Goal: Information Seeking & Learning: Check status

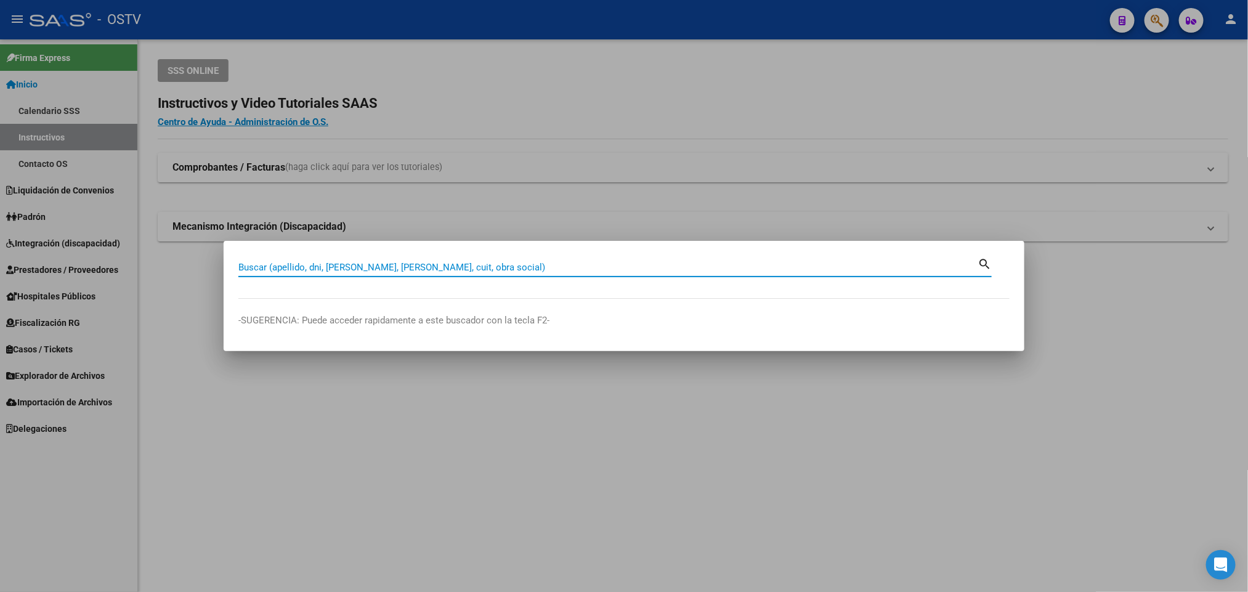
paste input "24308714"
type input "24308714"
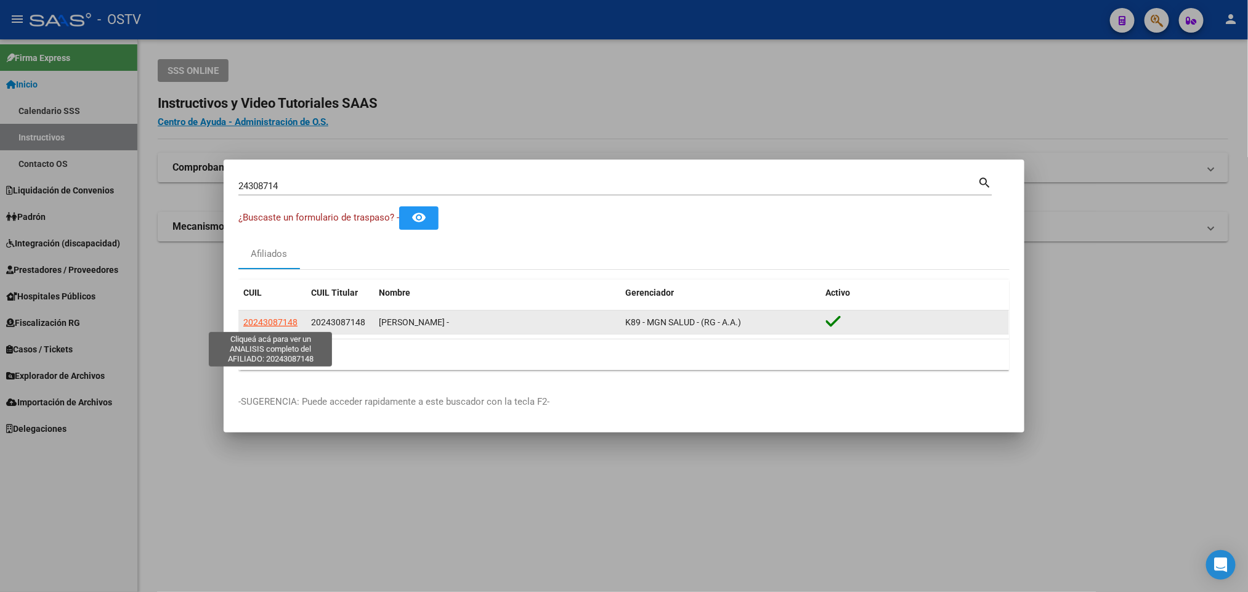
click at [283, 321] on span "20243087148" at bounding box center [270, 322] width 54 height 10
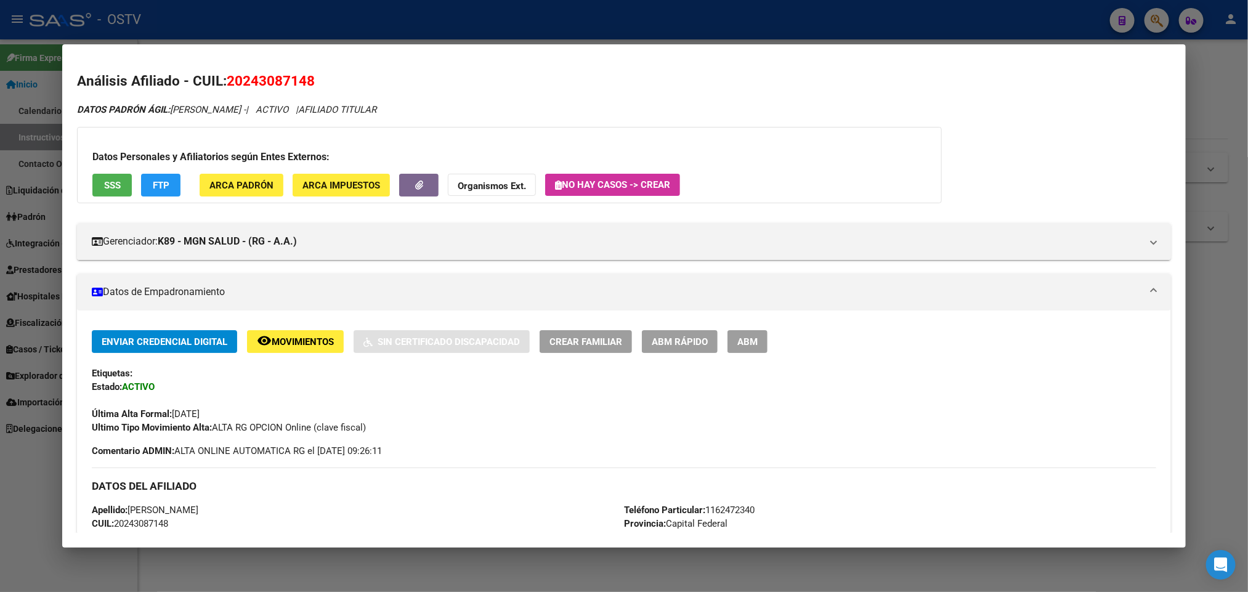
click at [95, 185] on button "SSS" at bounding box center [111, 185] width 39 height 23
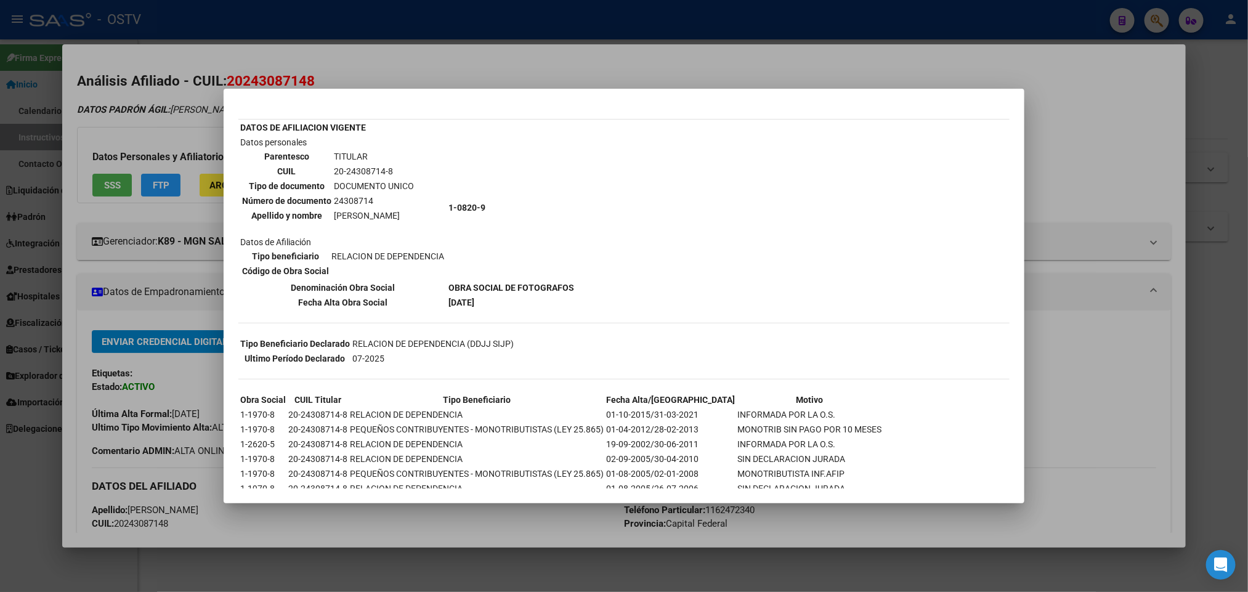
scroll to position [79, 0]
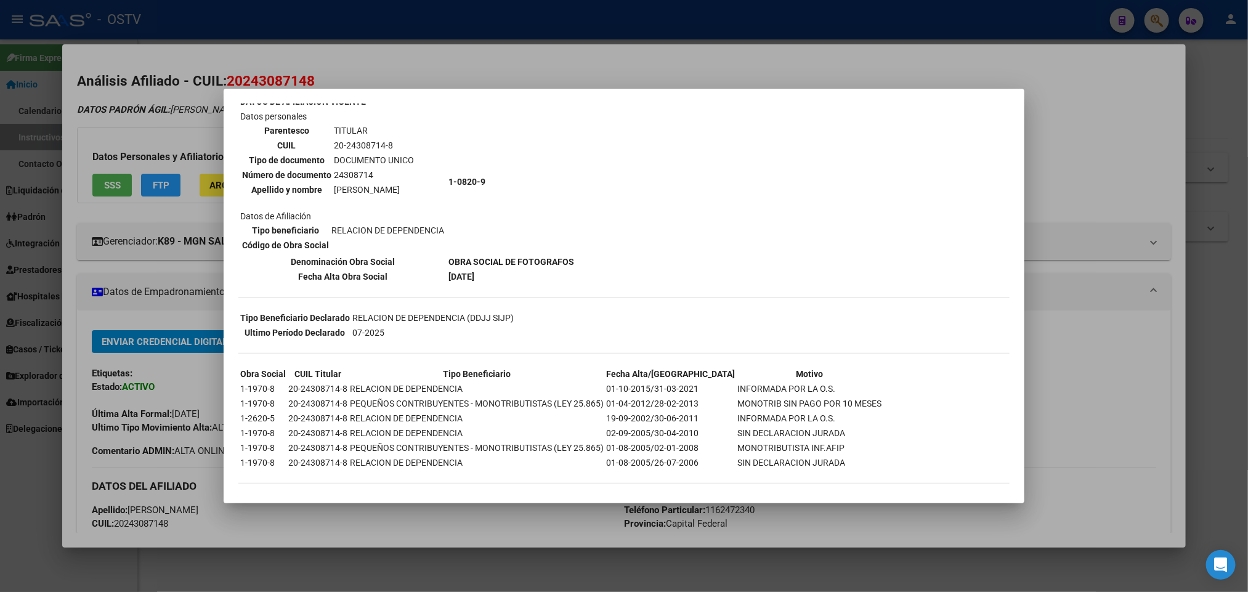
click at [139, 270] on div at bounding box center [624, 296] width 1248 height 592
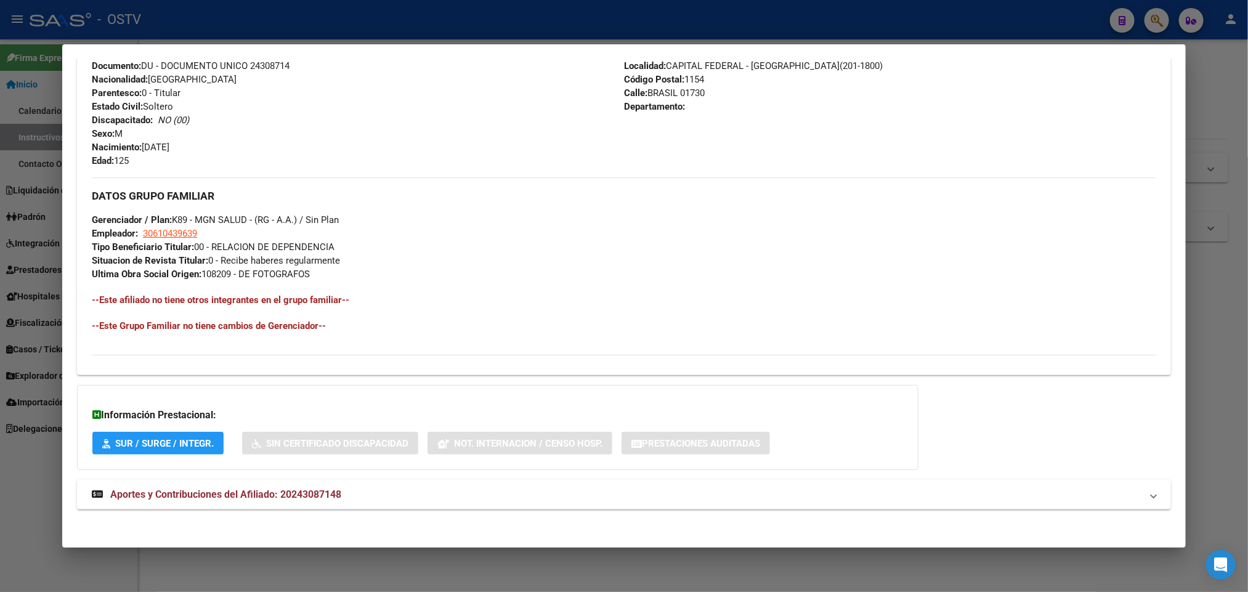
scroll to position [477, 0]
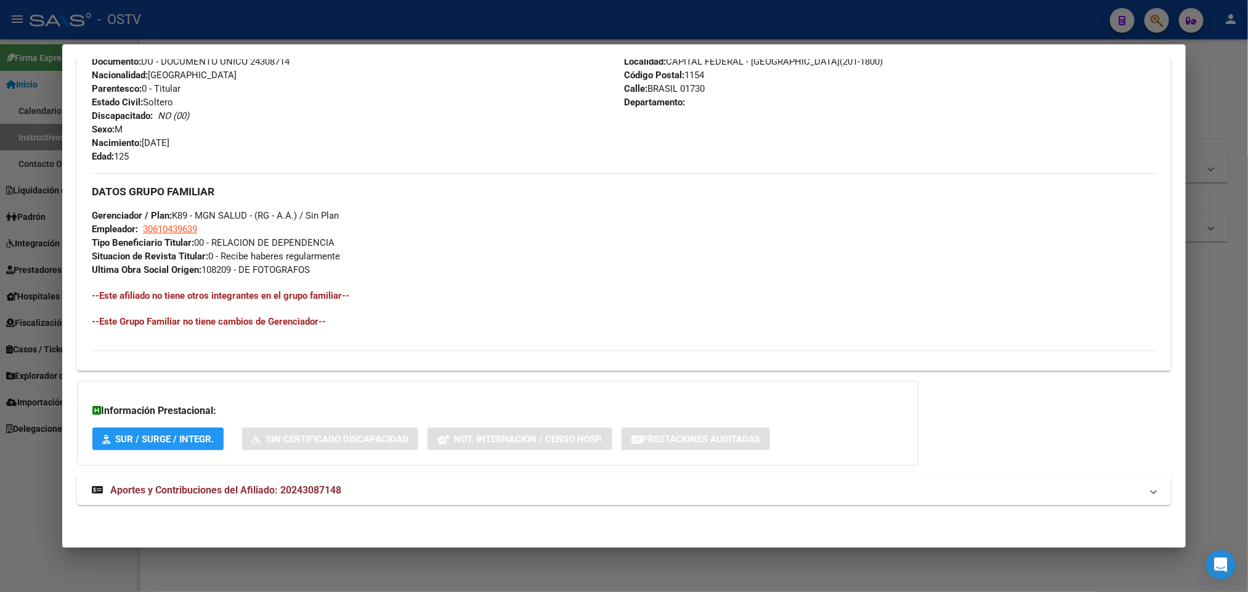
click at [229, 488] on span "Aportes y Contribuciones del Afiliado: 20243087148" at bounding box center [225, 490] width 231 height 12
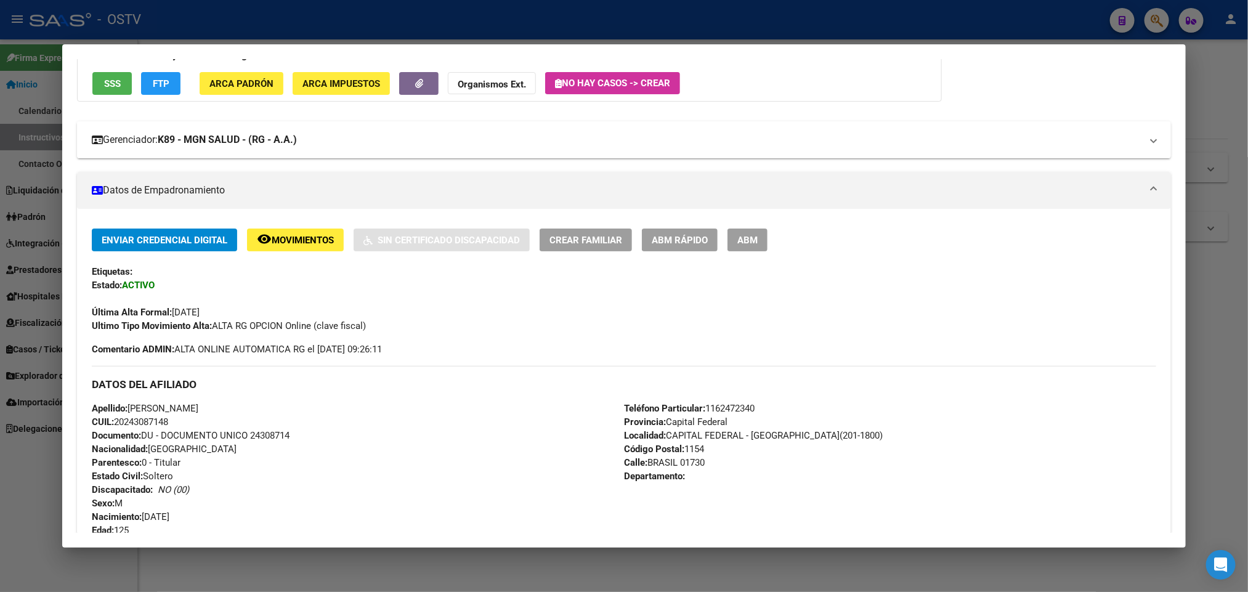
scroll to position [83, 0]
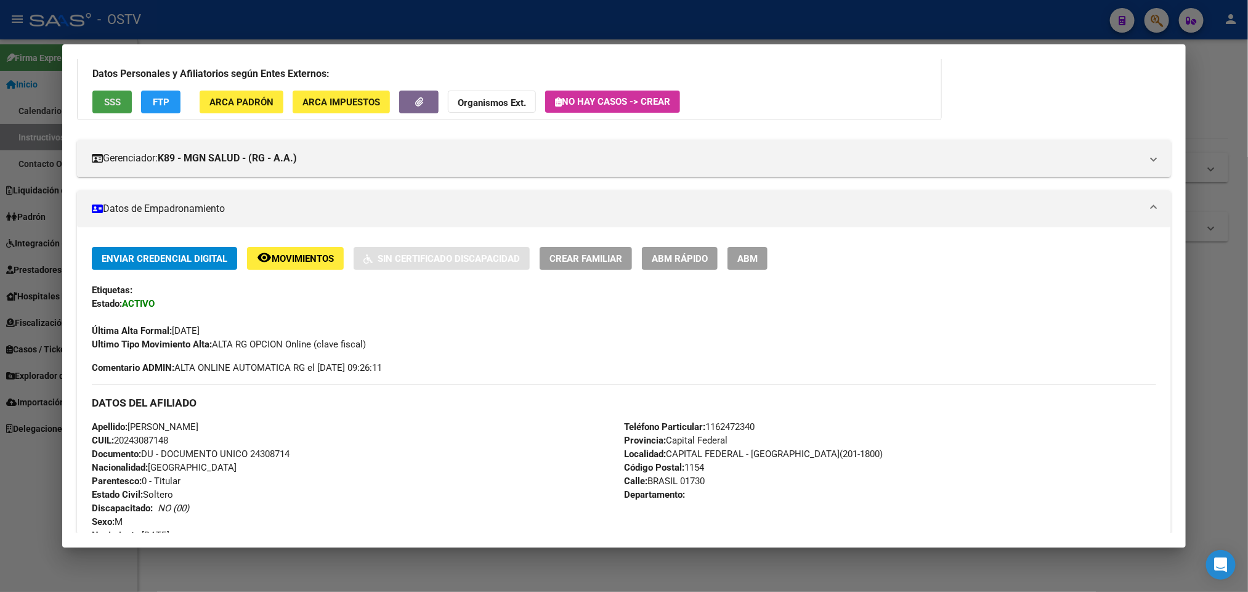
click at [111, 102] on span "SSS" at bounding box center [112, 102] width 17 height 11
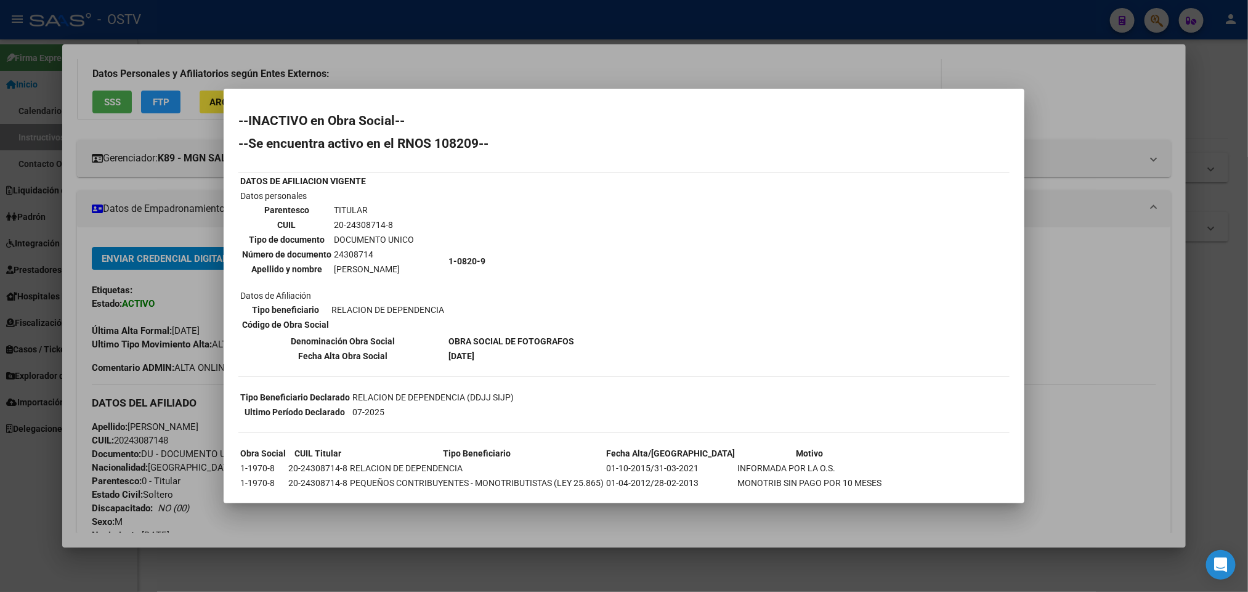
click at [151, 145] on div at bounding box center [624, 296] width 1248 height 592
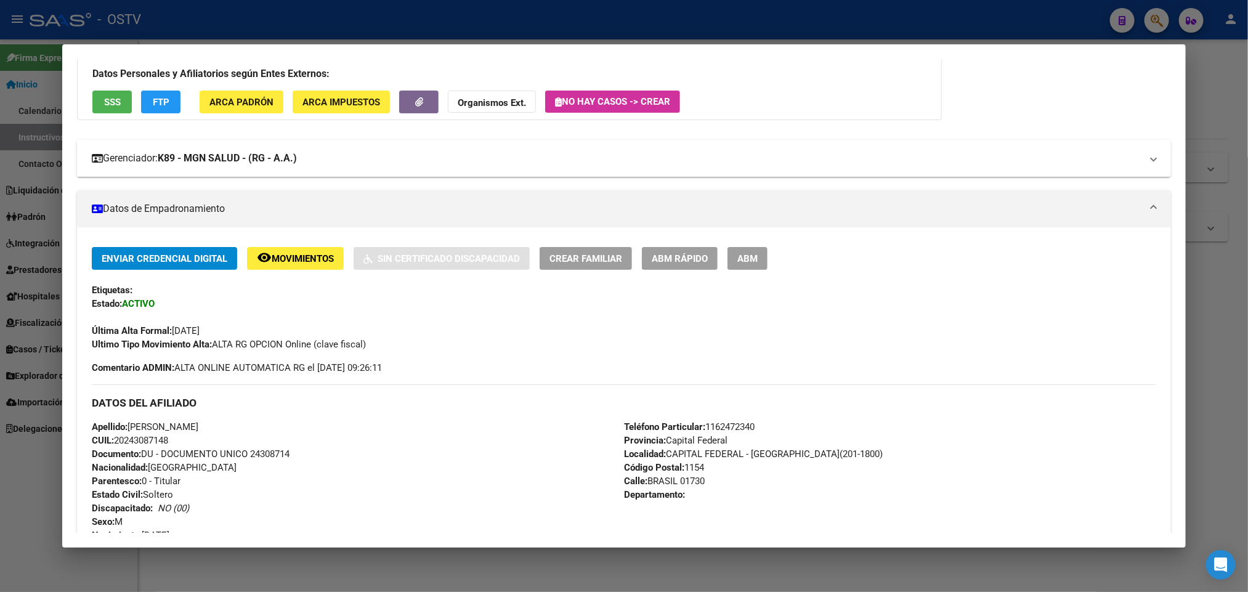
click at [257, 145] on mat-expansion-panel-header "Gerenciador: K89 - MGN SALUD - (RG - A.A.)" at bounding box center [623, 158] width 1093 height 37
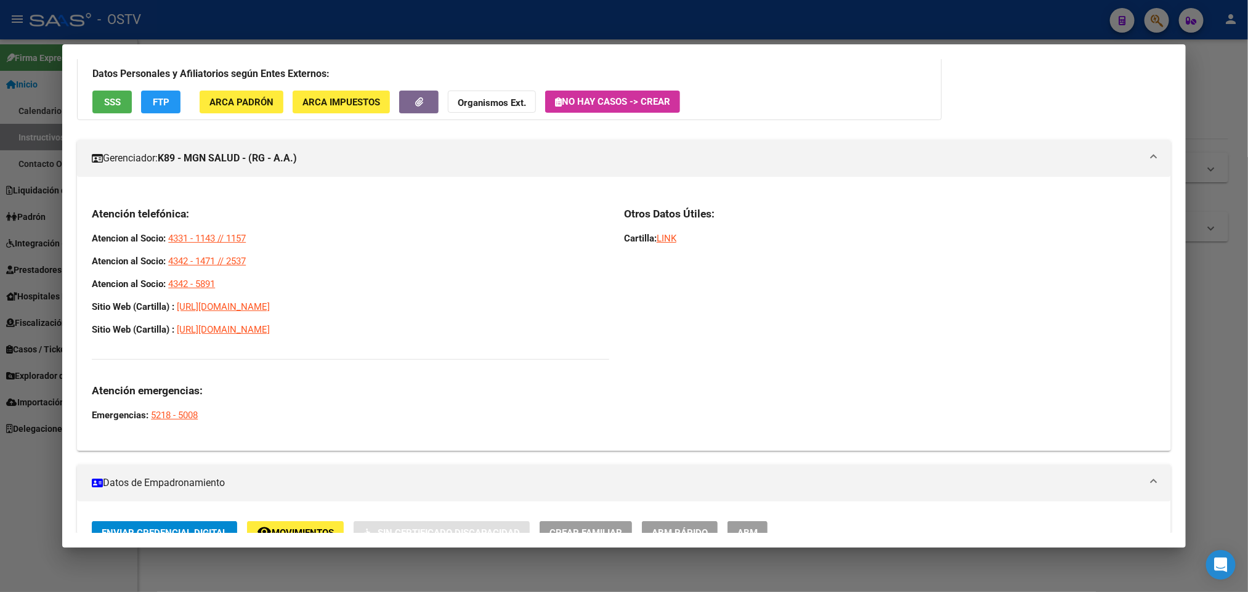
drag, startPoint x: 229, startPoint y: 277, endPoint x: 84, endPoint y: 243, distance: 149.4
click at [84, 243] on div "Atención telefónica: Atencion al Socio: 4331 - 1143 // 1157 Atencion al Socio: …" at bounding box center [623, 318] width 1093 height 244
copy div "Atencion al Socio: 4331 - 1143 // 1157 Atencion al Socio: 4342 - 1471 // 2537 A…"
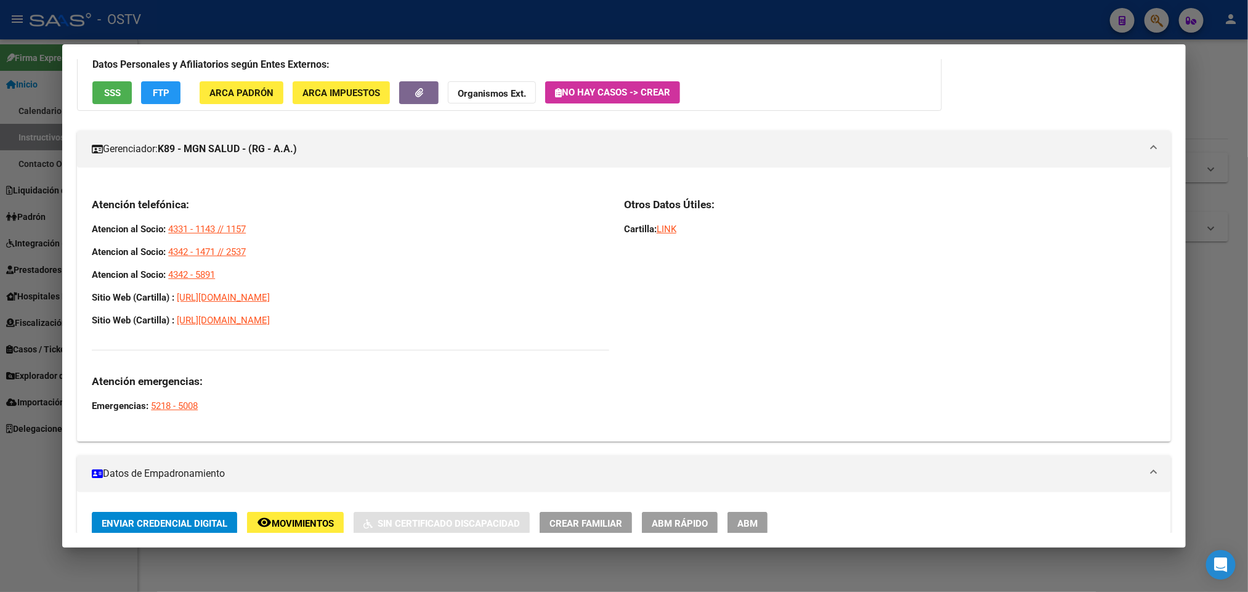
scroll to position [0, 0]
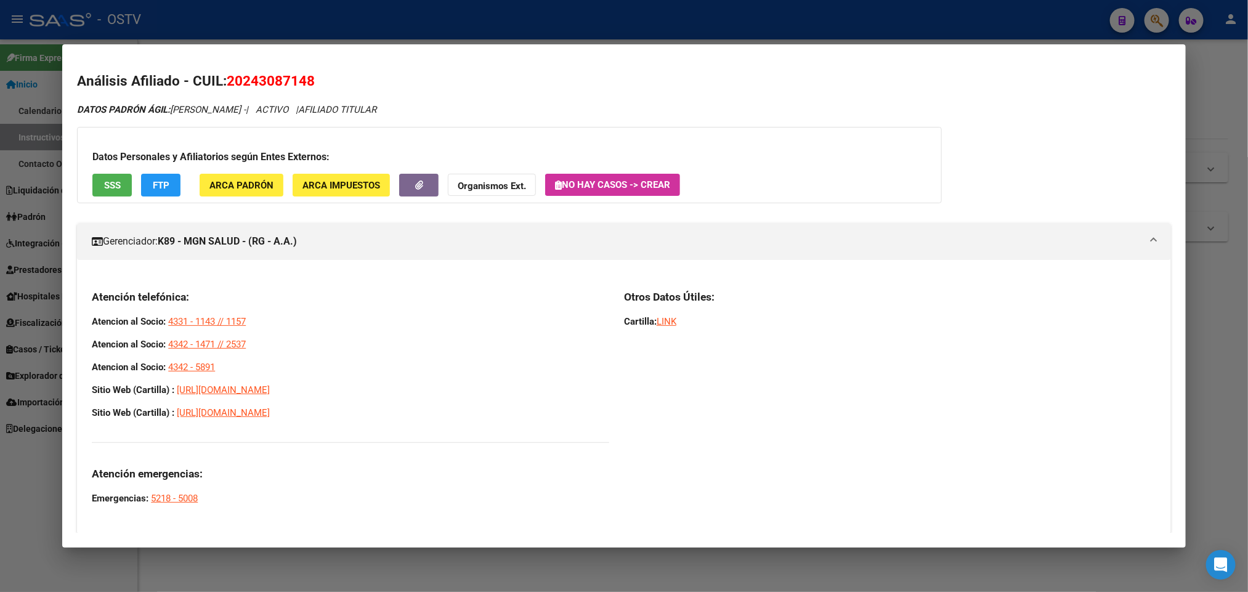
click at [2, 538] on div at bounding box center [624, 296] width 1248 height 592
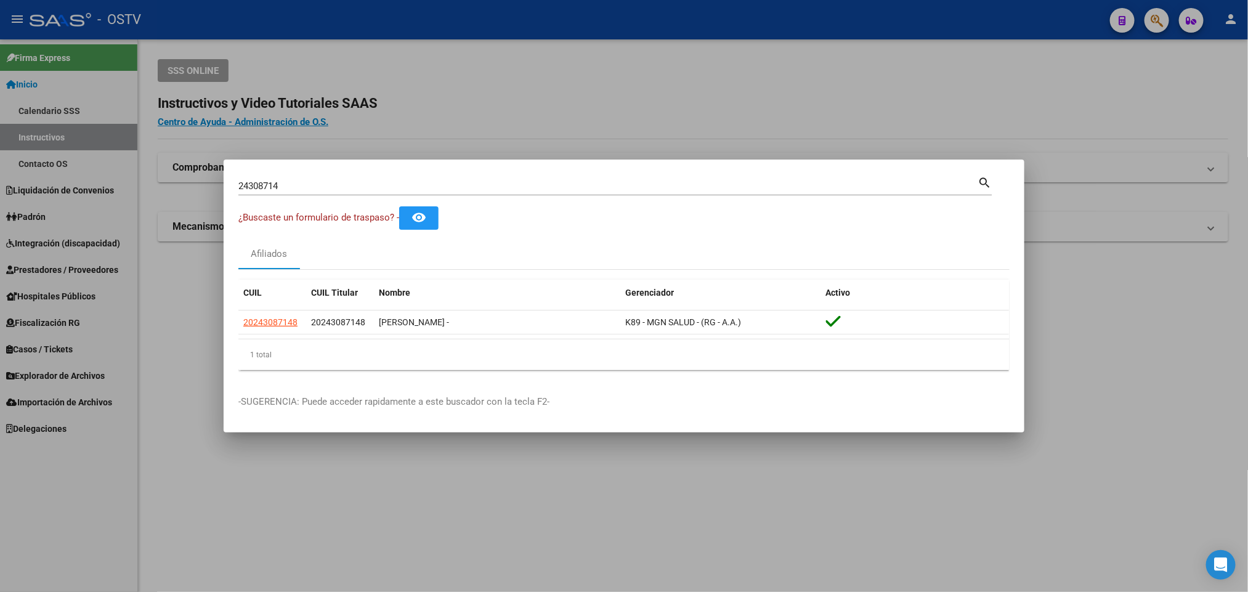
click at [511, 127] on div at bounding box center [624, 296] width 1248 height 592
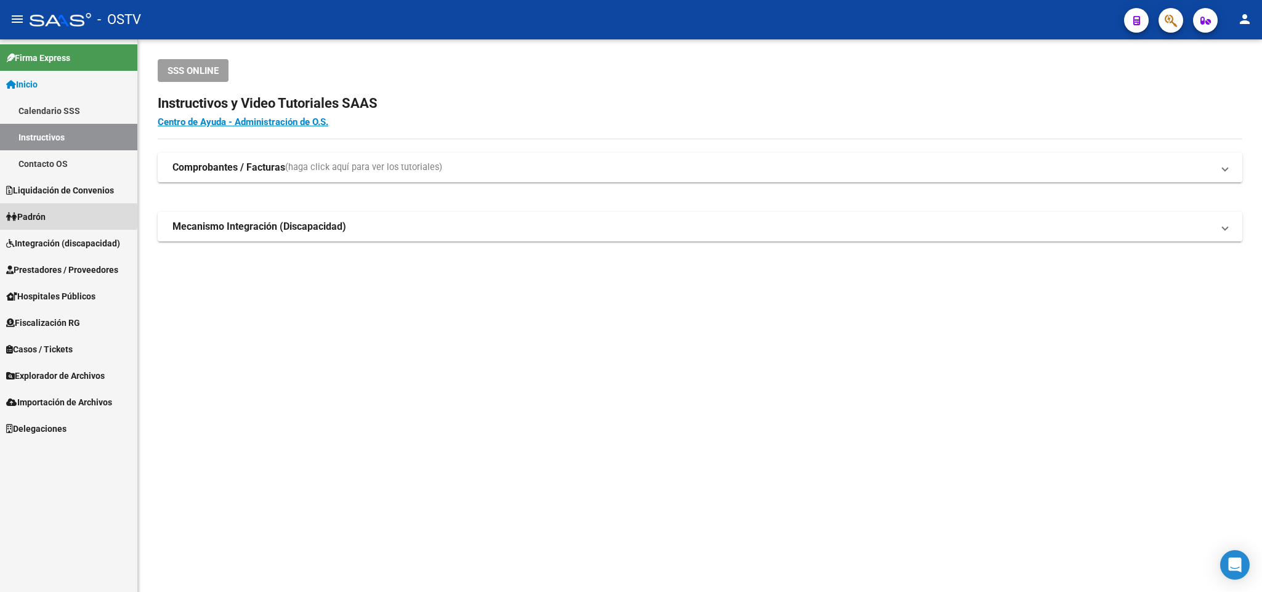
click at [38, 216] on span "Padrón" at bounding box center [25, 217] width 39 height 14
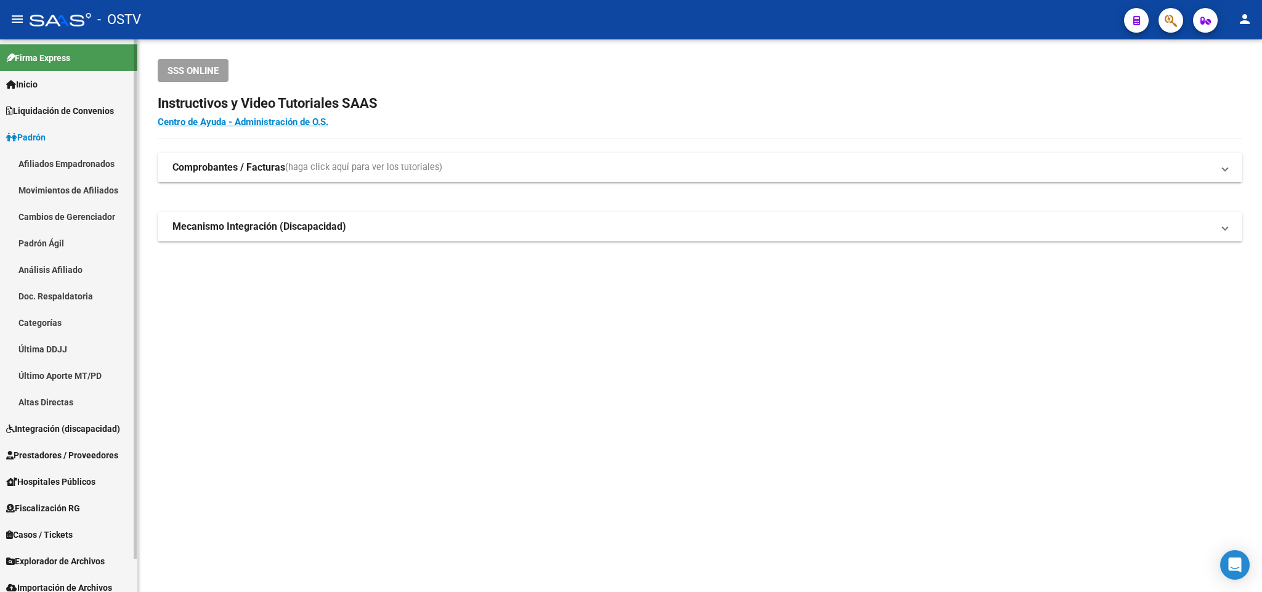
click at [65, 239] on link "Padrón Ágil" at bounding box center [68, 243] width 137 height 26
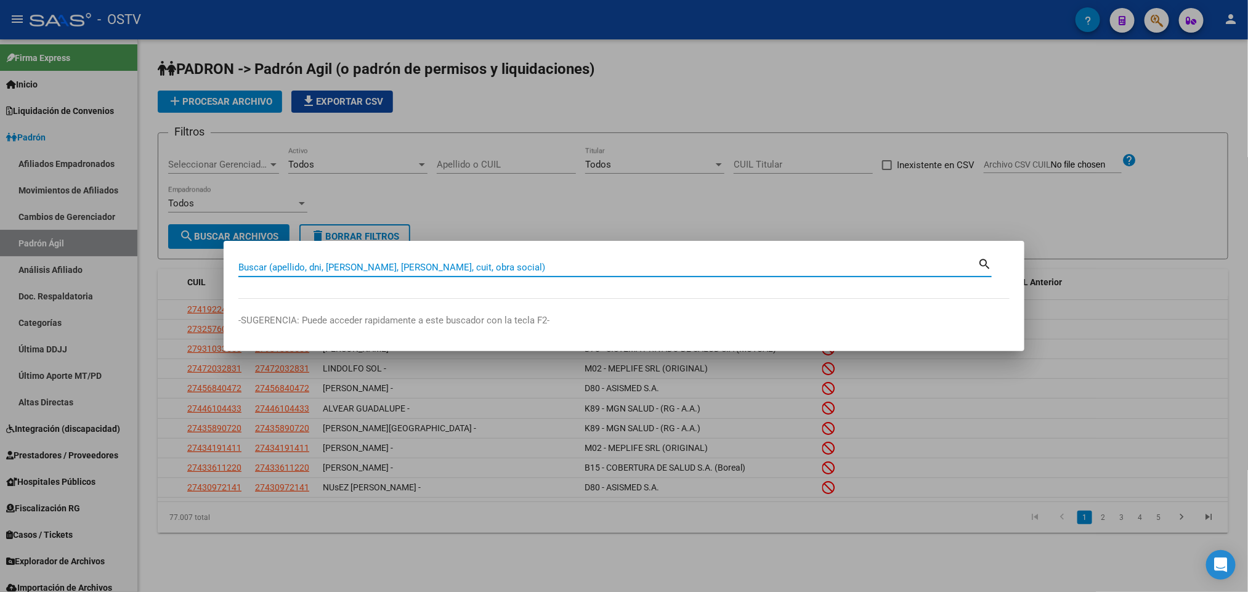
paste input "25897488"
type input "25897488"
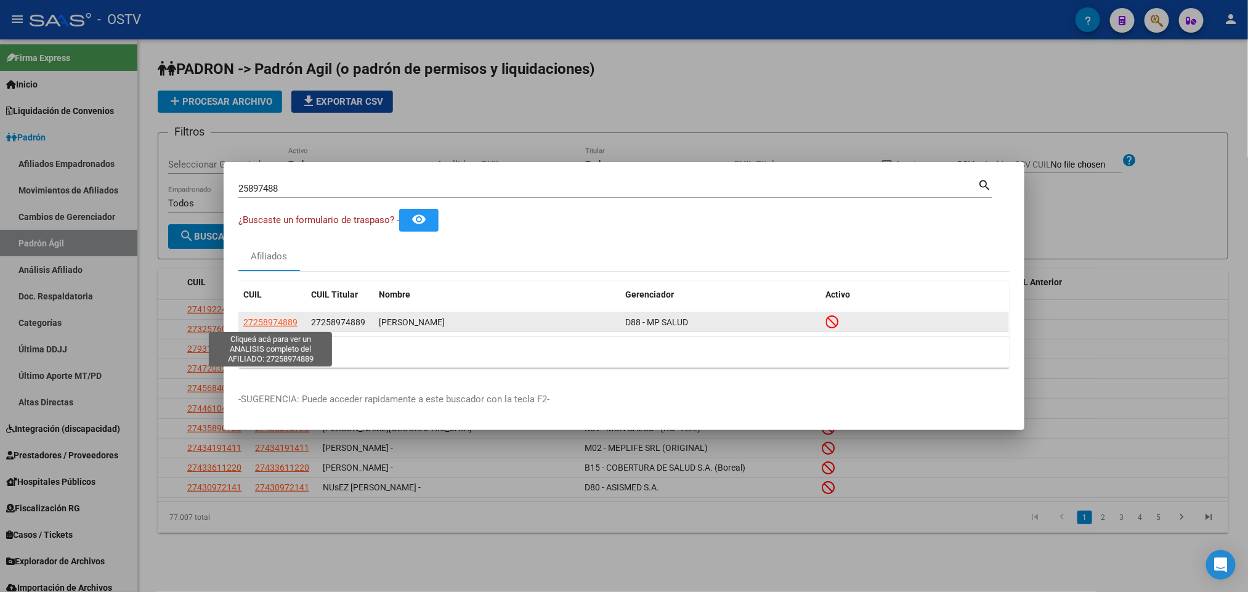
click at [260, 321] on span "27258974889" at bounding box center [270, 322] width 54 height 10
type textarea "27258974889"
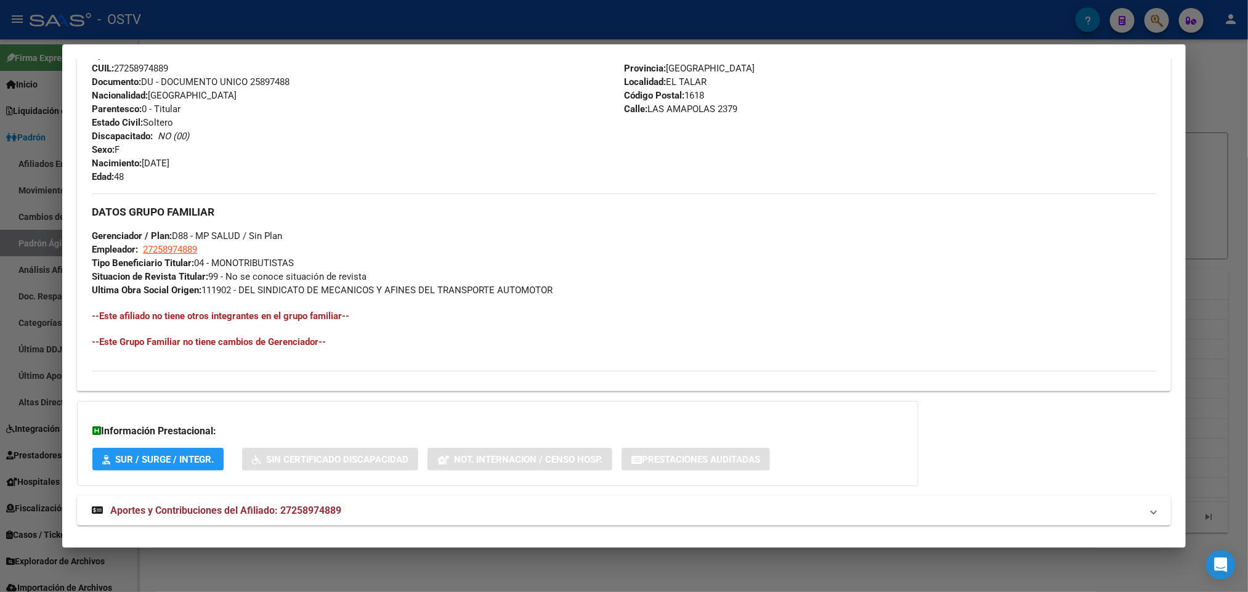
scroll to position [503, 0]
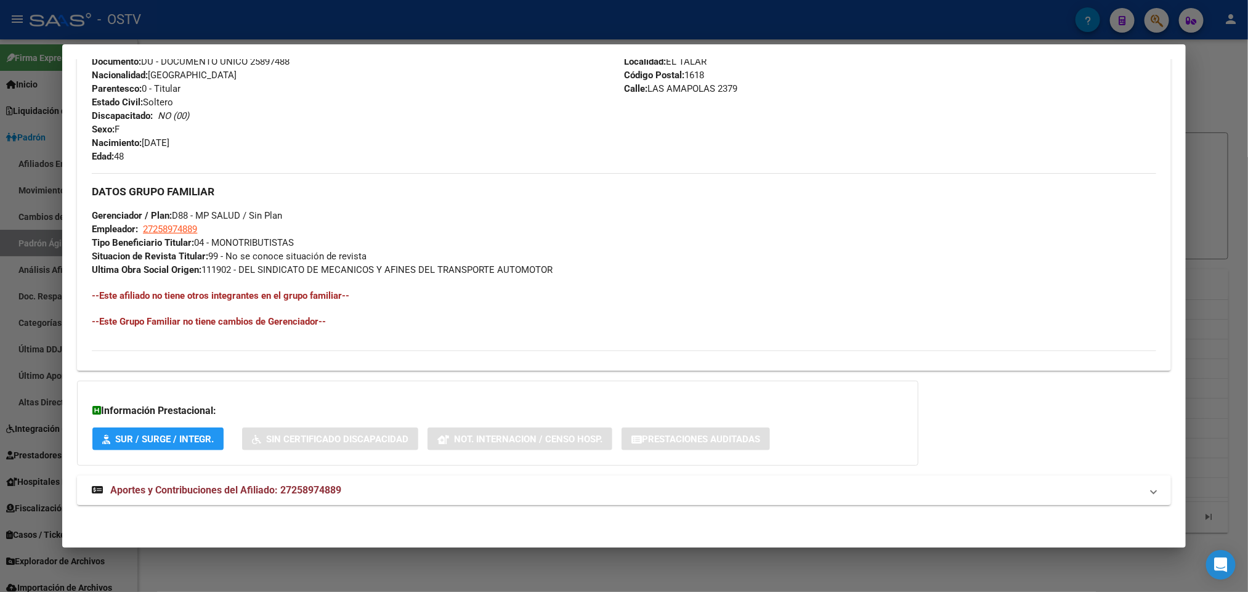
click at [344, 495] on mat-panel-title "Aportes y Contribuciones del Afiliado: 27258974889" at bounding box center [616, 490] width 1049 height 15
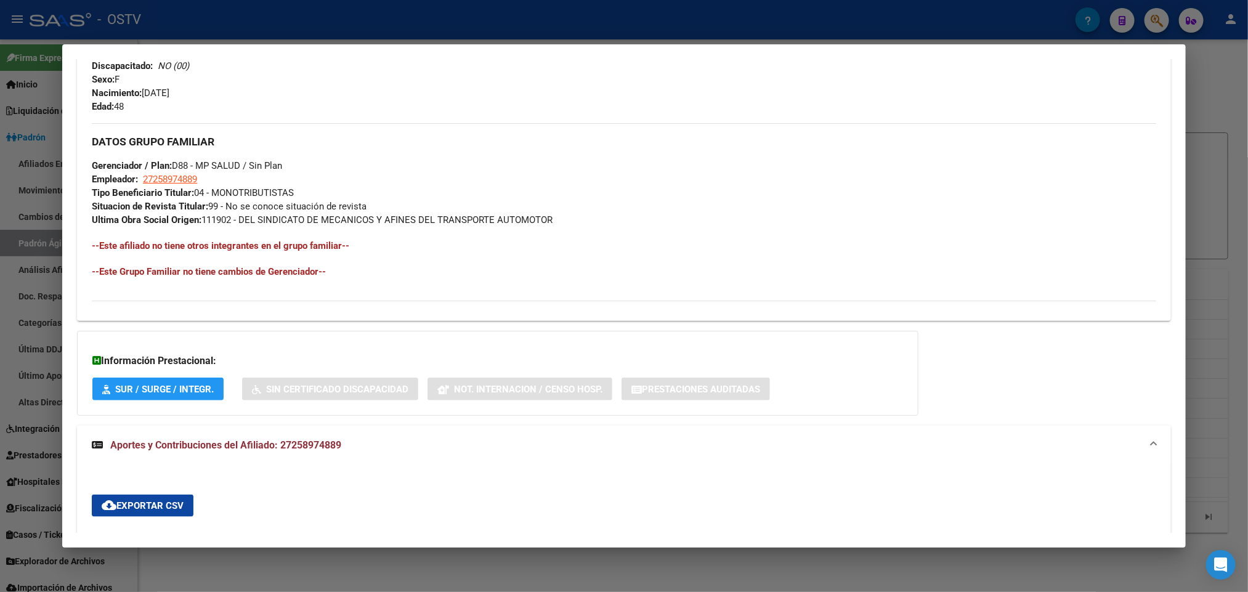
scroll to position [0, 0]
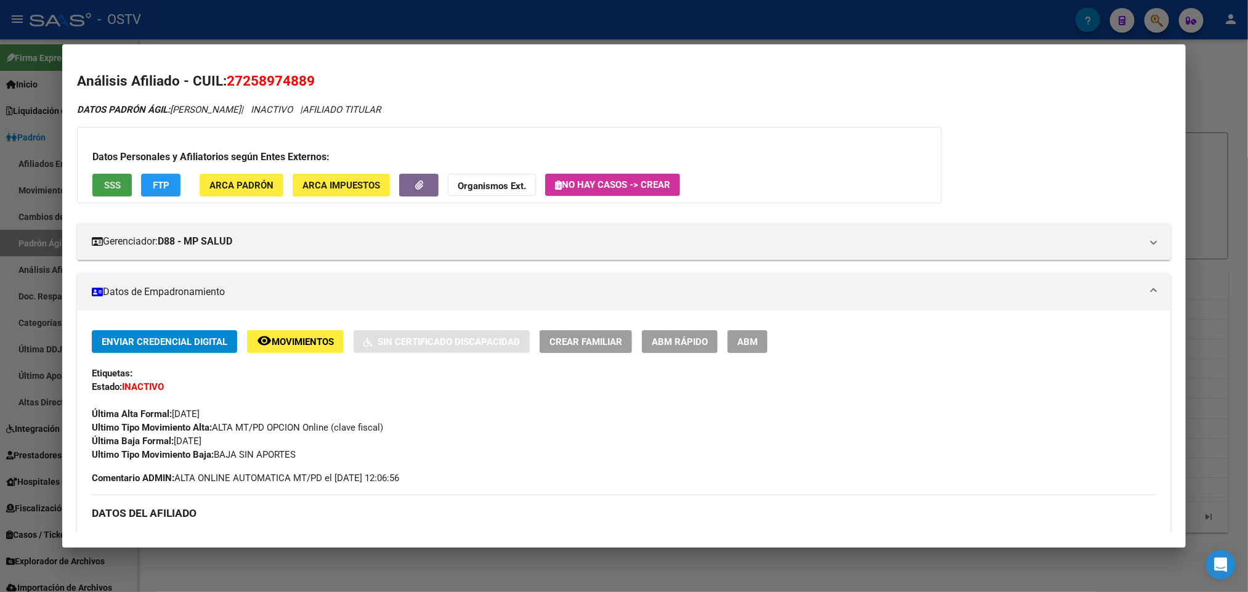
click at [104, 189] on span "SSS" at bounding box center [112, 185] width 17 height 11
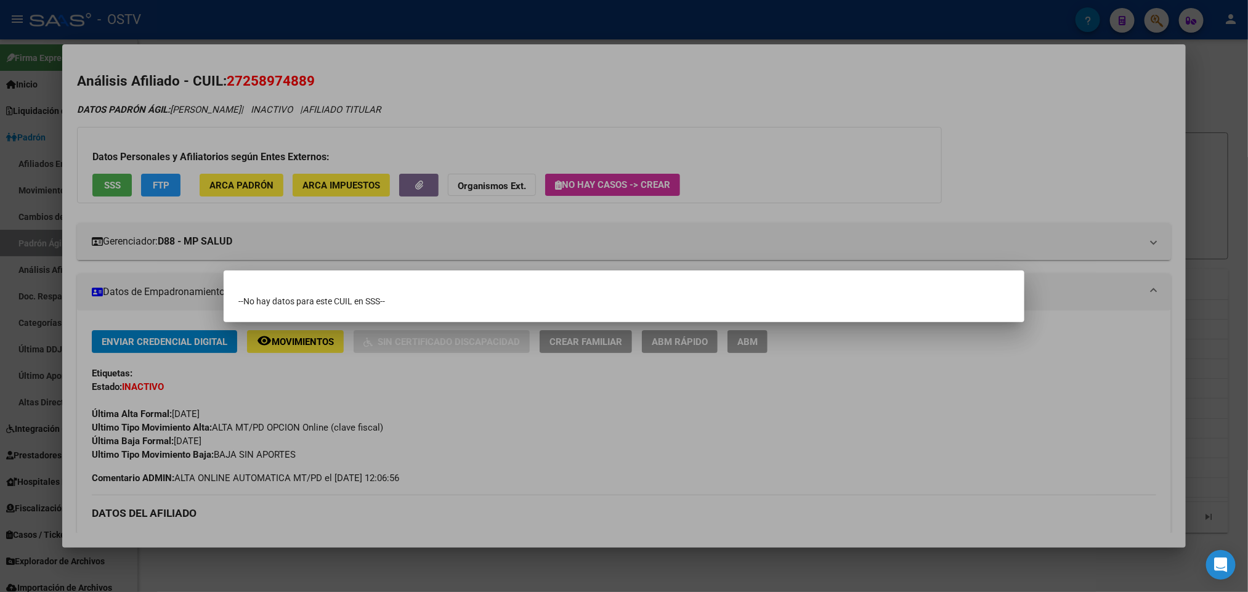
click at [272, 121] on div at bounding box center [624, 296] width 1248 height 592
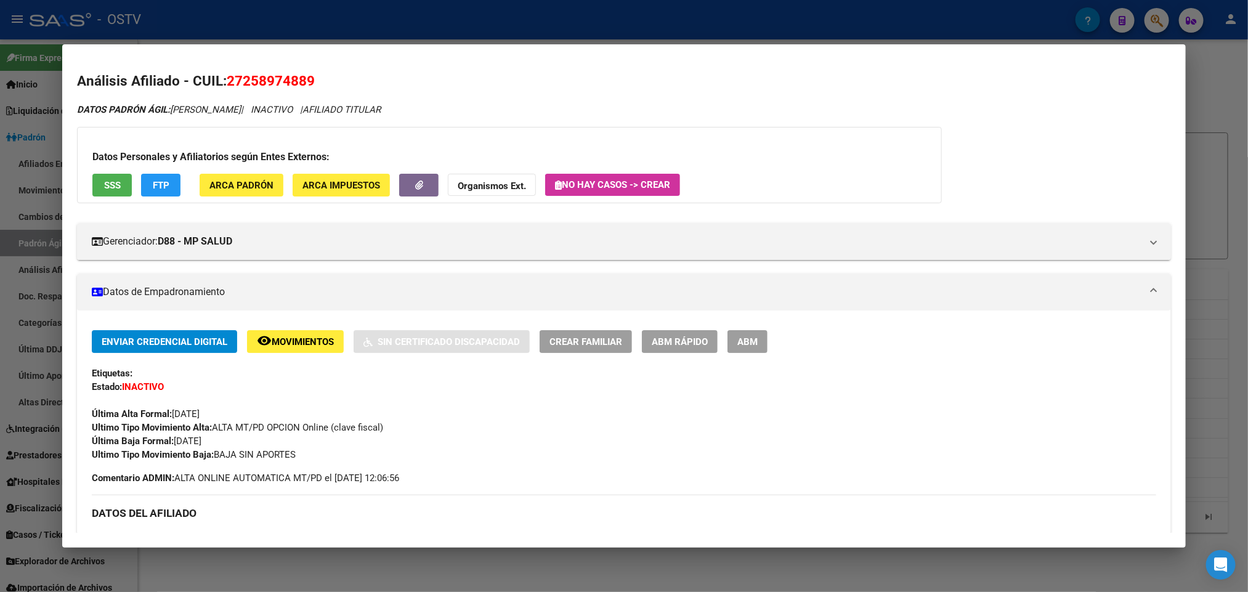
click at [6, 133] on div at bounding box center [624, 296] width 1248 height 592
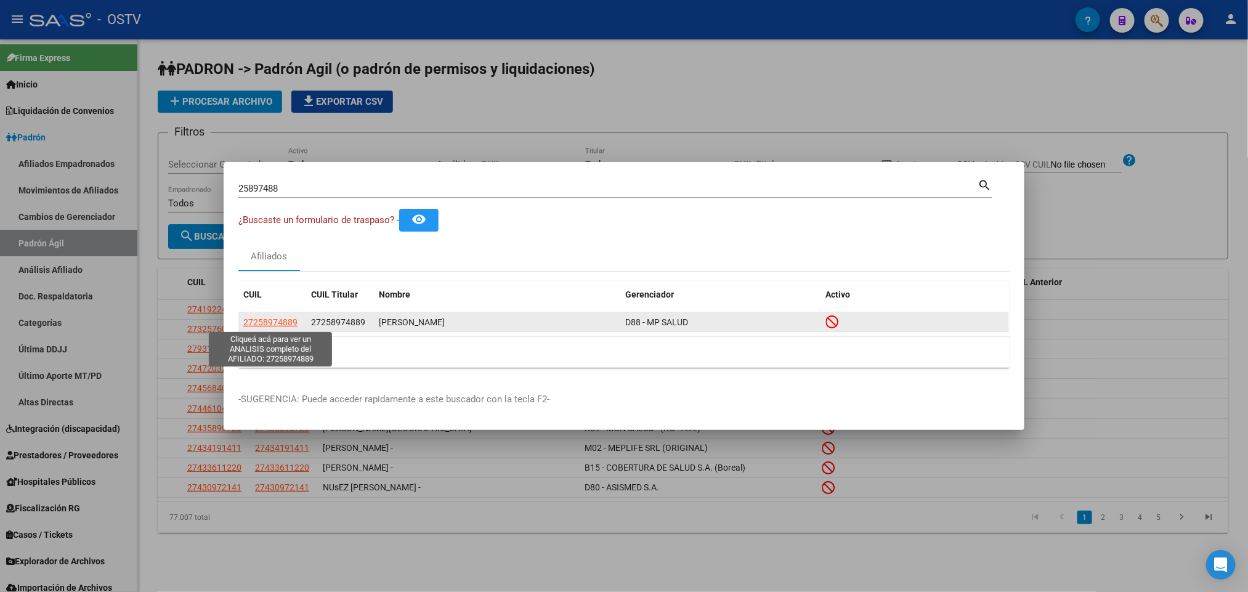
click at [278, 324] on span "27258974889" at bounding box center [270, 322] width 54 height 10
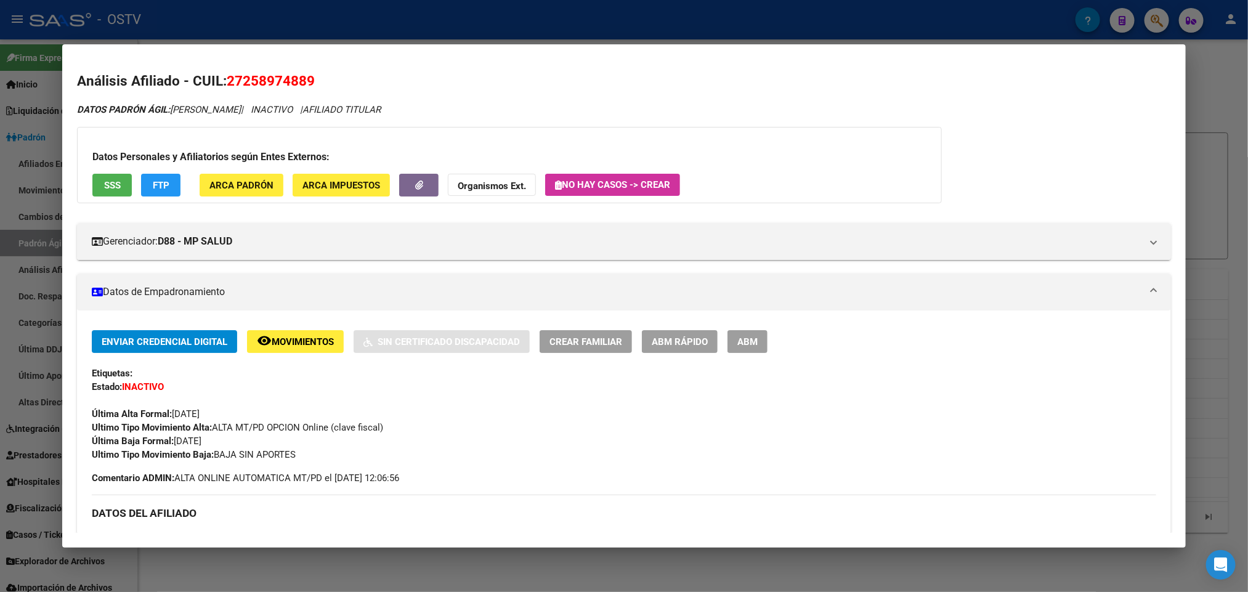
click at [30, 84] on div at bounding box center [624, 296] width 1248 height 592
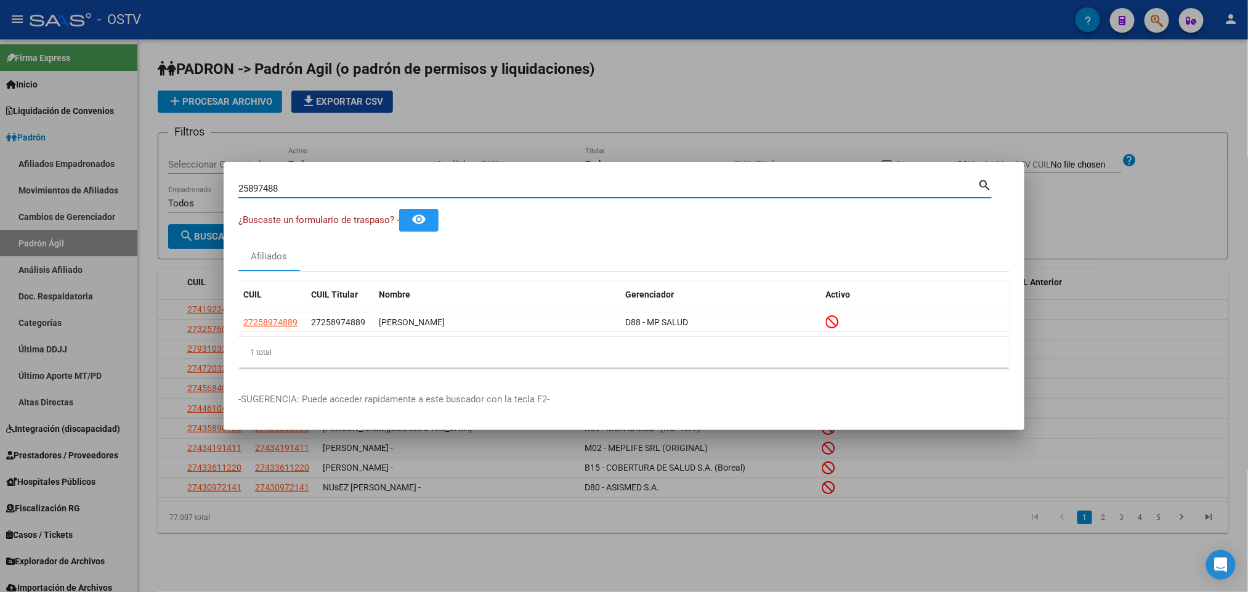
drag, startPoint x: 296, startPoint y: 193, endPoint x: 0, endPoint y: 222, distance: 297.7
click at [0, 222] on div "25897488 Buscar (apellido, dni, cuil, nro traspaso, cuit, obra social) search ¿…" at bounding box center [624, 296] width 1248 height 592
type input "37142957"
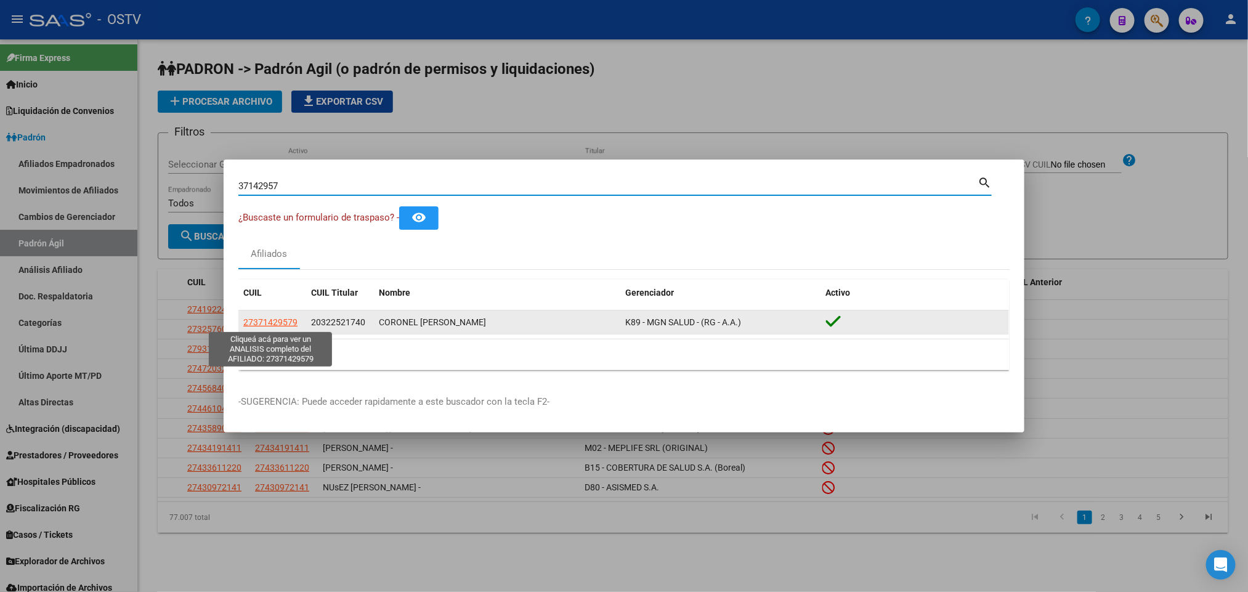
click at [265, 320] on span "27371429579" at bounding box center [270, 322] width 54 height 10
type textarea "27371429579"
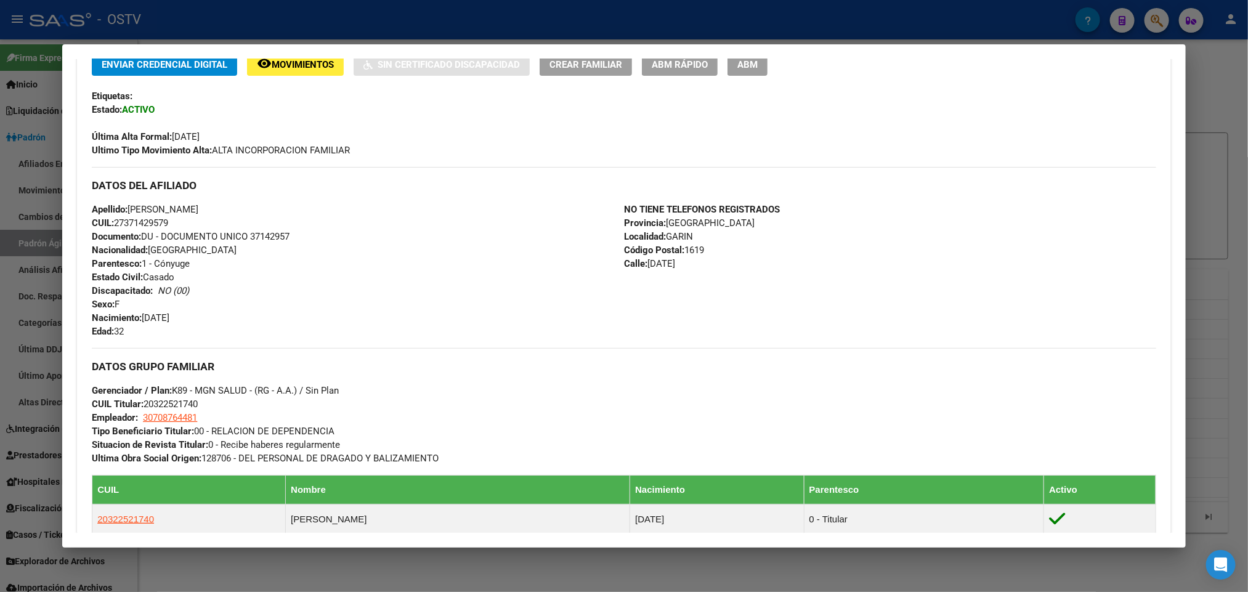
scroll to position [602, 0]
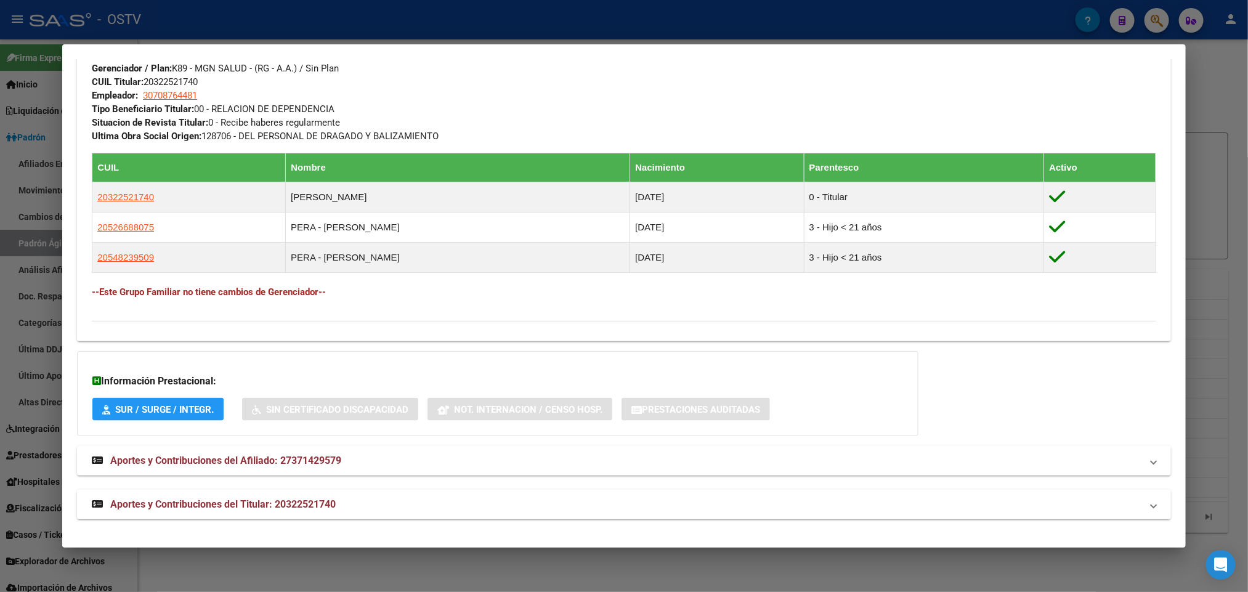
click at [272, 495] on mat-expansion-panel-header "Aportes y Contribuciones del Titular: 20322521740" at bounding box center [623, 505] width 1093 height 30
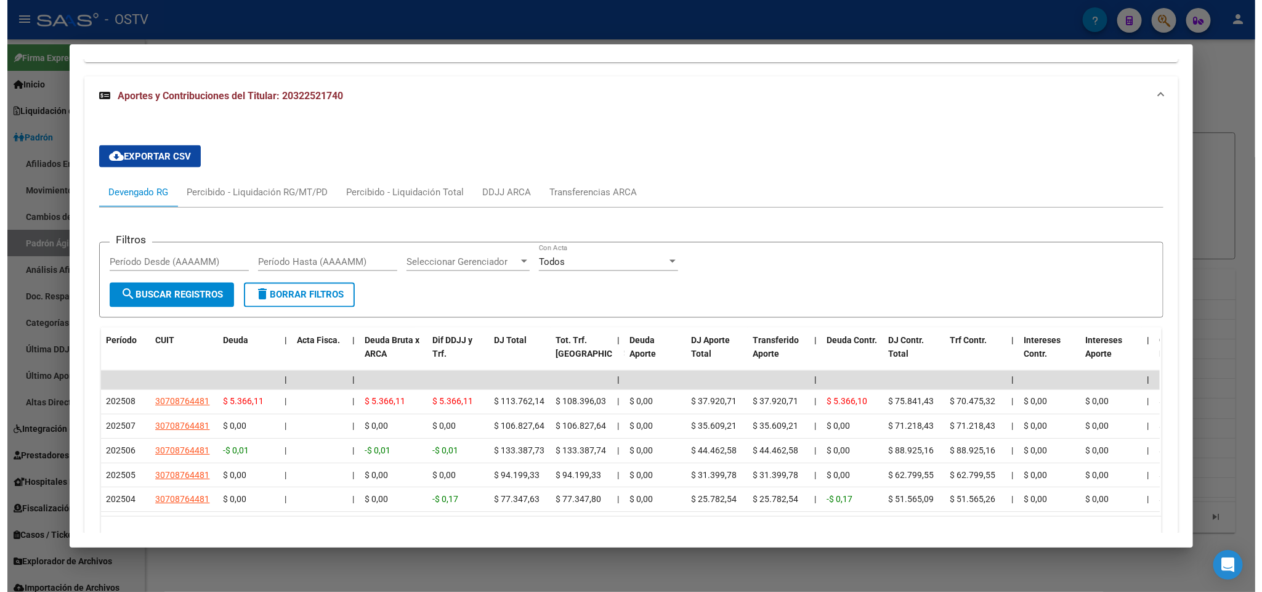
scroll to position [1044, 0]
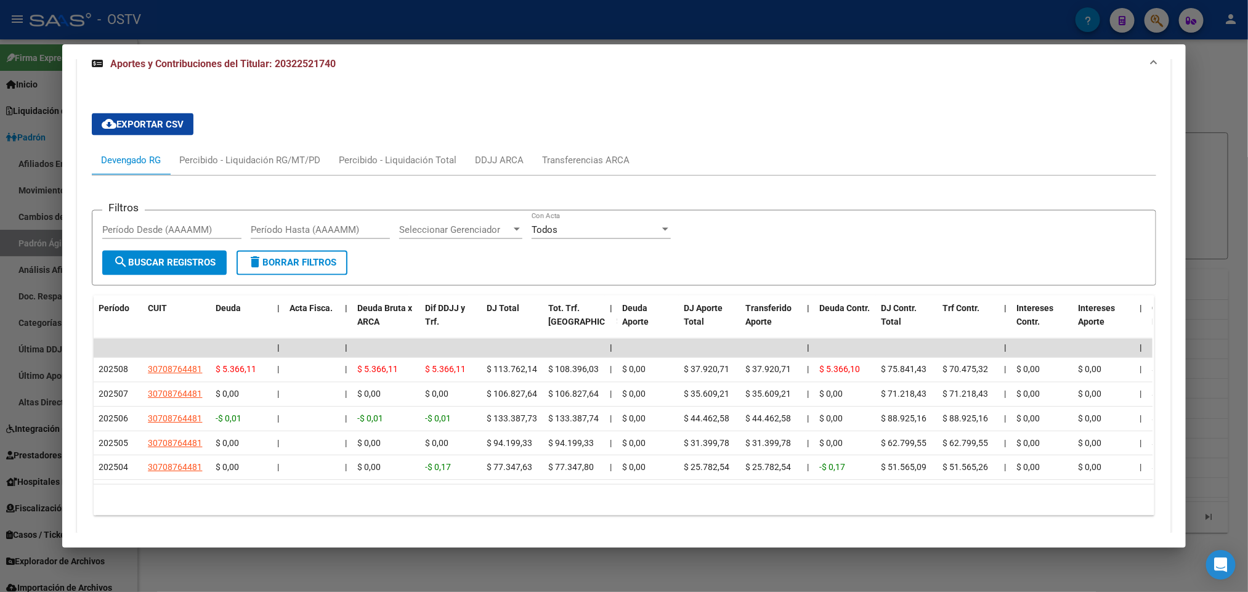
click at [0, 348] on div at bounding box center [624, 296] width 1248 height 592
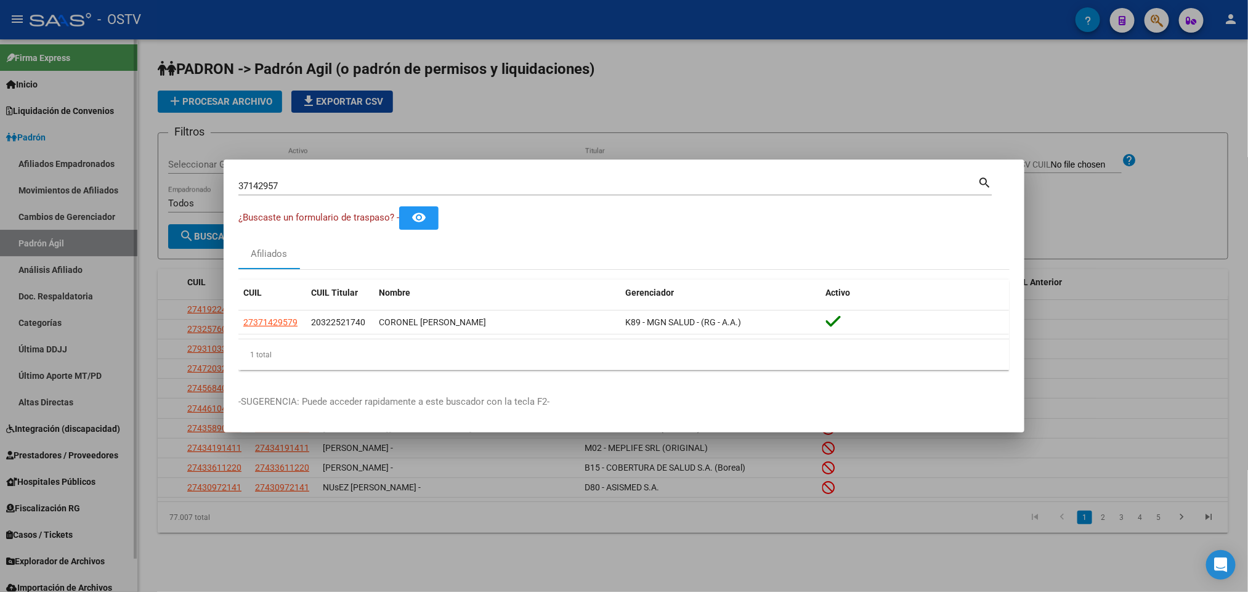
click at [30, 212] on div at bounding box center [624, 296] width 1248 height 592
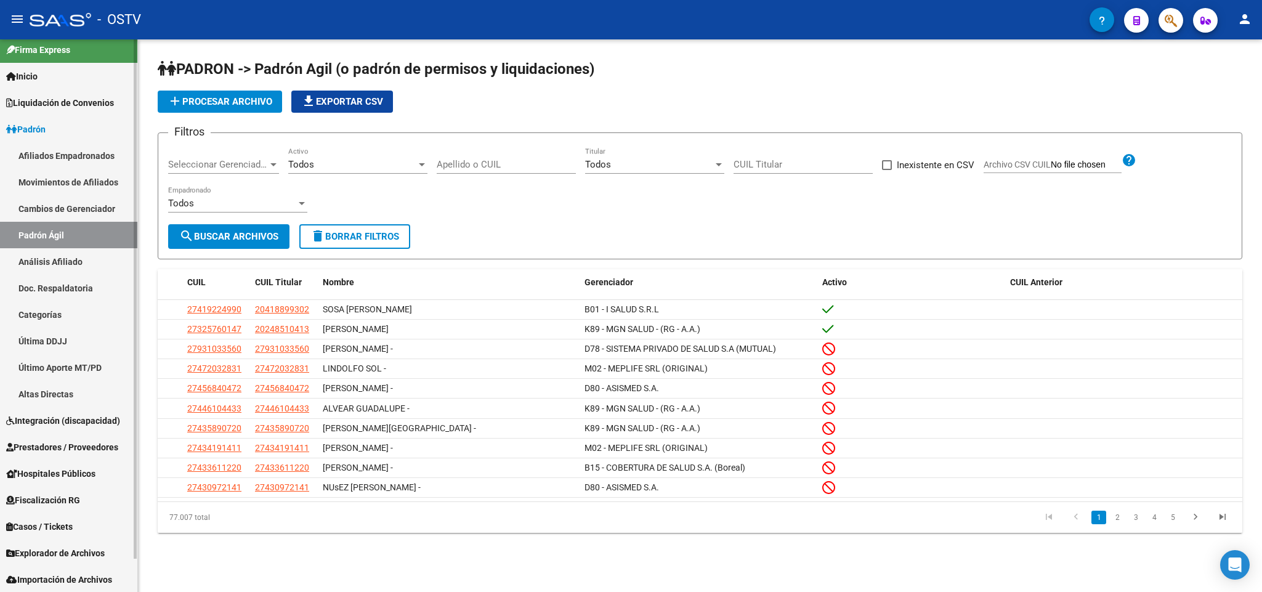
scroll to position [34, 0]
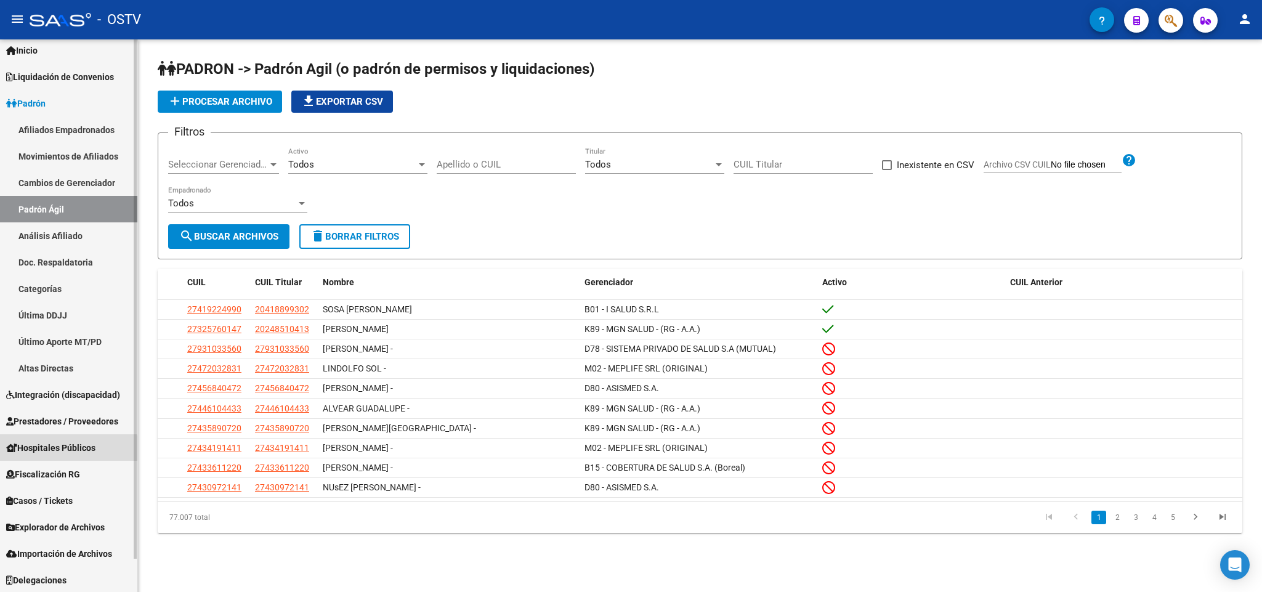
click at [65, 456] on link "Hospitales Públicos" at bounding box center [68, 447] width 137 height 26
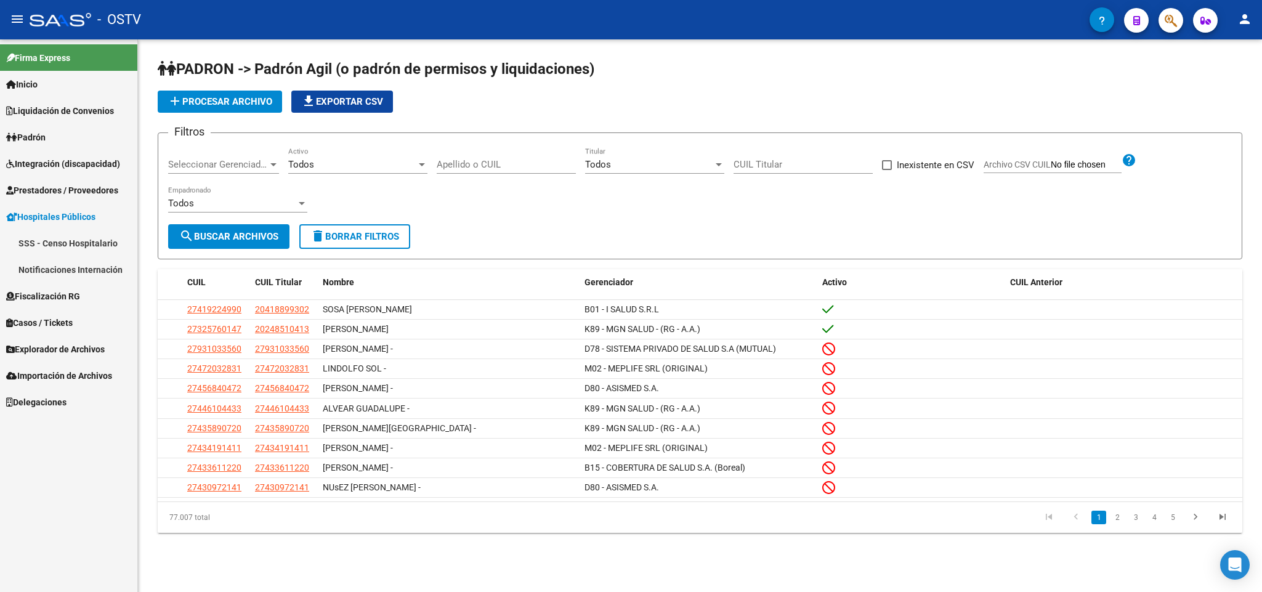
scroll to position [0, 0]
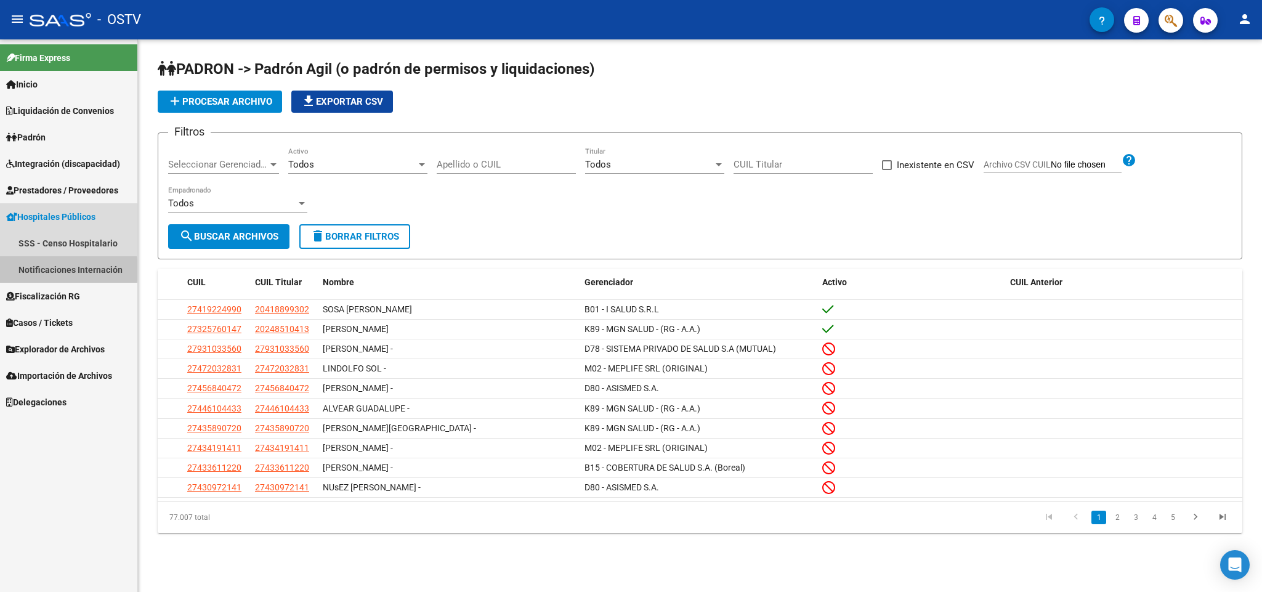
drag, startPoint x: 43, startPoint y: 270, endPoint x: 144, endPoint y: 275, distance: 101.1
click at [43, 268] on link "Notificaciones Internación" at bounding box center [68, 269] width 137 height 26
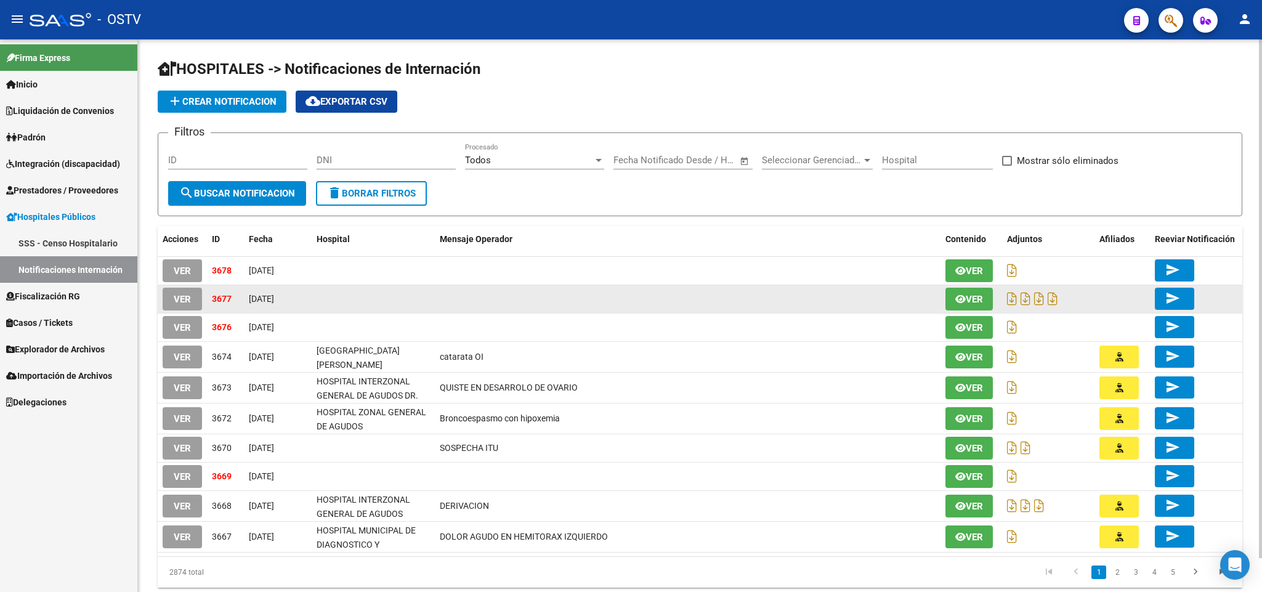
click at [189, 294] on span "VER" at bounding box center [182, 299] width 17 height 11
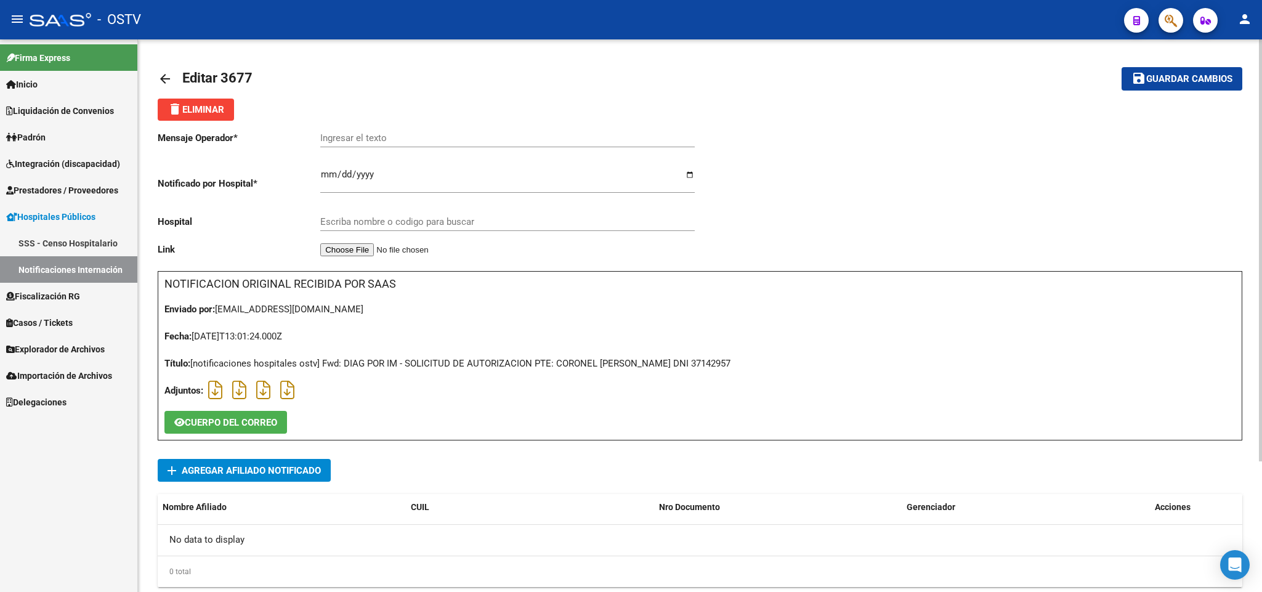
scroll to position [92, 0]
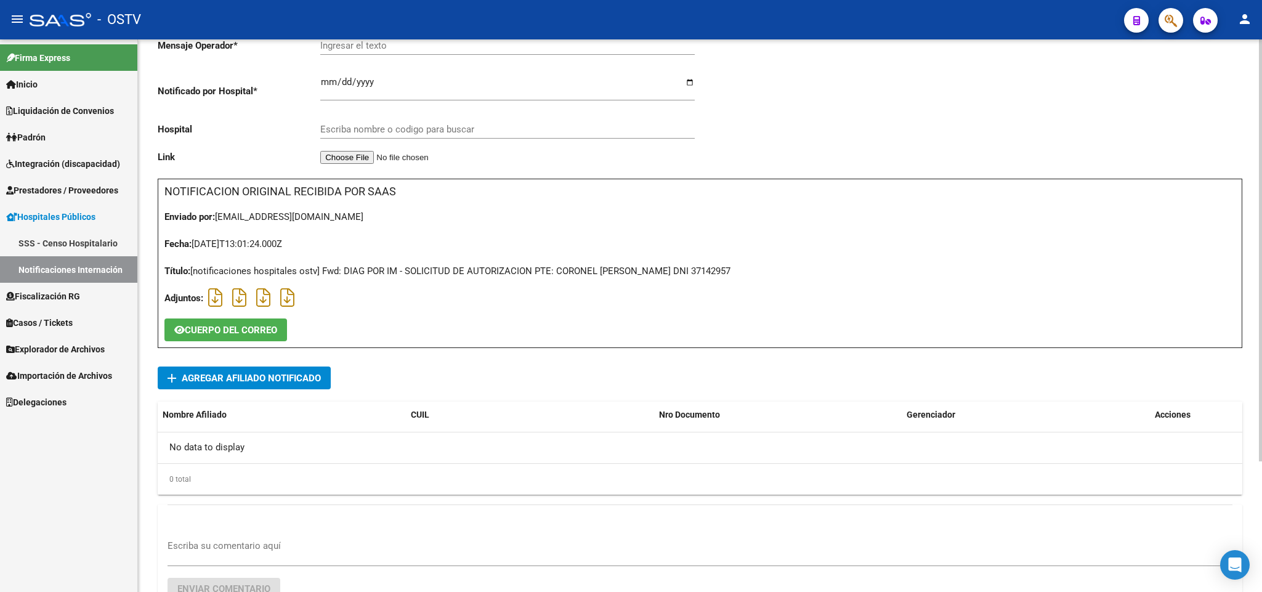
click at [714, 268] on div "Título: [notificaciones hospitales ostv] Fwd: DIAG POR IM - SOLICITUD DE AUTORI…" at bounding box center [699, 271] width 1071 height 14
copy div "37142957"
click at [255, 370] on span "add Agregar Afiliado Notificado" at bounding box center [244, 377] width 153 height 23
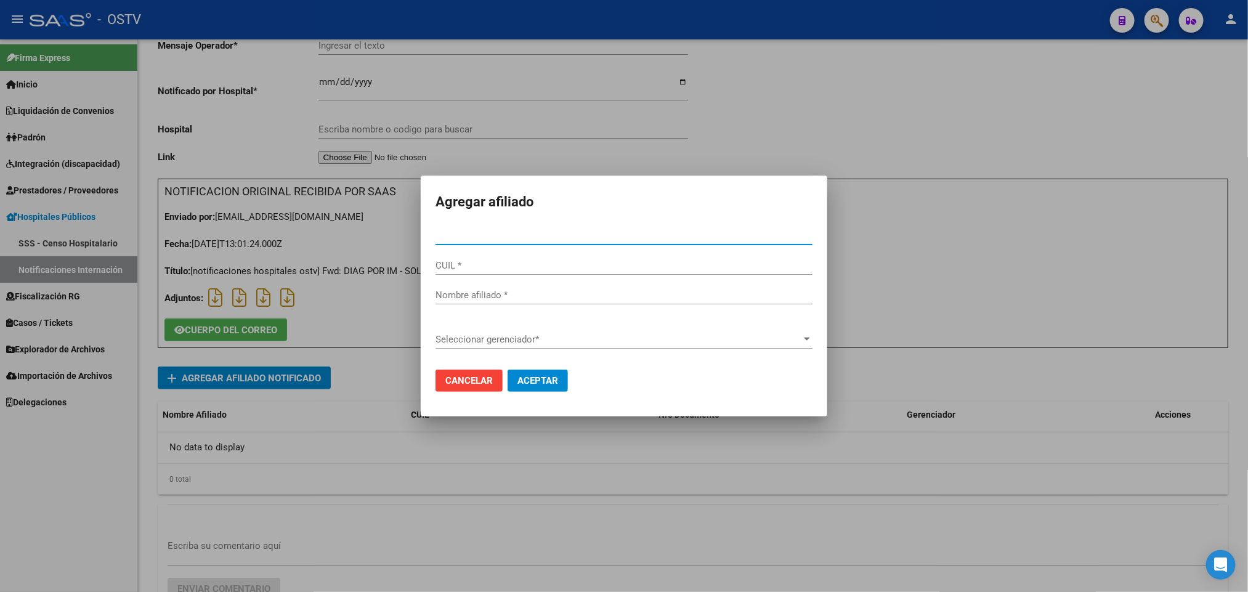
paste input "37142957"
type input "37142957"
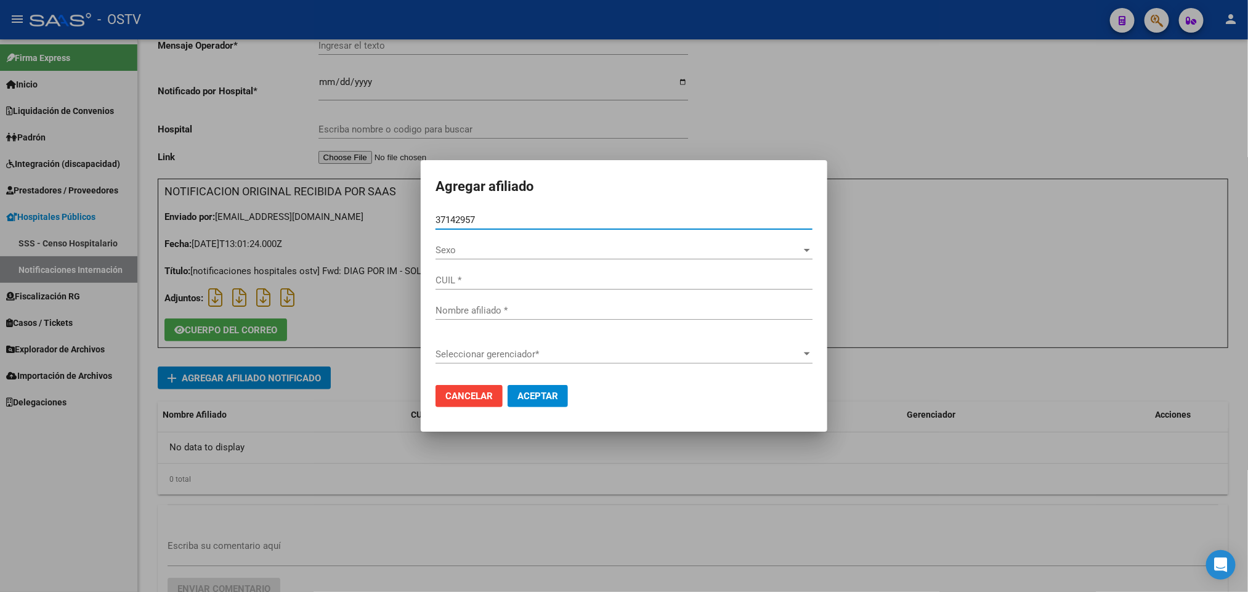
type input "27371429579"
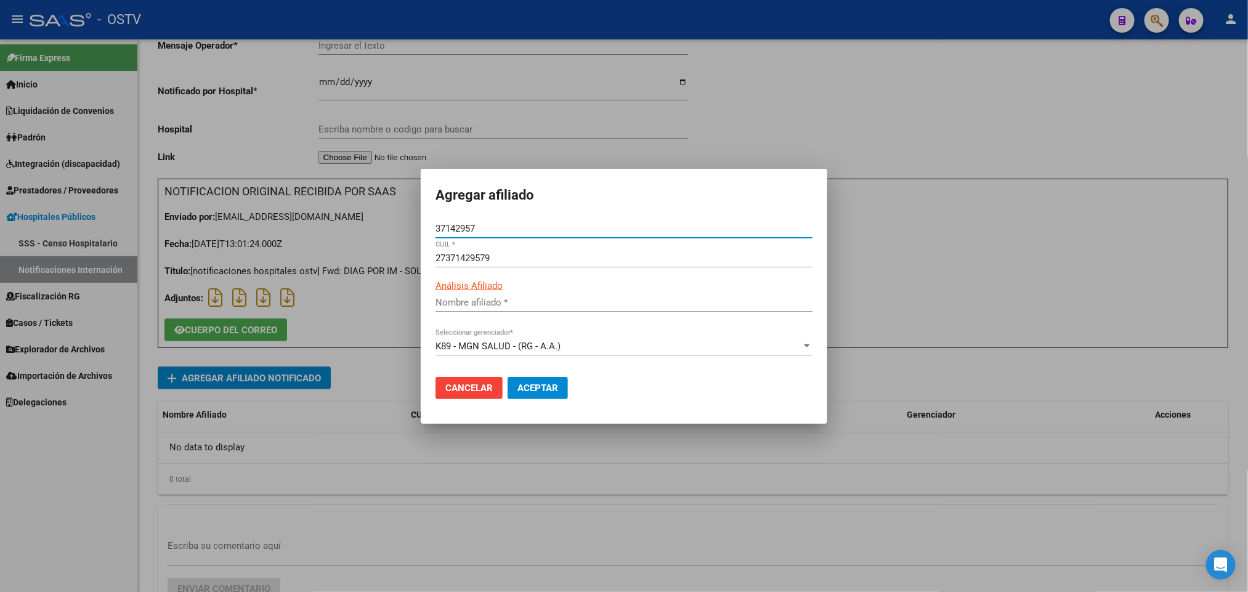
type input "CORONEL BRENDA AYELEN"
type input "37142957"
click at [562, 394] on button "Aceptar" at bounding box center [537, 388] width 60 height 22
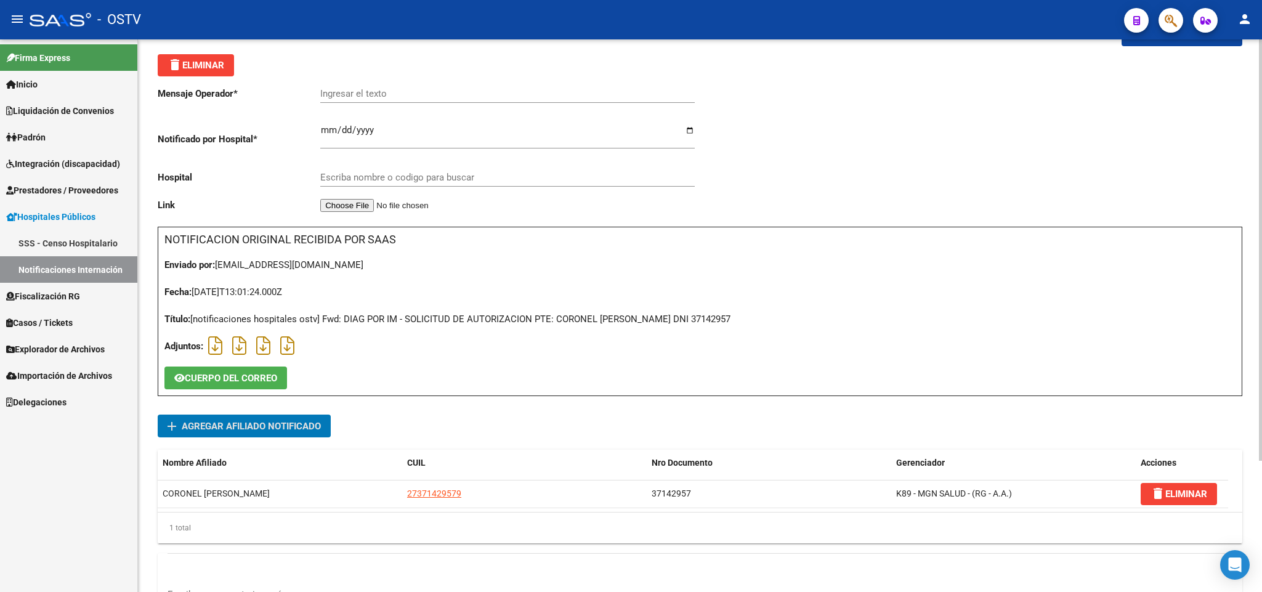
scroll to position [0, 0]
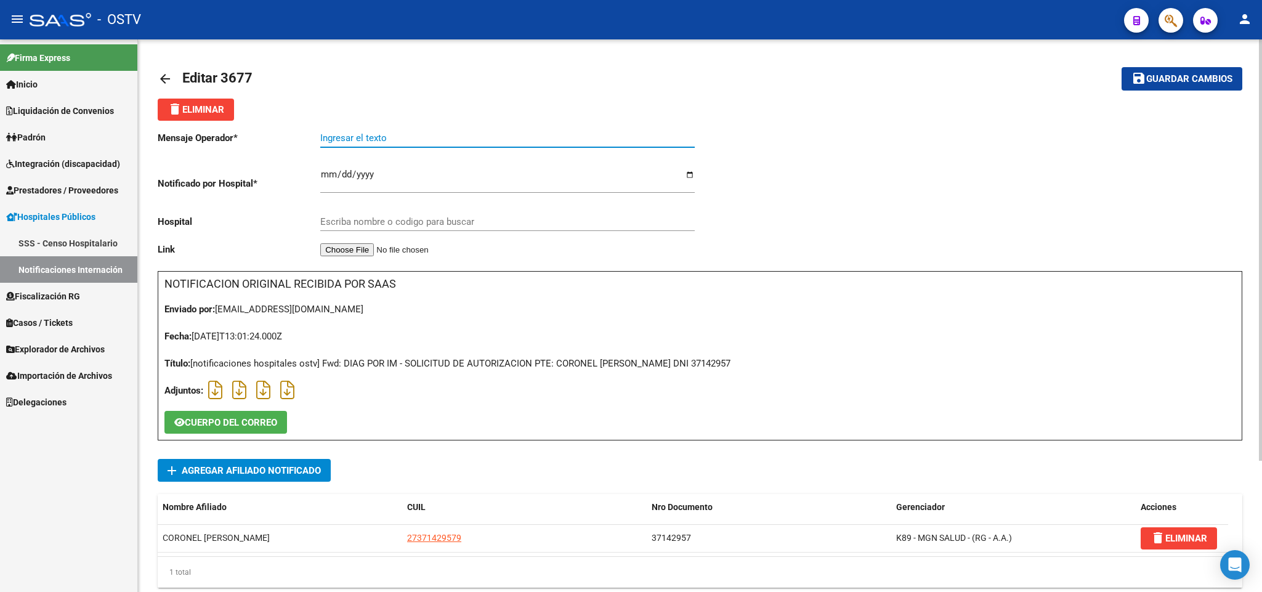
click at [397, 139] on input "Ingresar el texto" at bounding box center [507, 137] width 374 height 11
type input "s"
type input "SOLICITUD DE AUTORIZACION"
click at [407, 224] on input "Escriba nombre o codigo para buscar" at bounding box center [507, 221] width 374 height 11
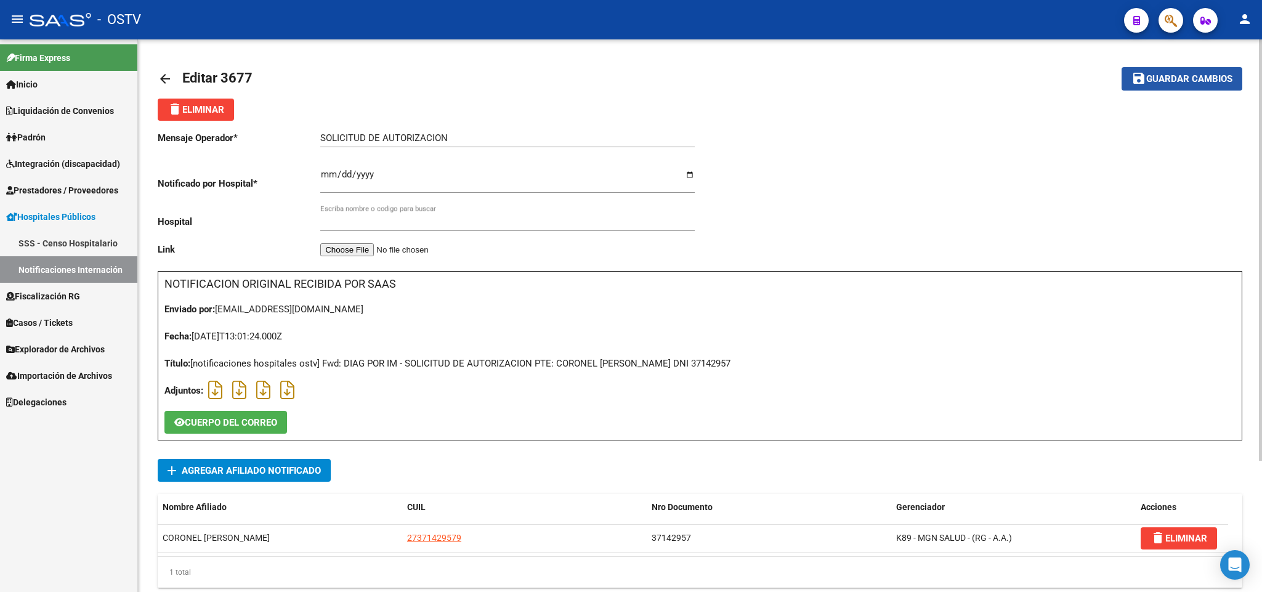
click at [1192, 89] on button "save Guardar cambios" at bounding box center [1181, 78] width 121 height 23
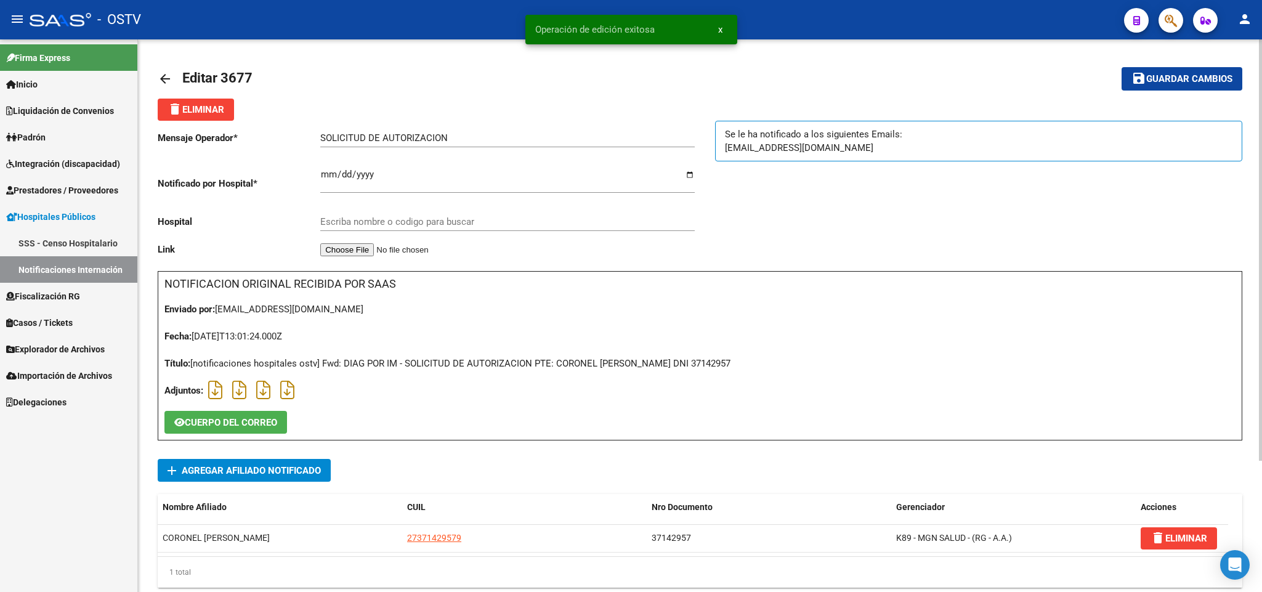
click at [154, 72] on div "arrow_back Editar 3677 save Guardar cambios delete Eliminar Mensaje Operador * …" at bounding box center [700, 400] width 1124 height 722
click at [163, 74] on mat-icon "arrow_back" at bounding box center [165, 78] width 15 height 15
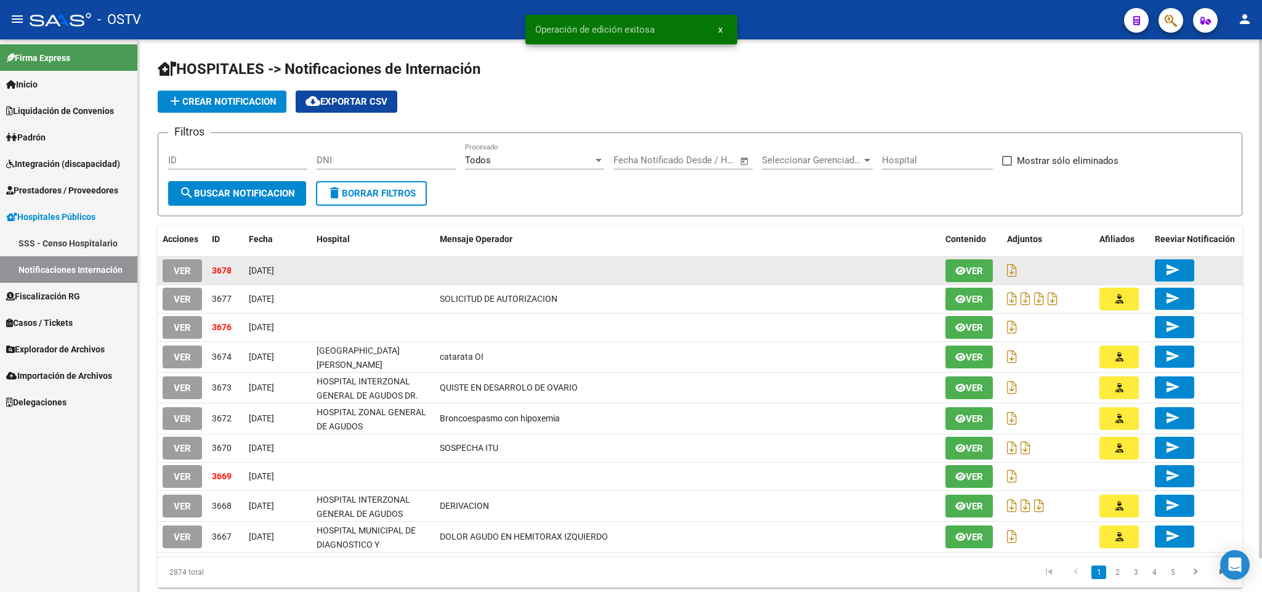
click at [193, 263] on button "VER" at bounding box center [182, 270] width 39 height 23
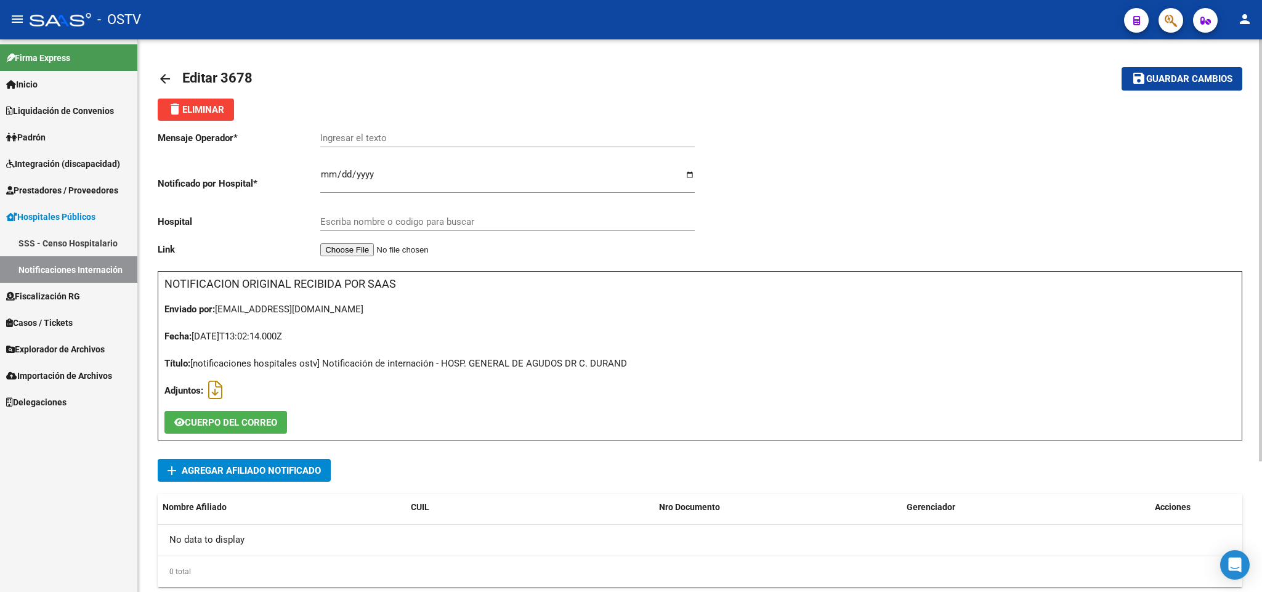
click at [164, 79] on mat-icon "arrow_back" at bounding box center [165, 78] width 15 height 15
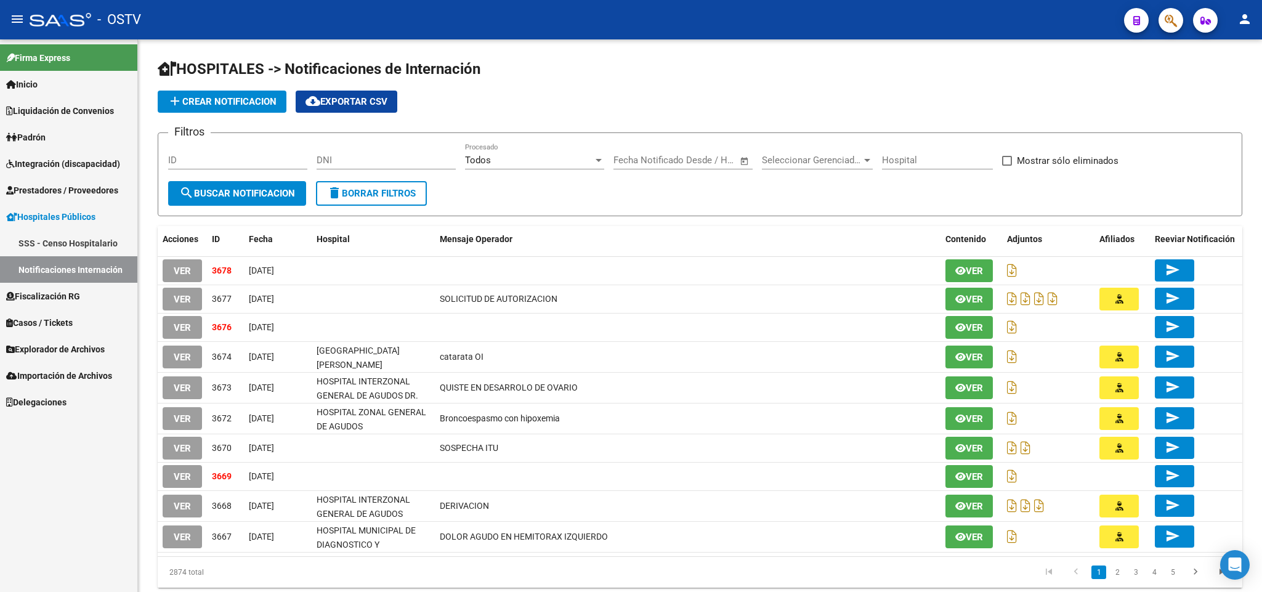
click at [185, 326] on span "VER" at bounding box center [182, 327] width 17 height 11
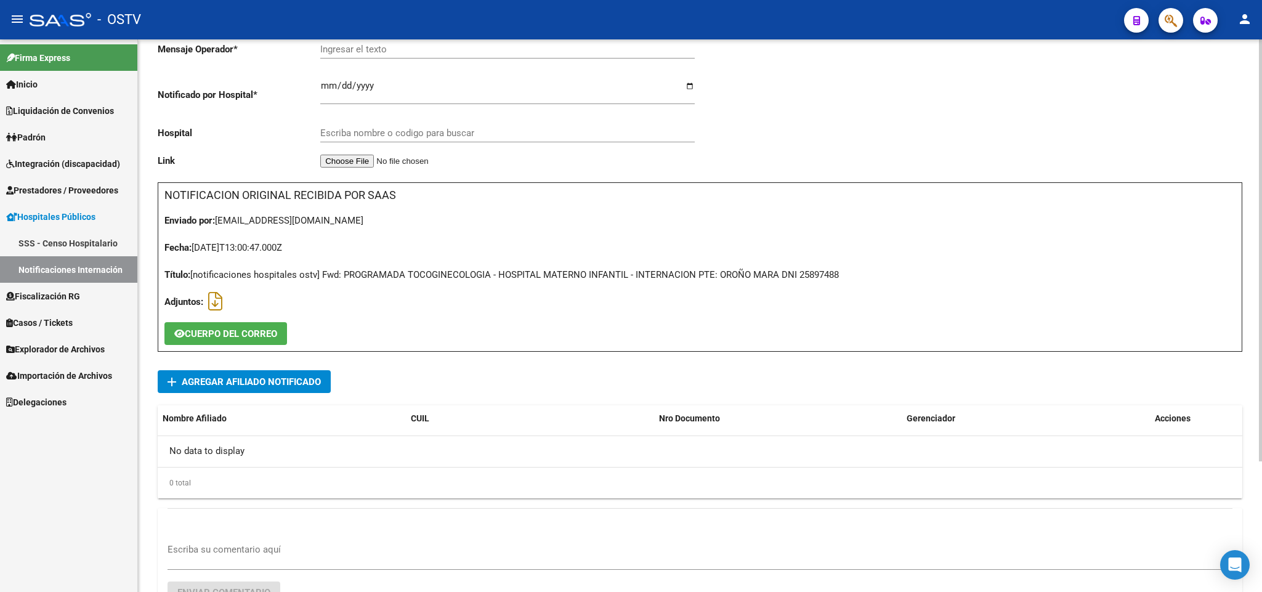
scroll to position [171, 0]
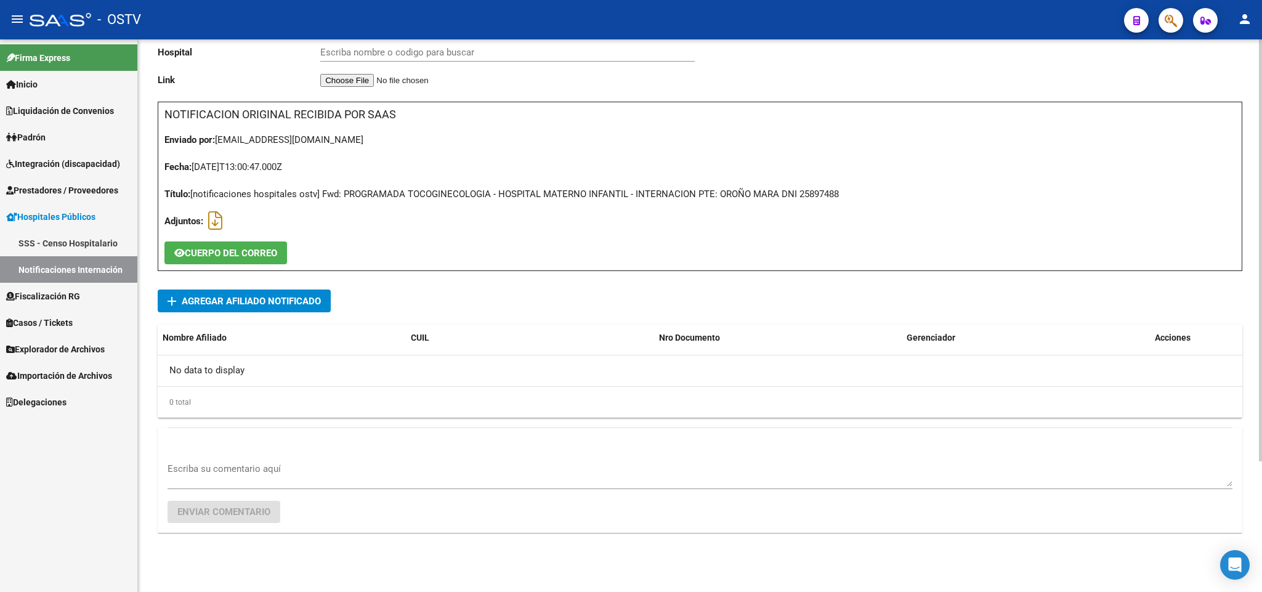
click at [286, 456] on div "Escriba su comentario aquí" at bounding box center [700, 470] width 1065 height 38
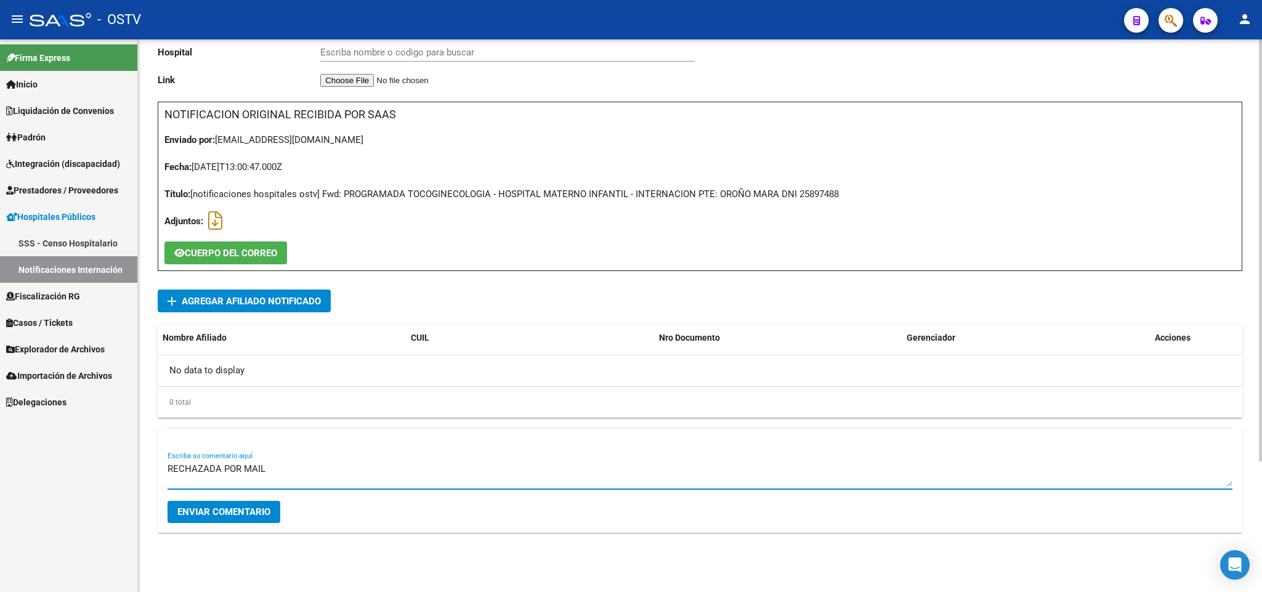
type textarea "RECHAZADA POR MAIL"
click at [250, 516] on span "Enviar comentario" at bounding box center [223, 511] width 93 height 11
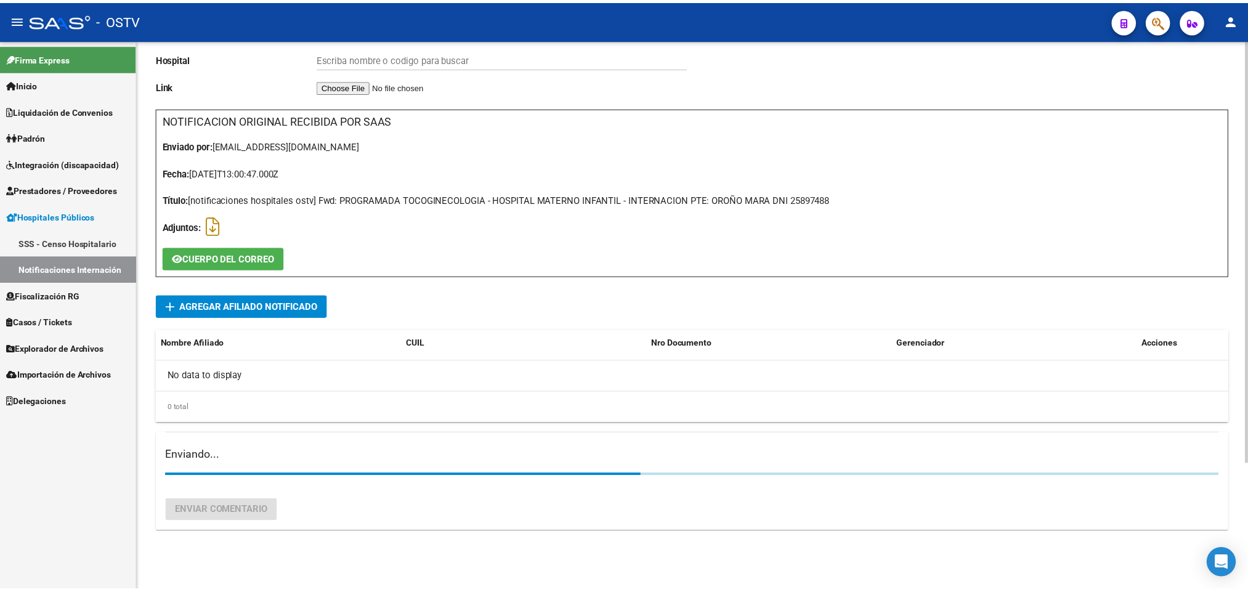
scroll to position [0, 0]
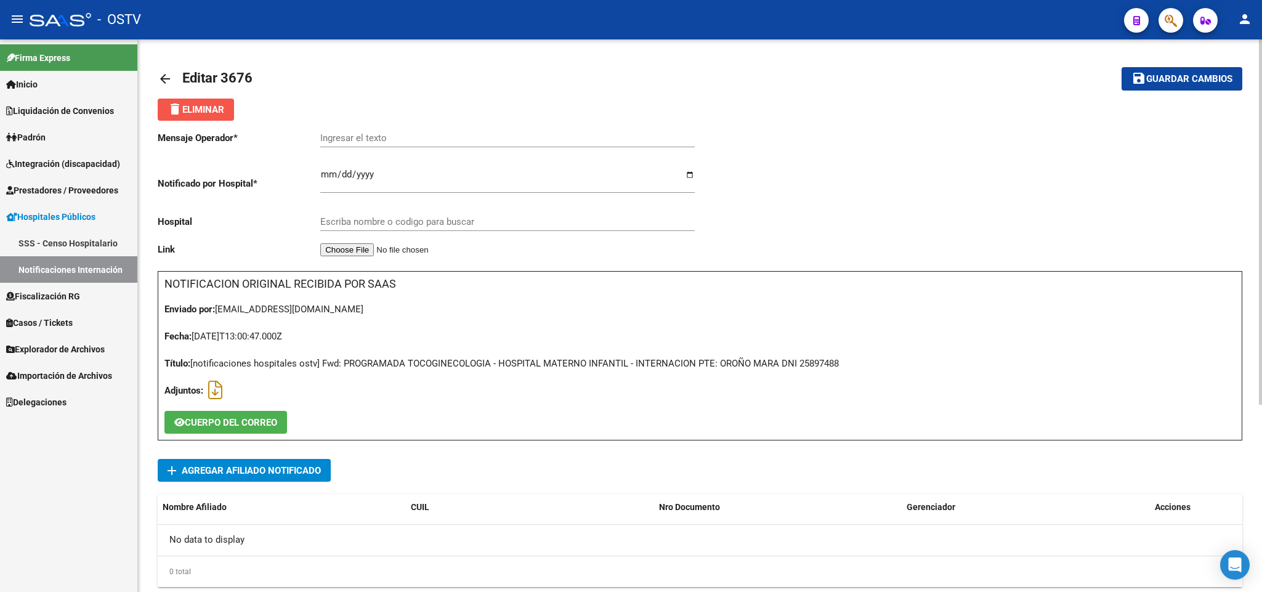
click at [215, 115] on button "delete Eliminar" at bounding box center [196, 110] width 76 height 22
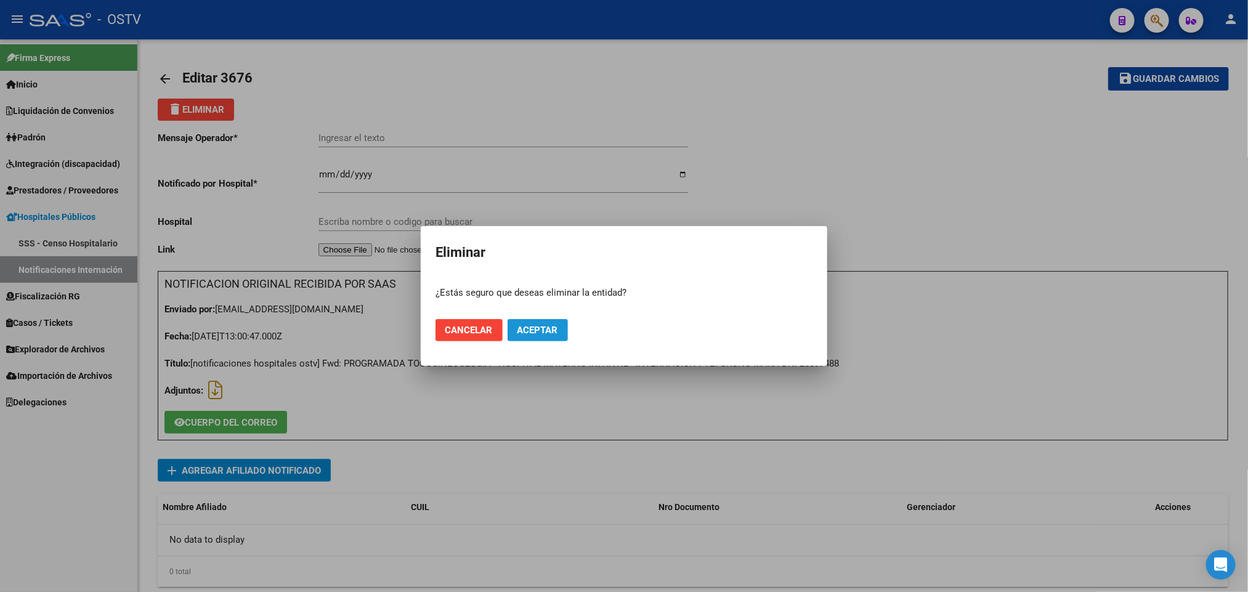
click at [544, 328] on span "Aceptar" at bounding box center [537, 330] width 41 height 11
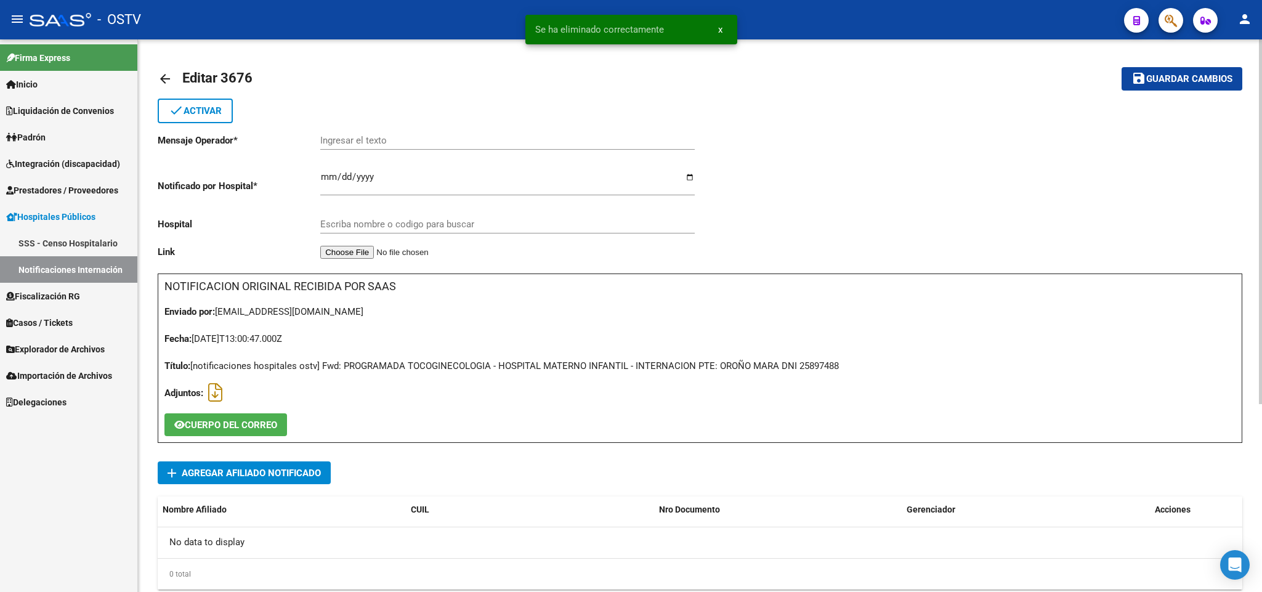
click at [174, 76] on link "arrow_back" at bounding box center [170, 78] width 25 height 29
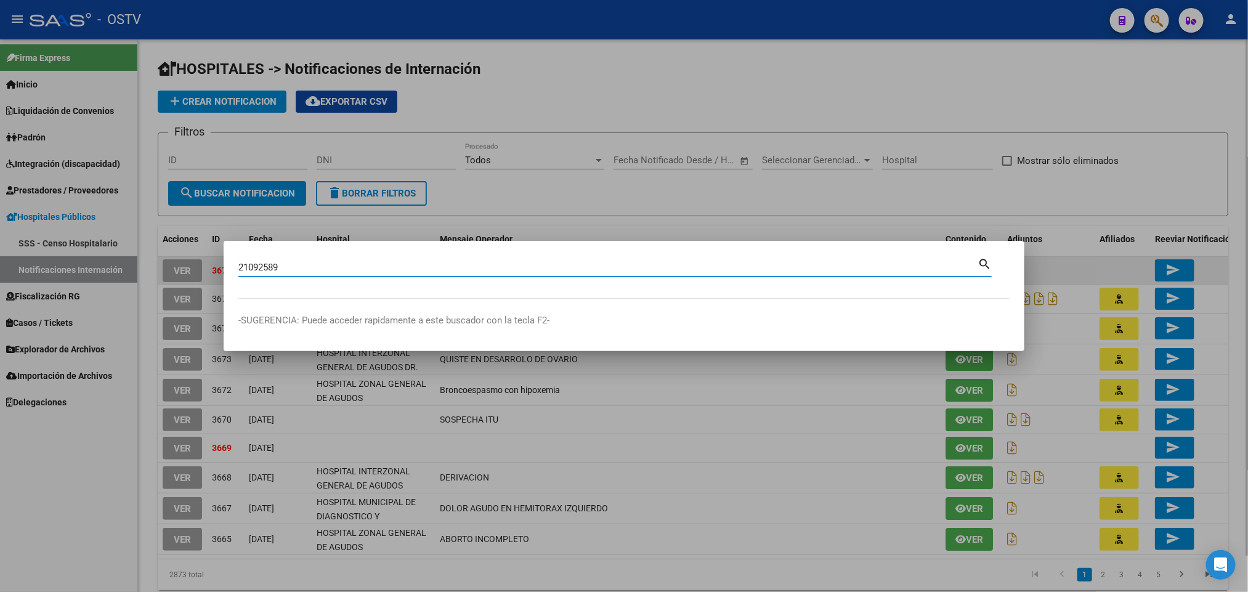
type input "21092589"
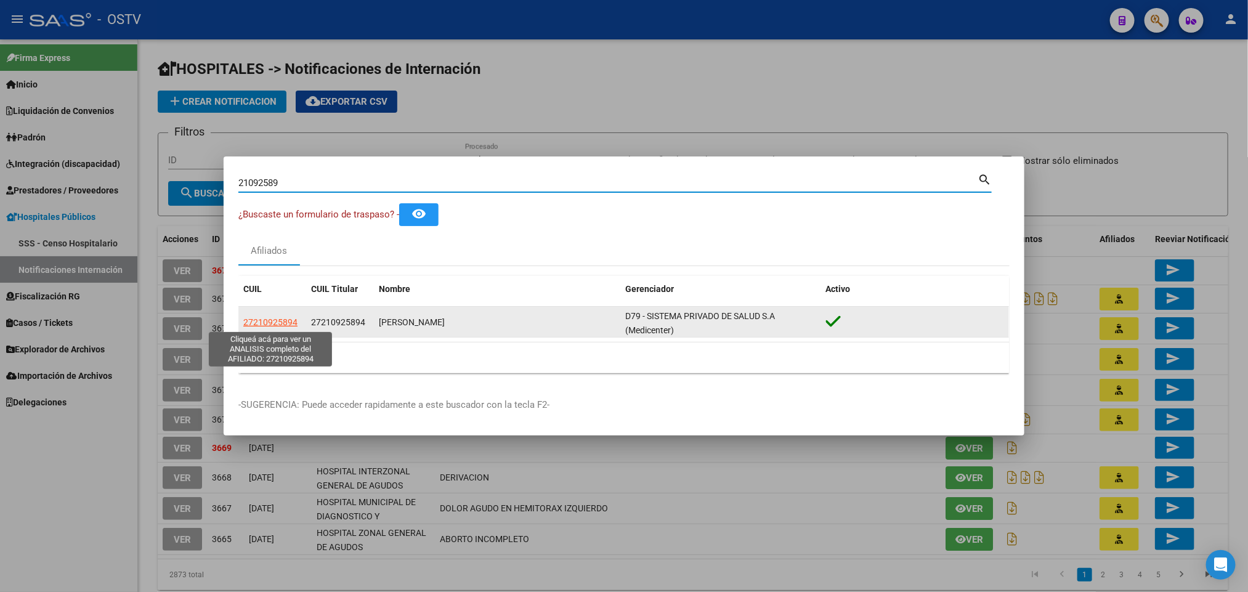
click at [246, 320] on span "27210925894" at bounding box center [270, 322] width 54 height 10
type textarea "27210925894"
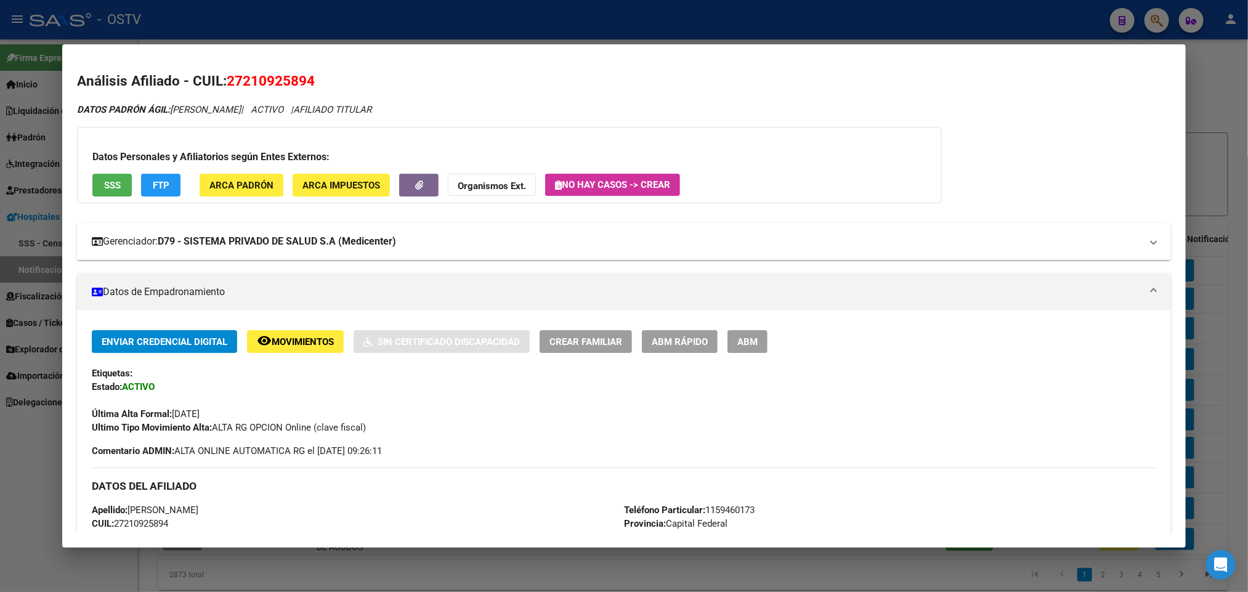
drag, startPoint x: 331, startPoint y: 231, endPoint x: 339, endPoint y: 235, distance: 9.1
click at [331, 232] on mat-expansion-panel-header "Gerenciador: D79 - SISTEMA PRIVADO DE SALUD S.A (Medicenter)" at bounding box center [623, 241] width 1093 height 37
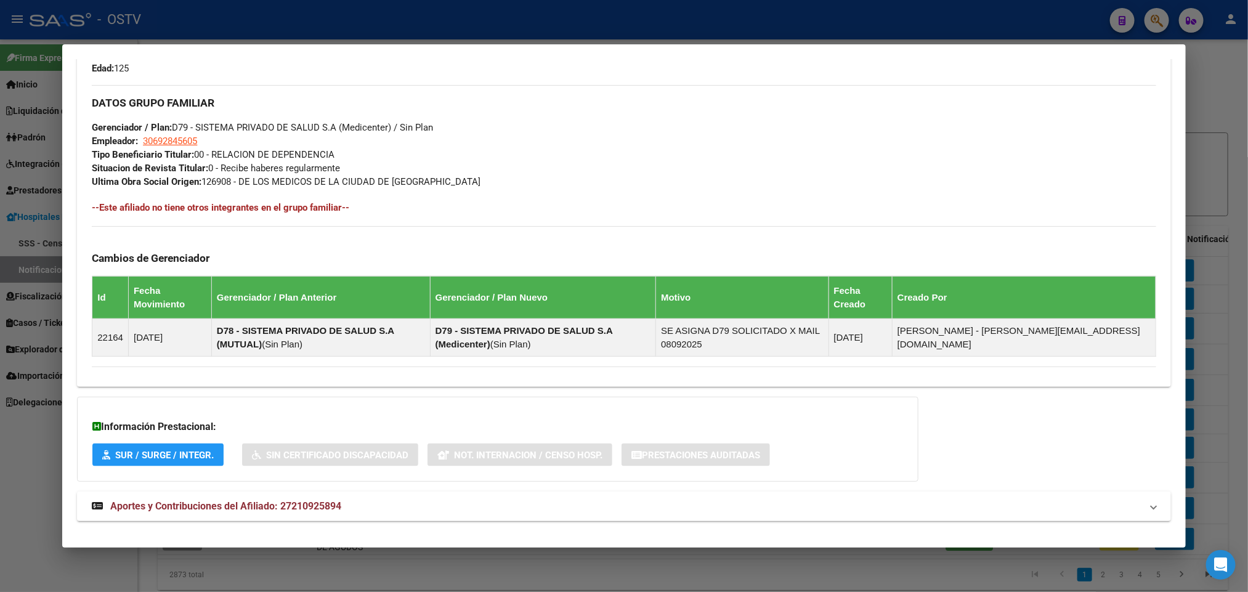
scroll to position [811, 0]
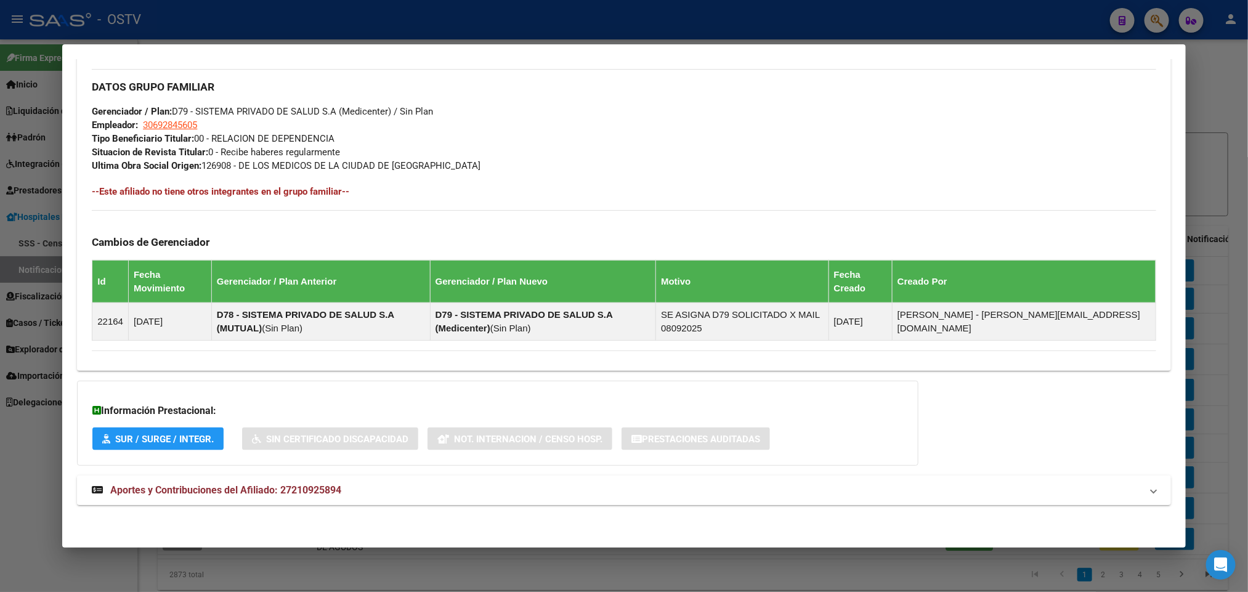
click at [467, 477] on mat-expansion-panel-header "Aportes y Contribuciones del Afiliado: 27210925894" at bounding box center [623, 490] width 1093 height 30
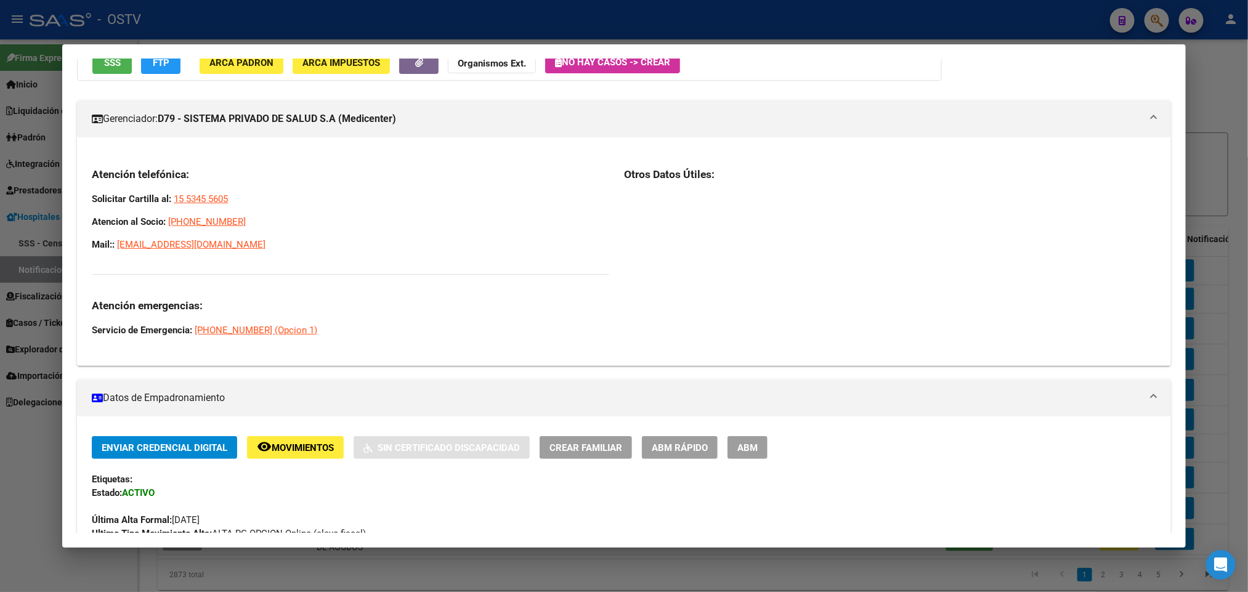
scroll to position [92, 0]
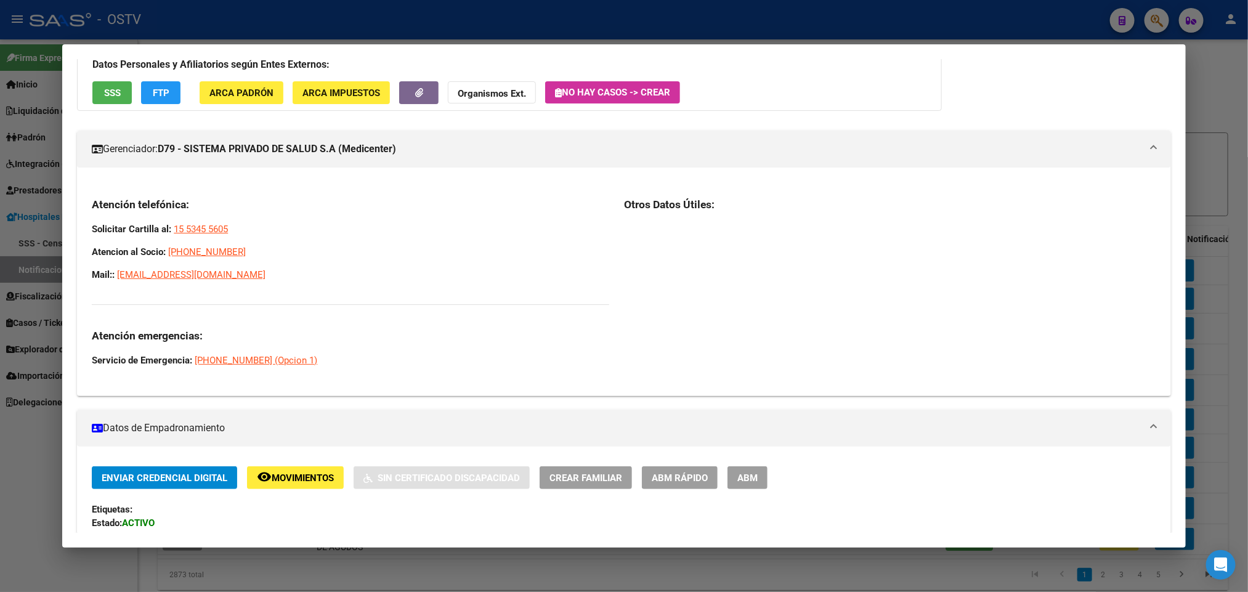
click at [0, 209] on div at bounding box center [624, 296] width 1248 height 592
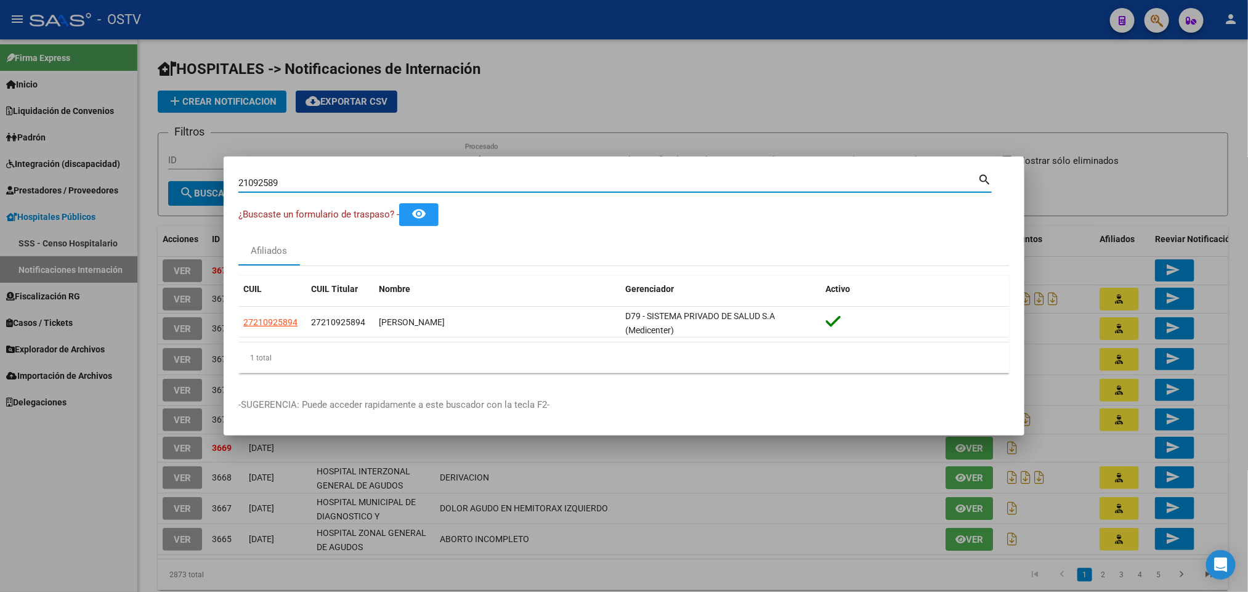
drag, startPoint x: 293, startPoint y: 183, endPoint x: 0, endPoint y: 270, distance: 305.1
click at [0, 270] on div "21092589 Buscar (apellido, dni, cuil, nro traspaso, cuit, obra social) search ¿…" at bounding box center [624, 296] width 1248 height 592
type input "20359080477"
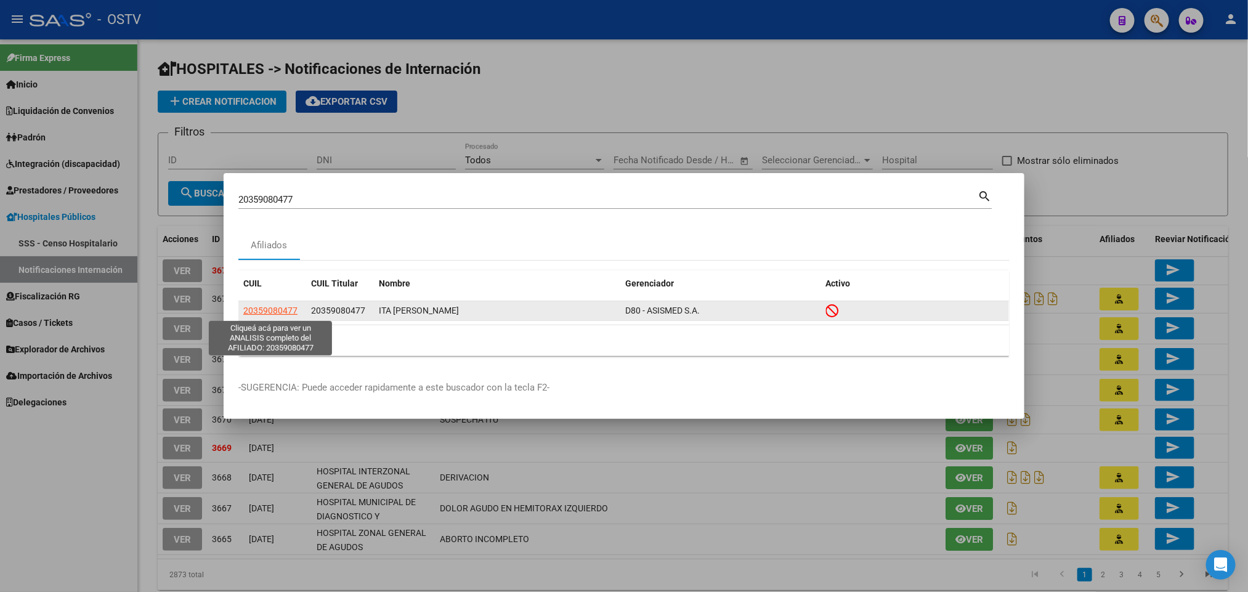
click at [264, 307] on span "20359080477" at bounding box center [270, 310] width 54 height 10
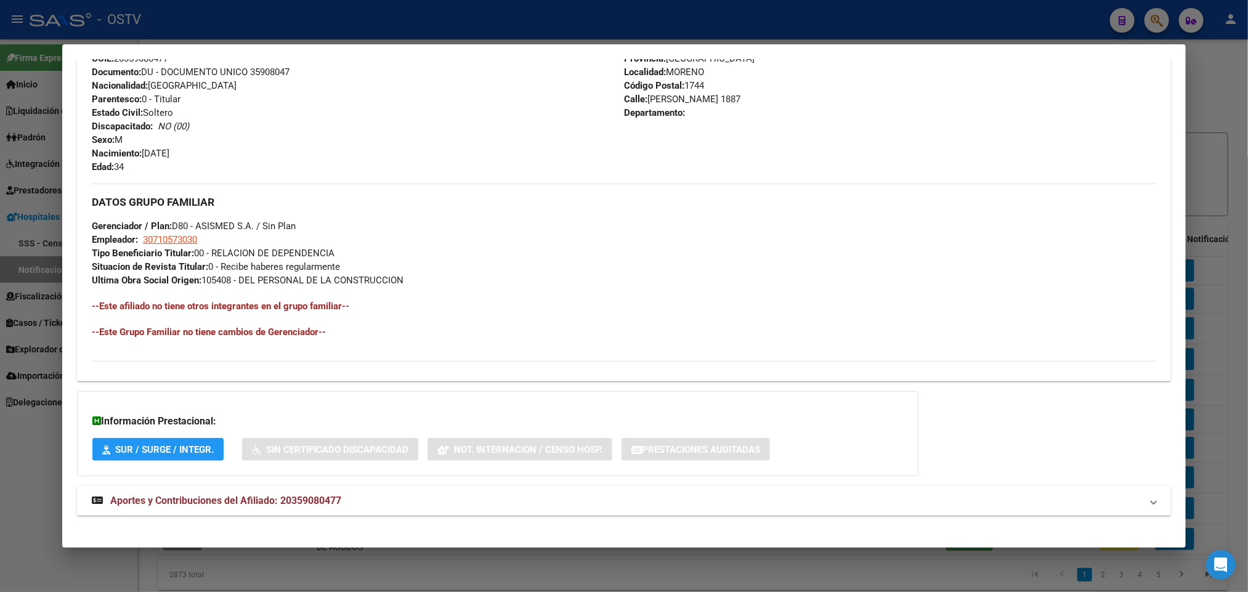
scroll to position [503, 0]
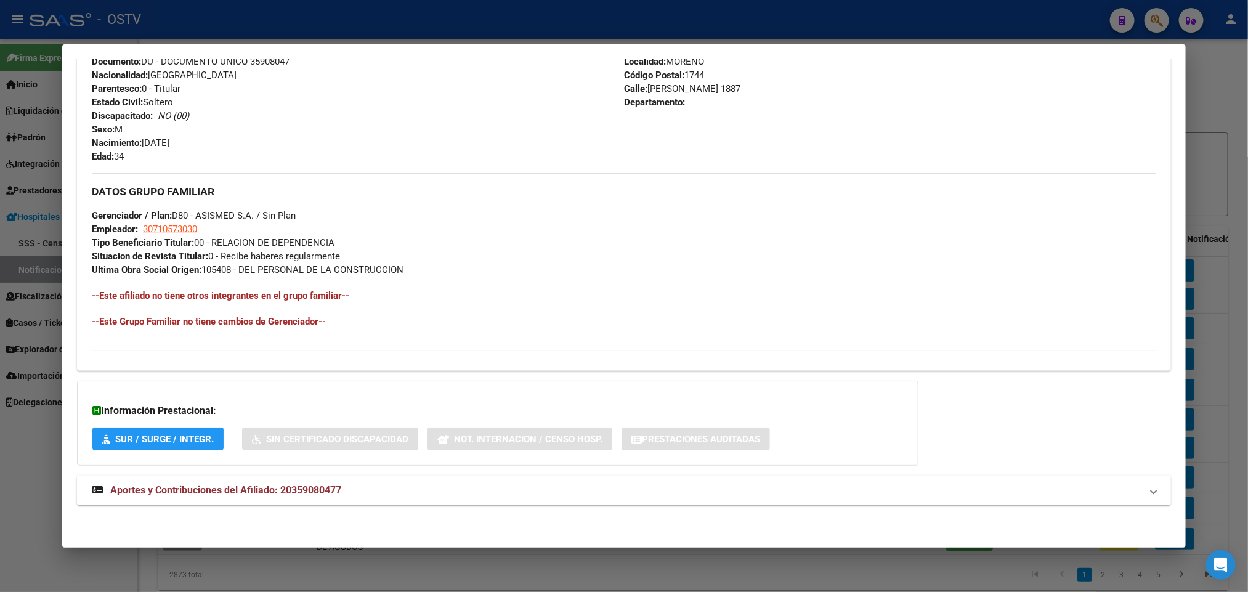
click at [274, 486] on span "Aportes y Contribuciones del Afiliado: 20359080477" at bounding box center [225, 490] width 231 height 12
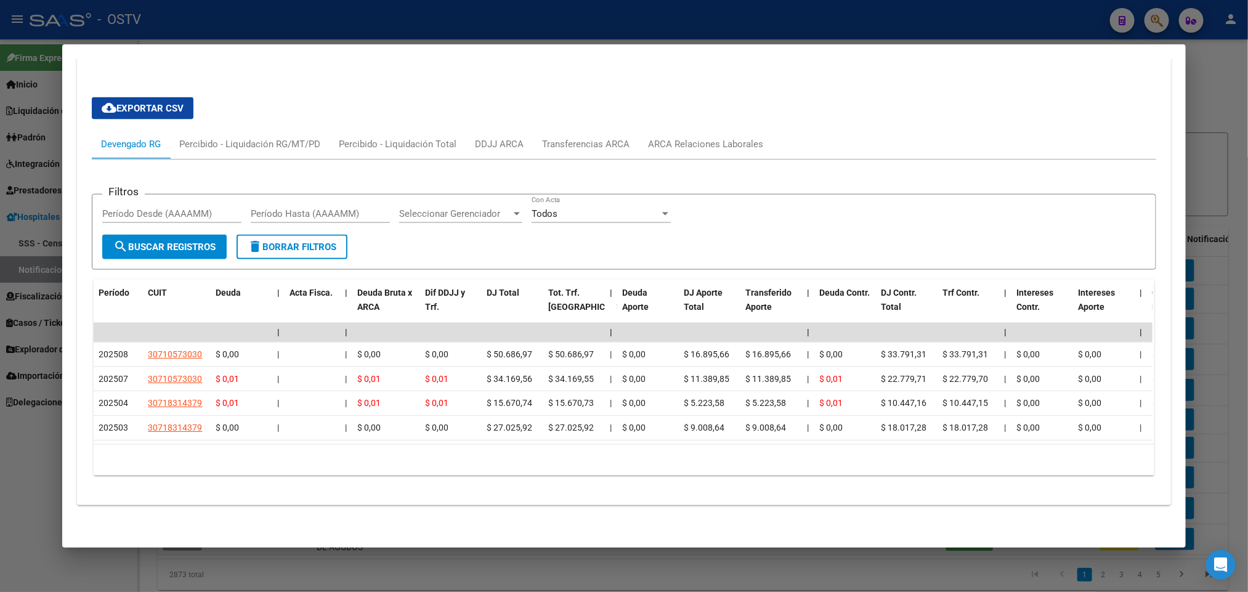
scroll to position [965, 0]
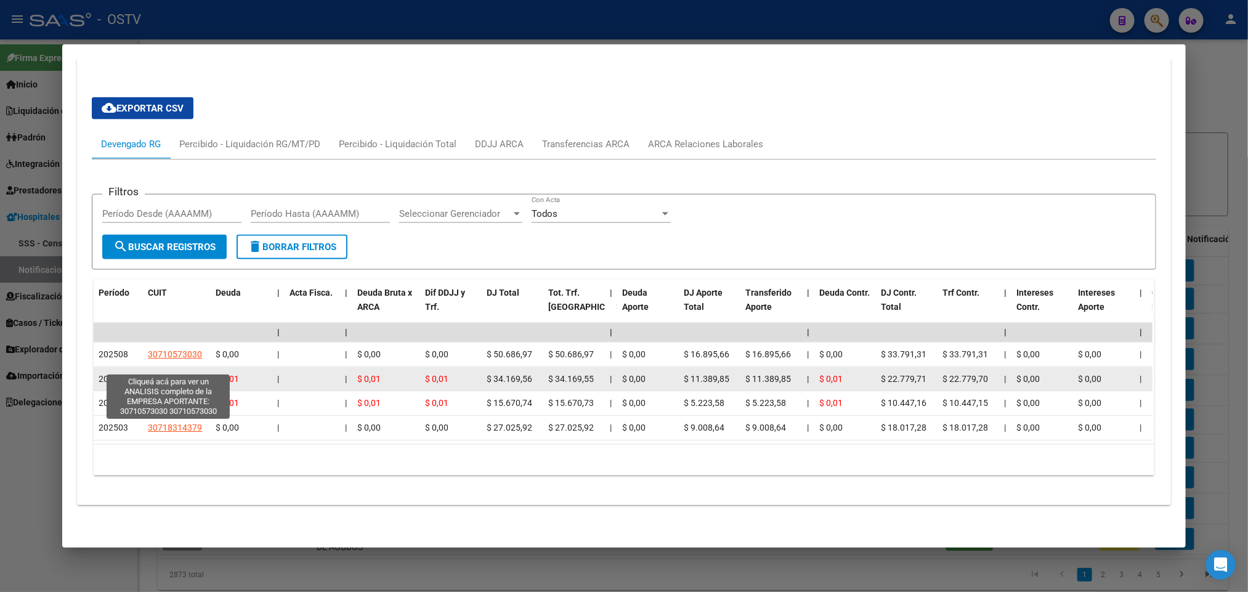
click at [180, 374] on span "30710573030" at bounding box center [175, 379] width 54 height 10
type textarea "30710573030"
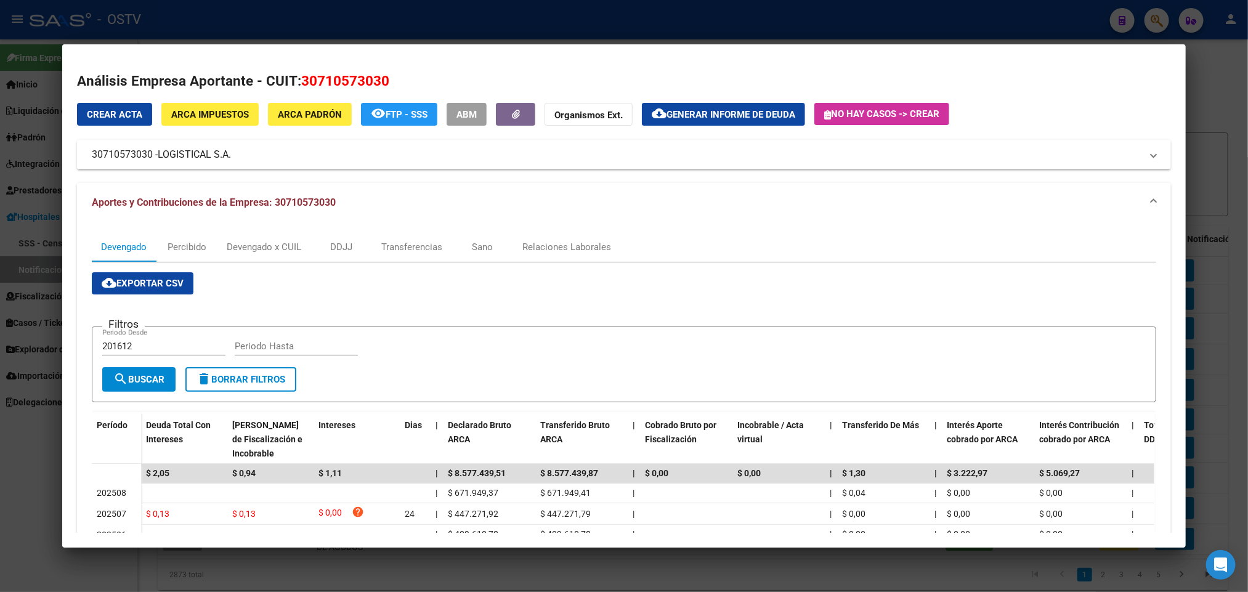
click at [0, 468] on div at bounding box center [624, 296] width 1248 height 592
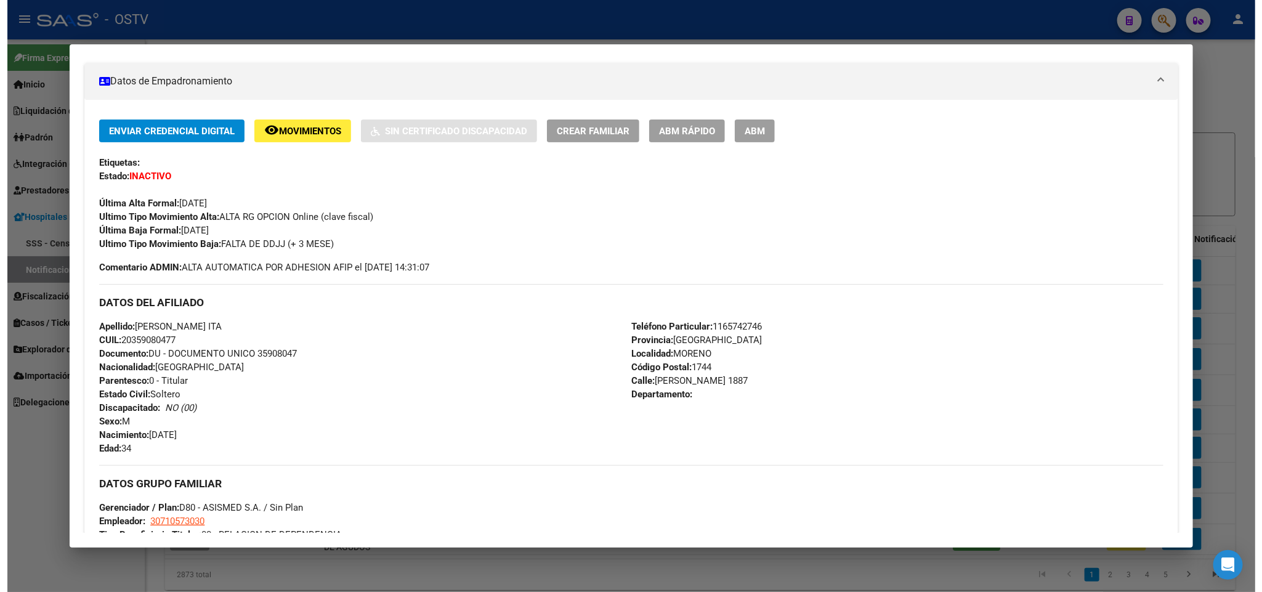
scroll to position [41, 0]
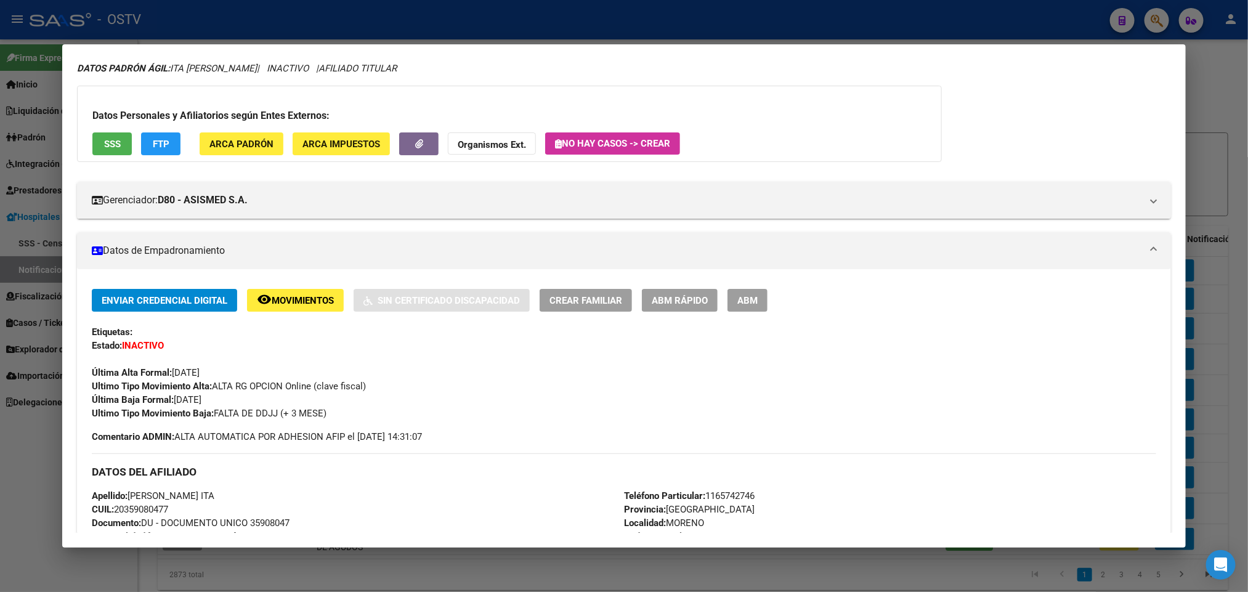
click at [0, 233] on div at bounding box center [624, 296] width 1248 height 592
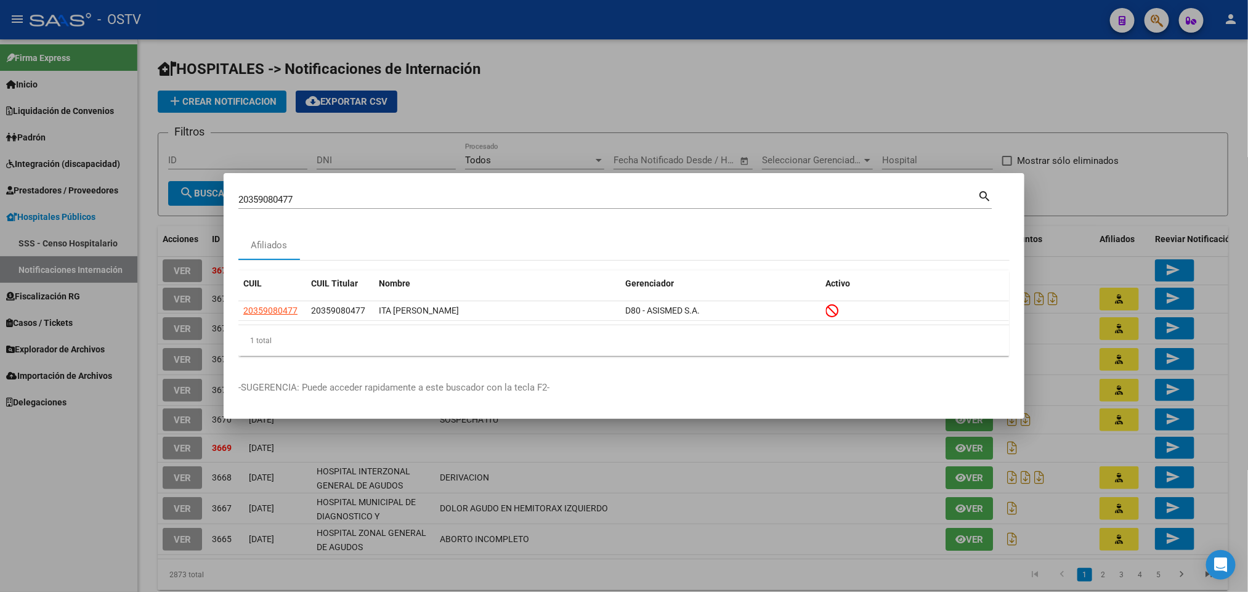
click at [65, 139] on div at bounding box center [624, 296] width 1248 height 592
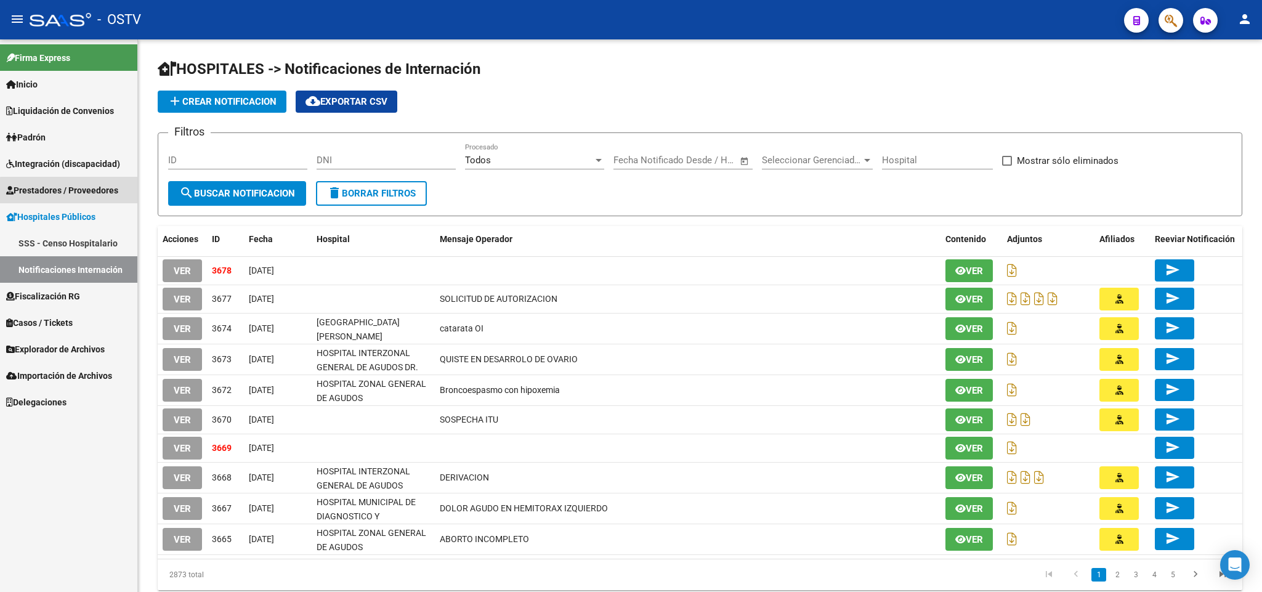
click at [91, 196] on span "Prestadores / Proveedores" at bounding box center [62, 191] width 112 height 14
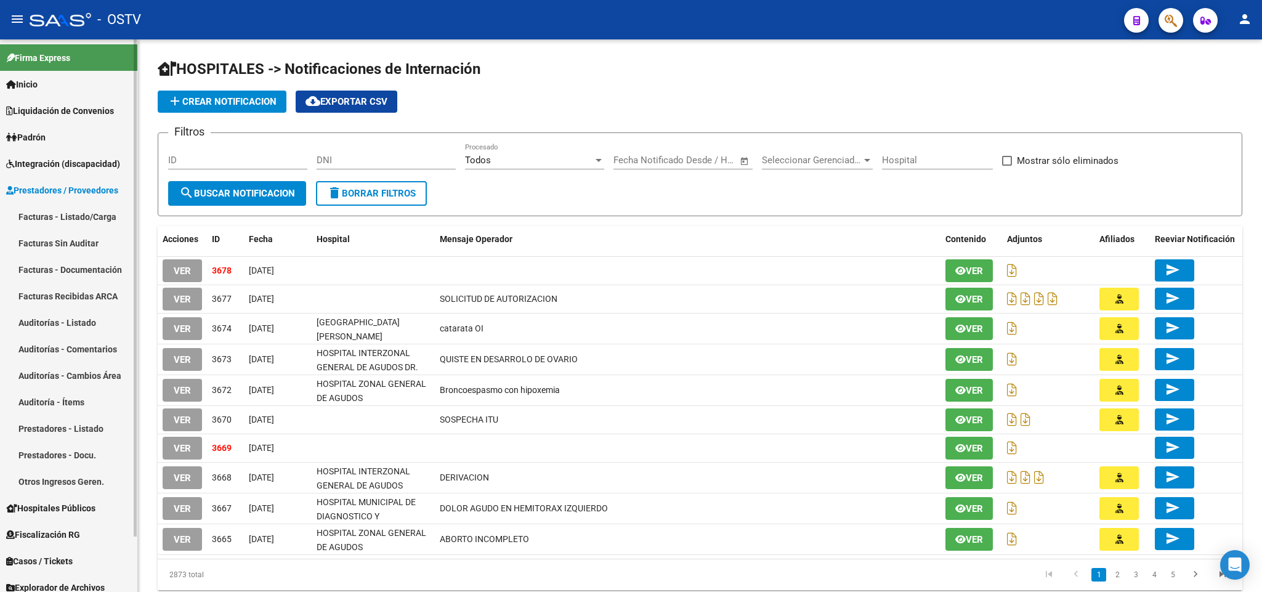
click at [92, 248] on link "Facturas Sin Auditar" at bounding box center [68, 243] width 137 height 26
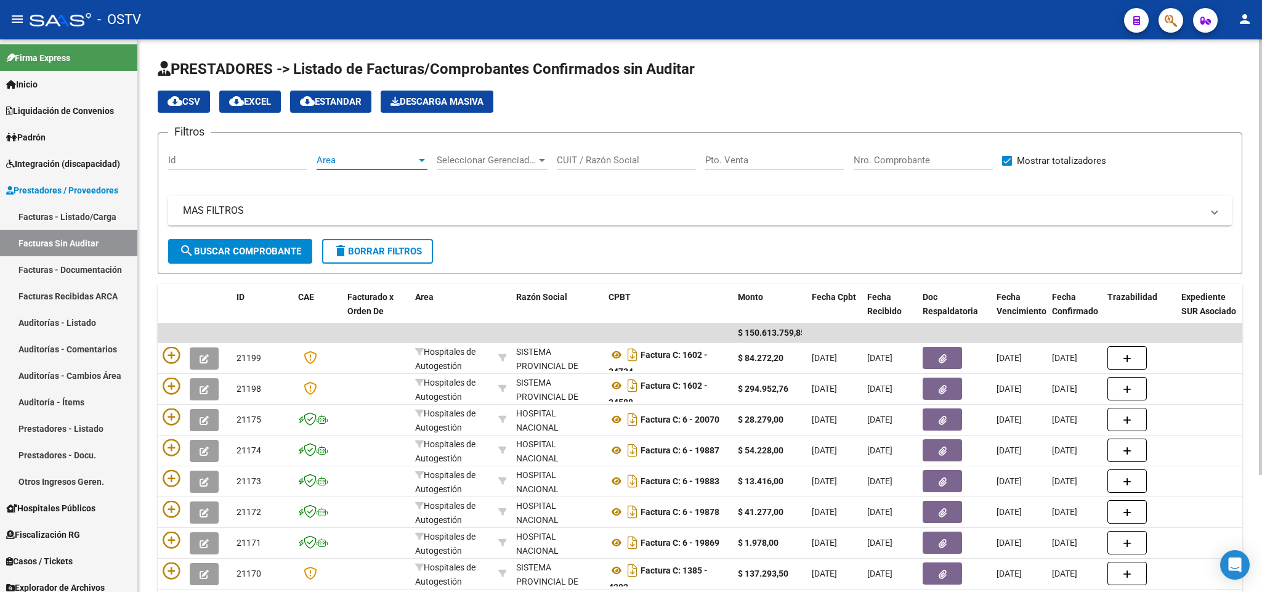
click at [329, 163] on span "Area" at bounding box center [367, 160] width 100 height 11
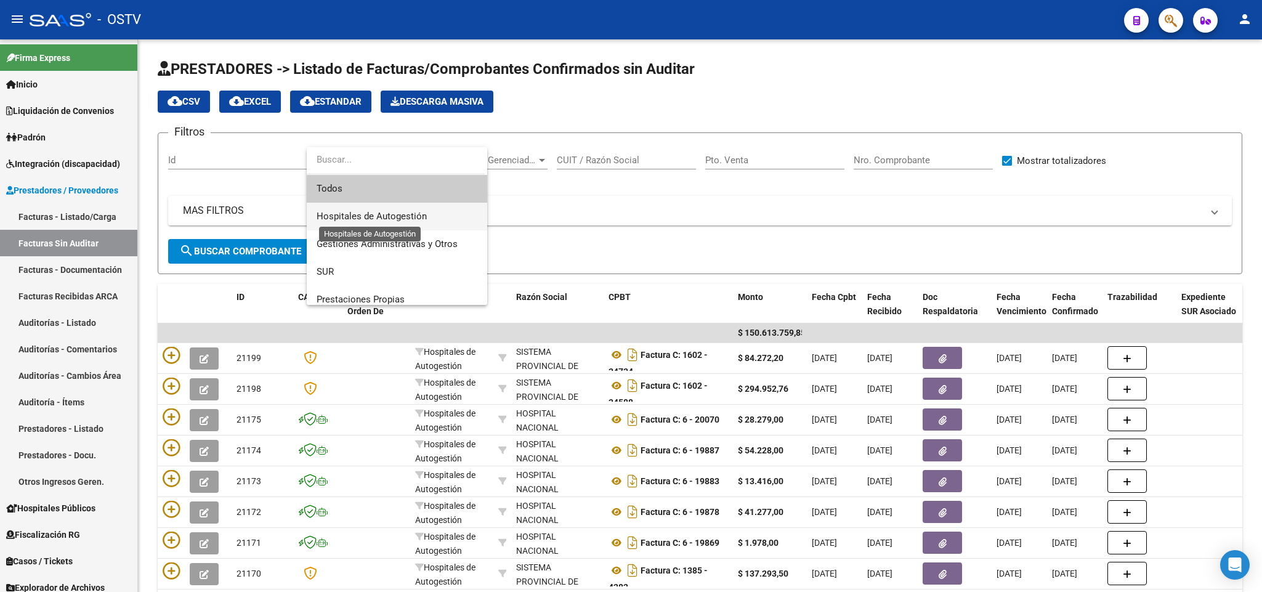
click at [390, 216] on span "Hospitales de Autogestión" at bounding box center [372, 216] width 110 height 11
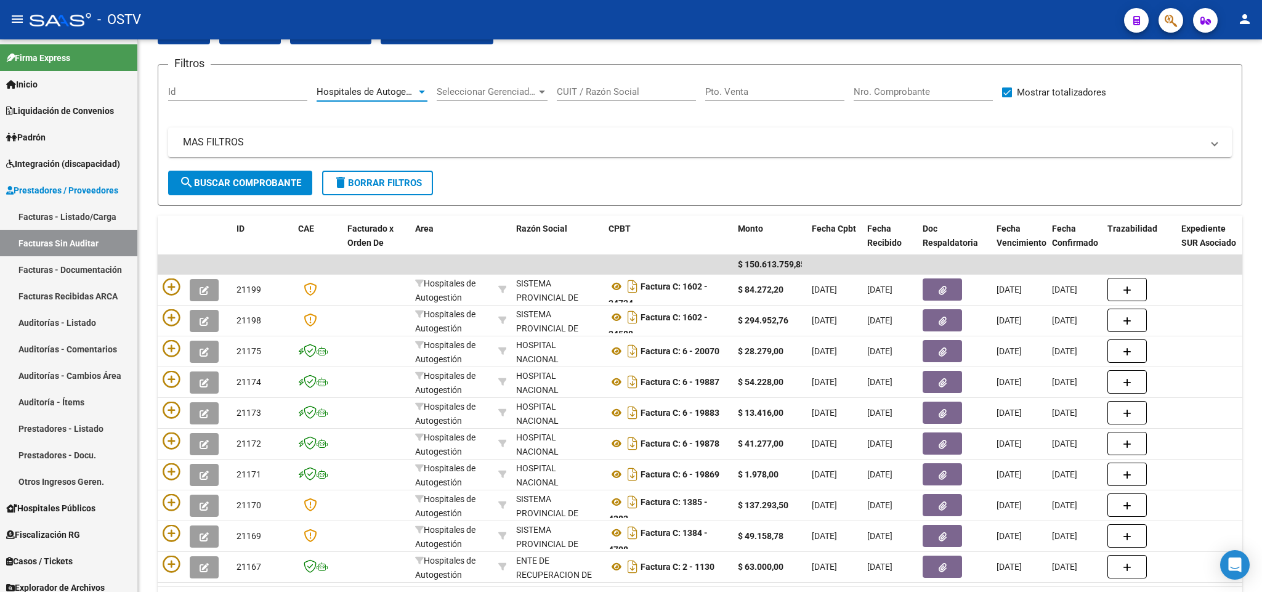
scroll to position [148, 0]
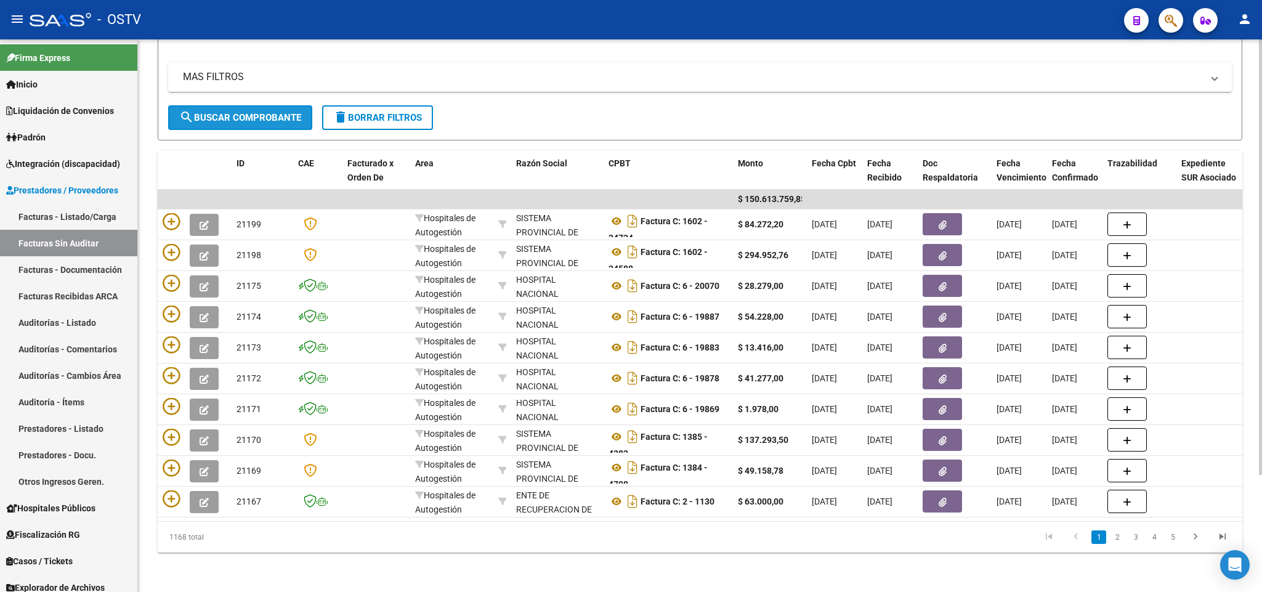
click at [267, 112] on span "search Buscar Comprobante" at bounding box center [240, 117] width 122 height 11
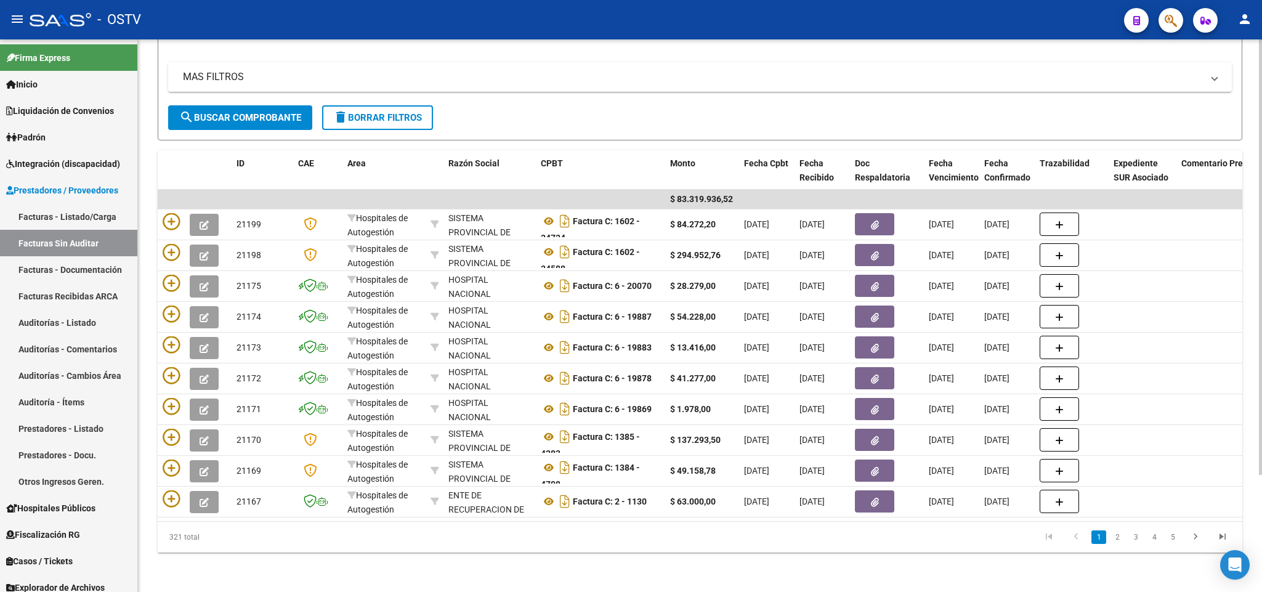
click at [1179, 540] on li "5" at bounding box center [1172, 537] width 18 height 21
click at [1175, 540] on link "5" at bounding box center [1172, 537] width 15 height 14
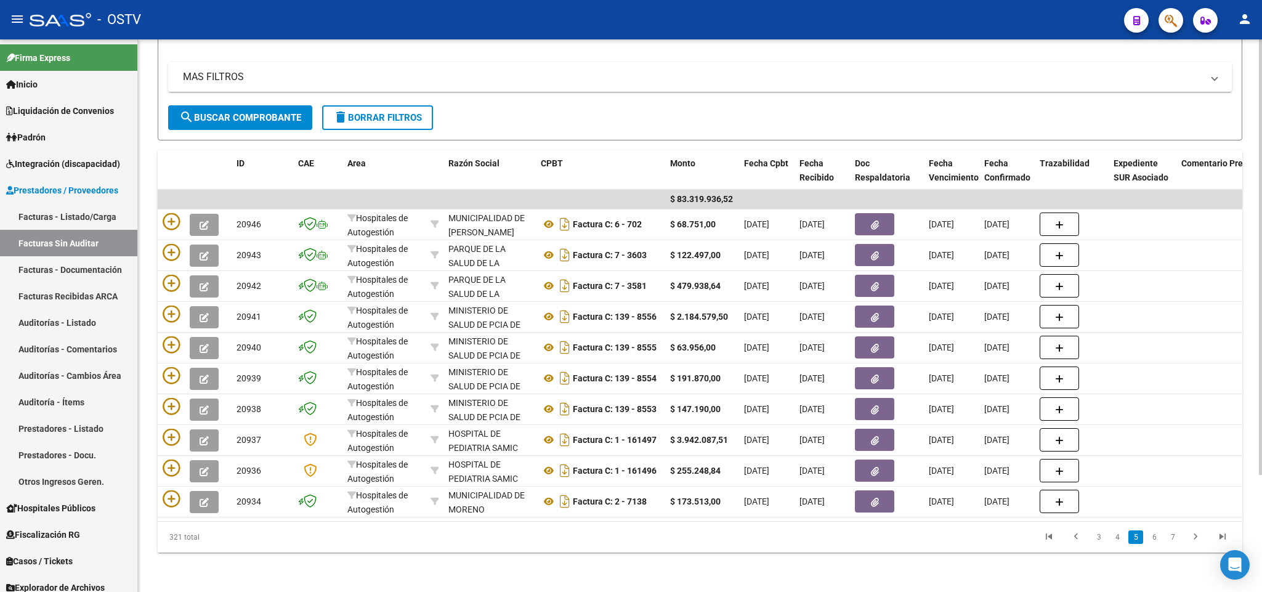
click at [1174, 539] on link "7" at bounding box center [1172, 537] width 15 height 14
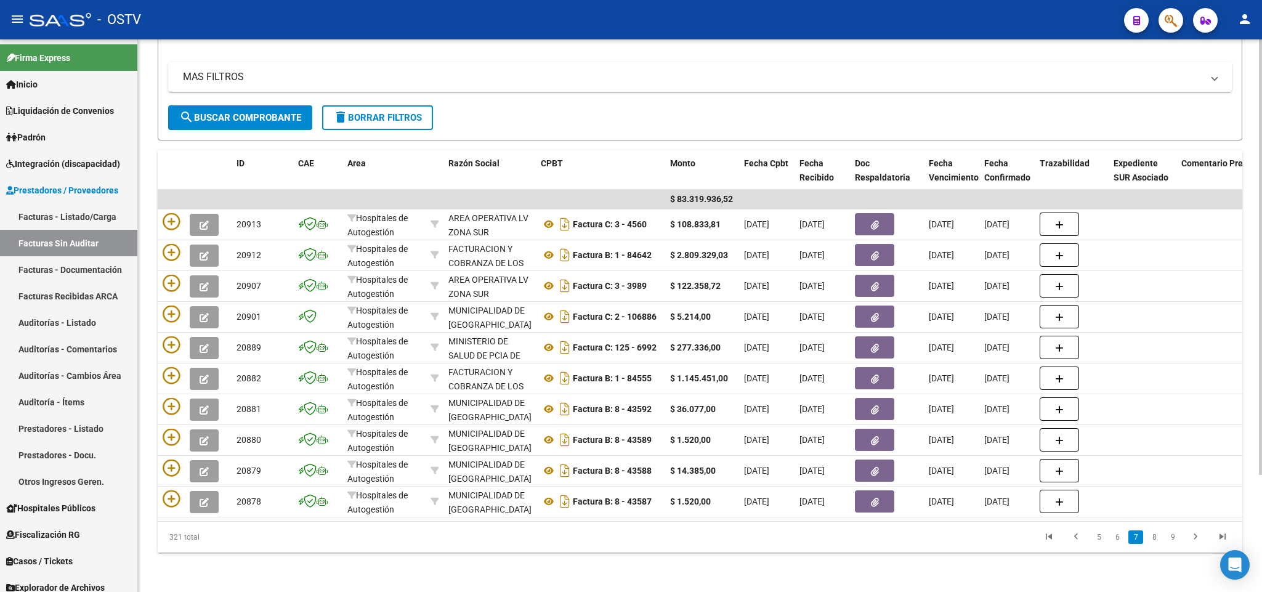
click at [1174, 539] on link "9" at bounding box center [1172, 537] width 15 height 14
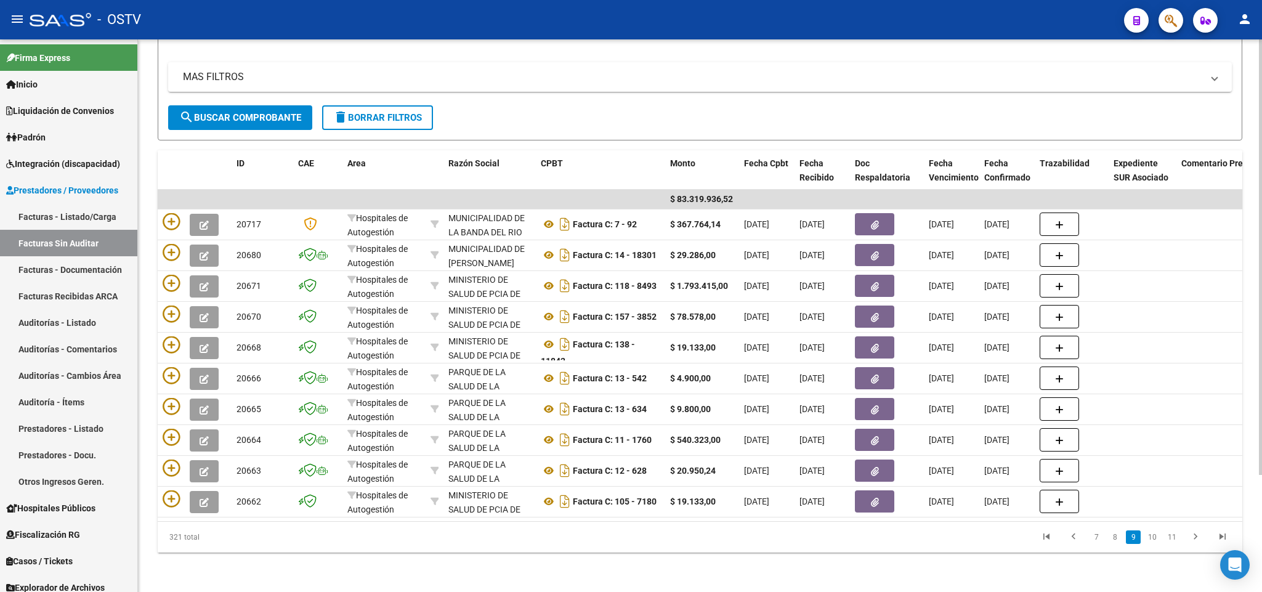
click at [1174, 539] on link "11" at bounding box center [1172, 537] width 16 height 14
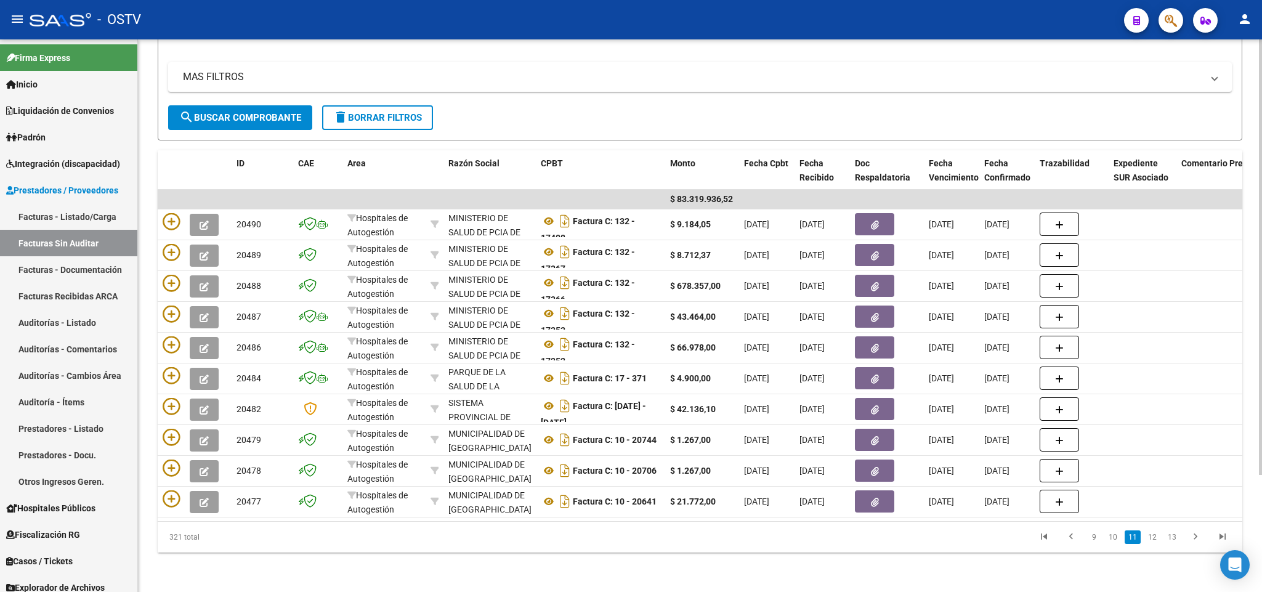
click at [1174, 539] on link "13" at bounding box center [1172, 537] width 16 height 14
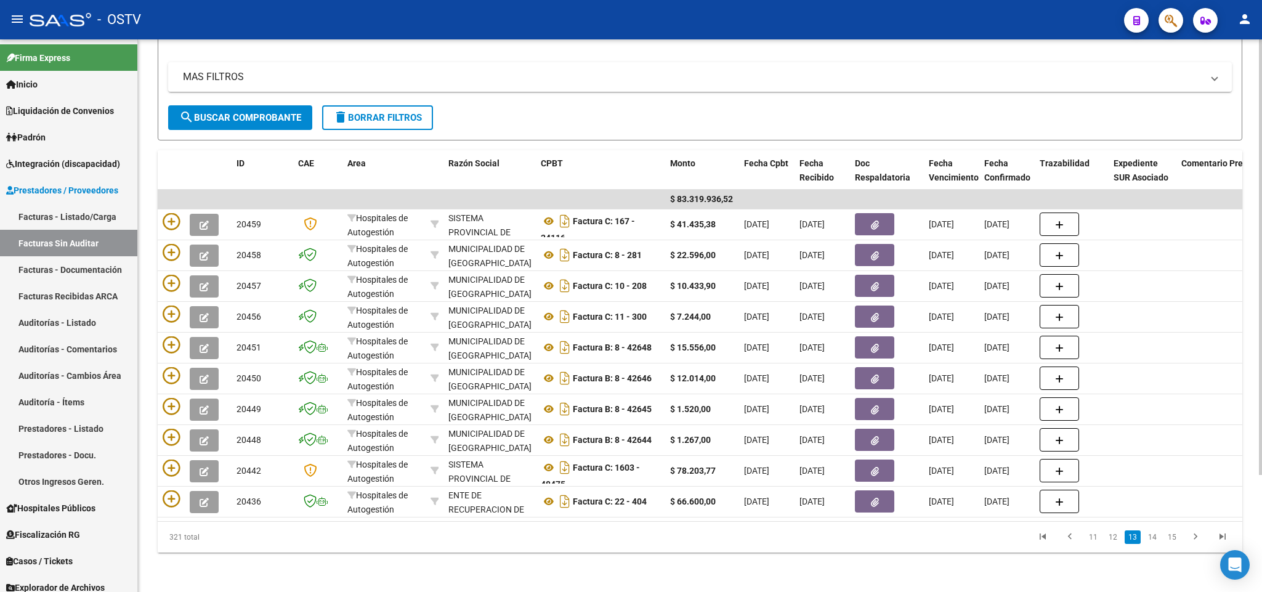
click at [1174, 539] on link "15" at bounding box center [1172, 537] width 16 height 14
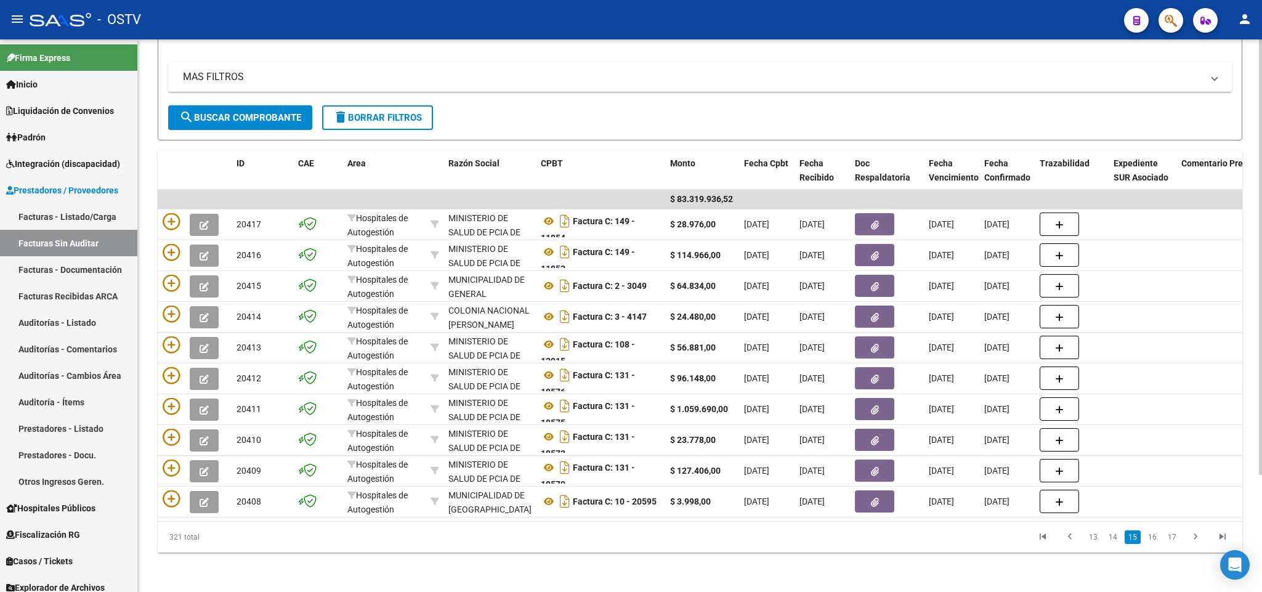
click at [1174, 539] on link "17" at bounding box center [1172, 537] width 16 height 14
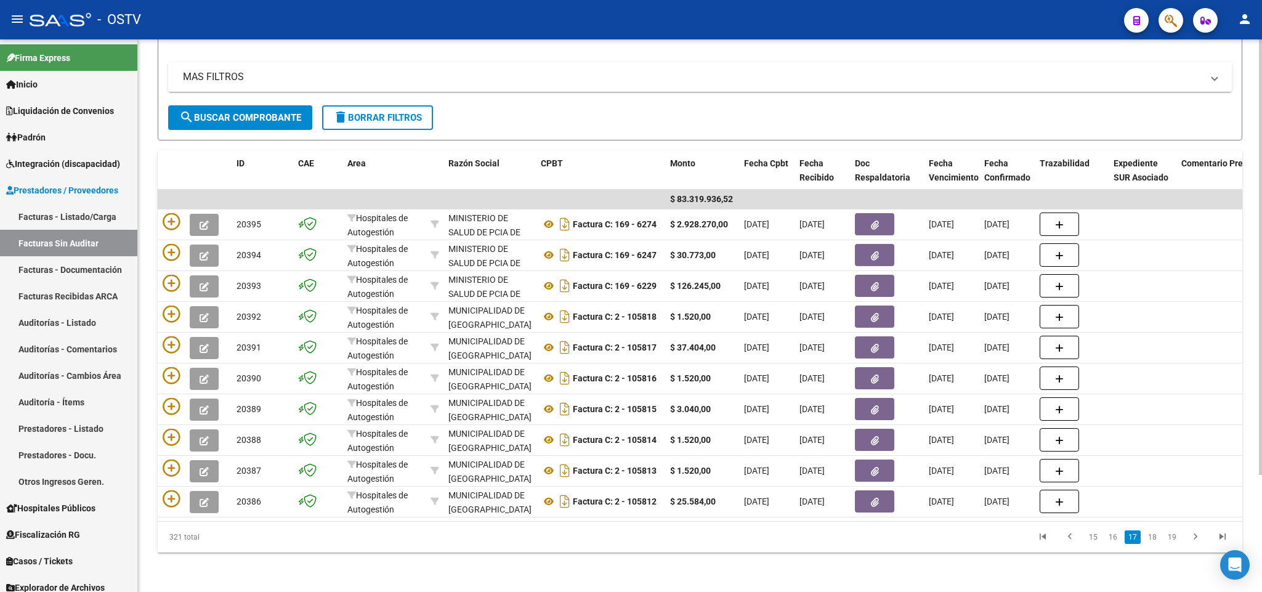
click at [1174, 539] on link "19" at bounding box center [1172, 537] width 16 height 14
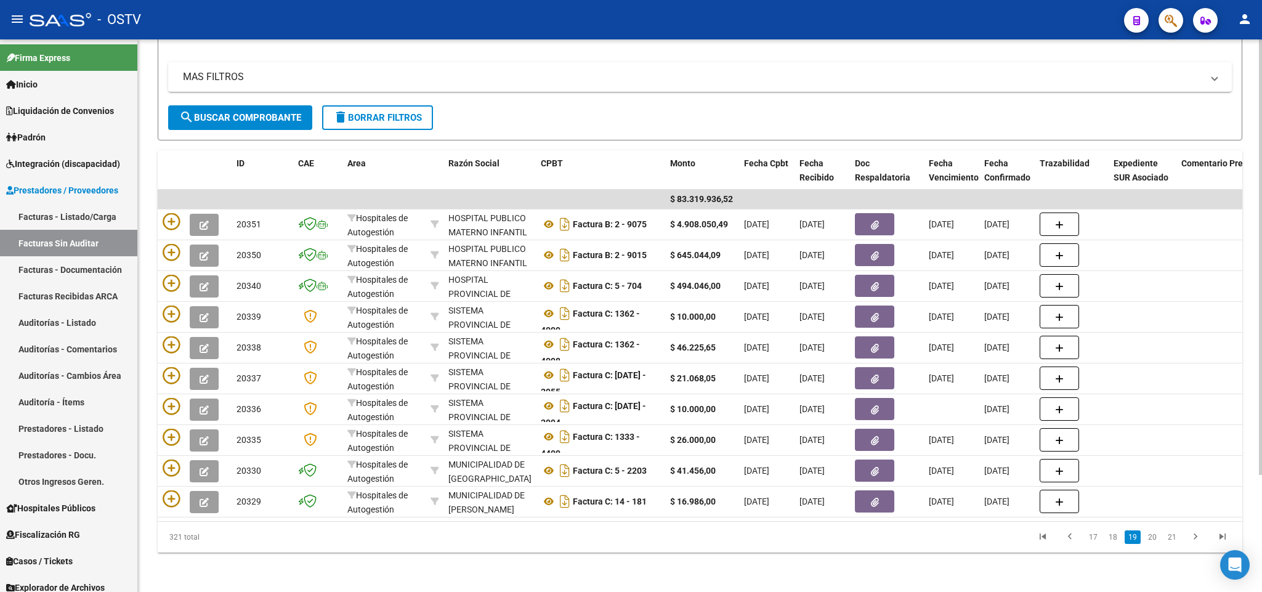
click at [1174, 539] on link "21" at bounding box center [1172, 537] width 16 height 14
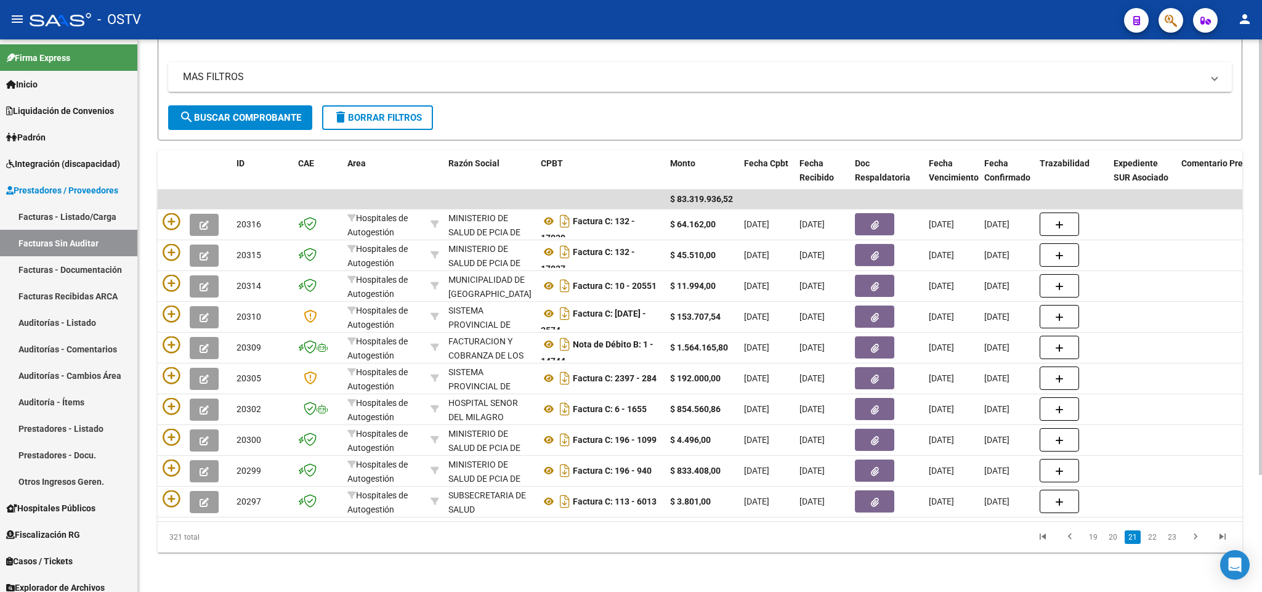
click at [1174, 539] on link "23" at bounding box center [1172, 537] width 16 height 14
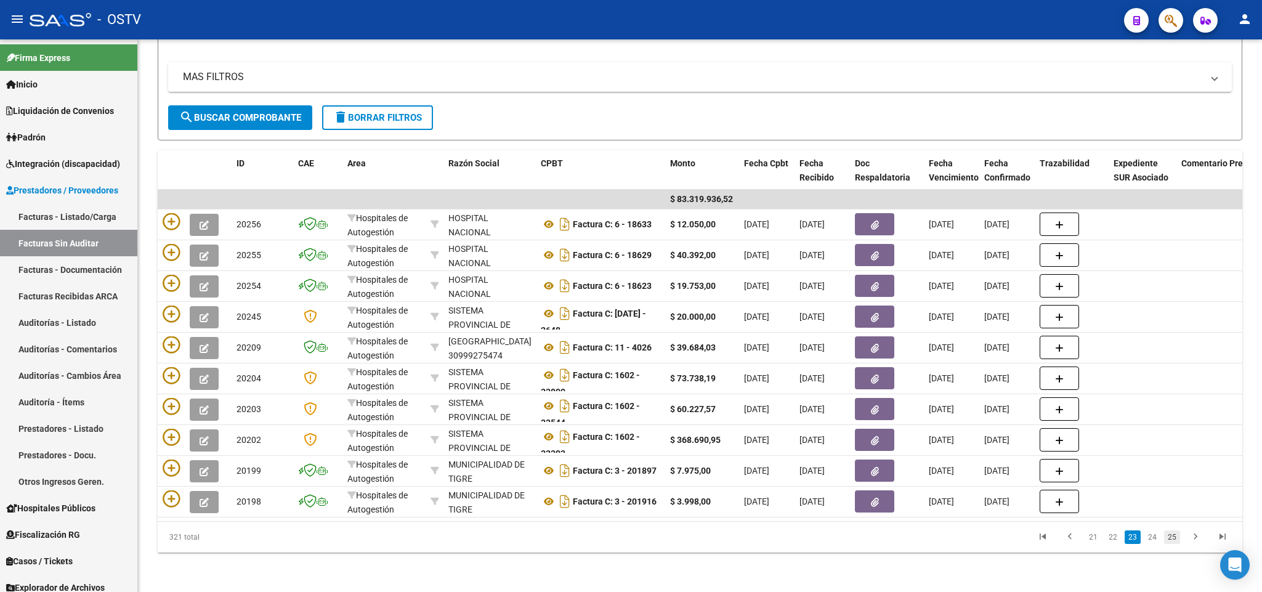
click at [1174, 539] on div "321 total 21 22 23 24 25" at bounding box center [700, 537] width 1084 height 31
click at [1174, 539] on link "25" at bounding box center [1172, 537] width 16 height 14
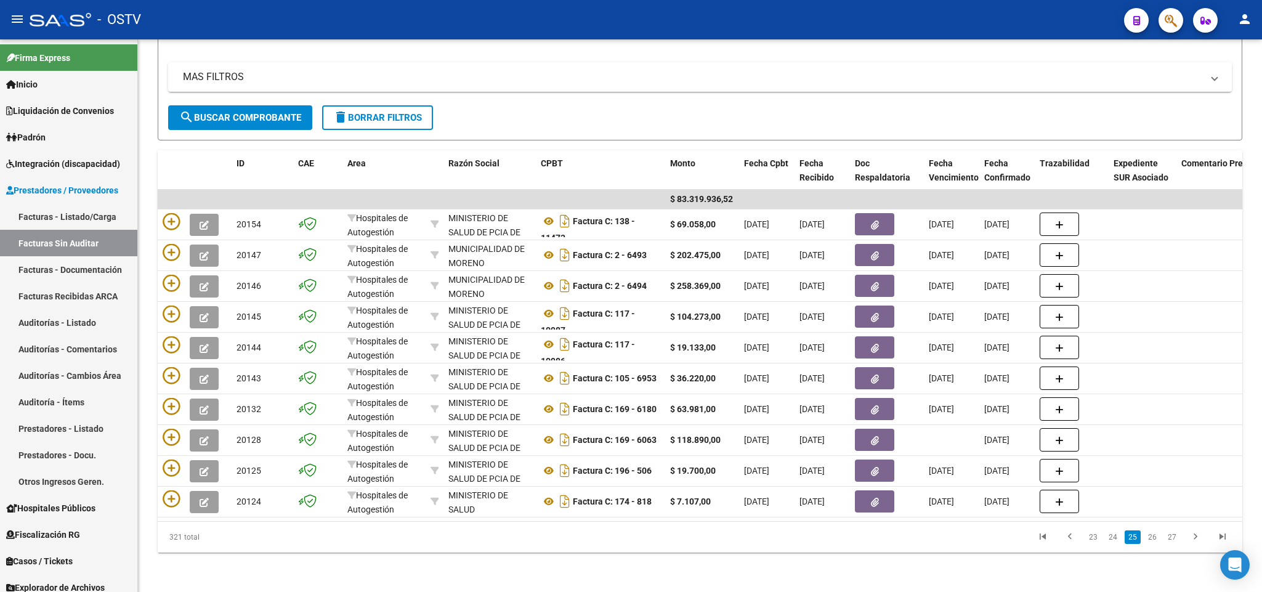
click at [1174, 539] on link "27" at bounding box center [1172, 537] width 16 height 14
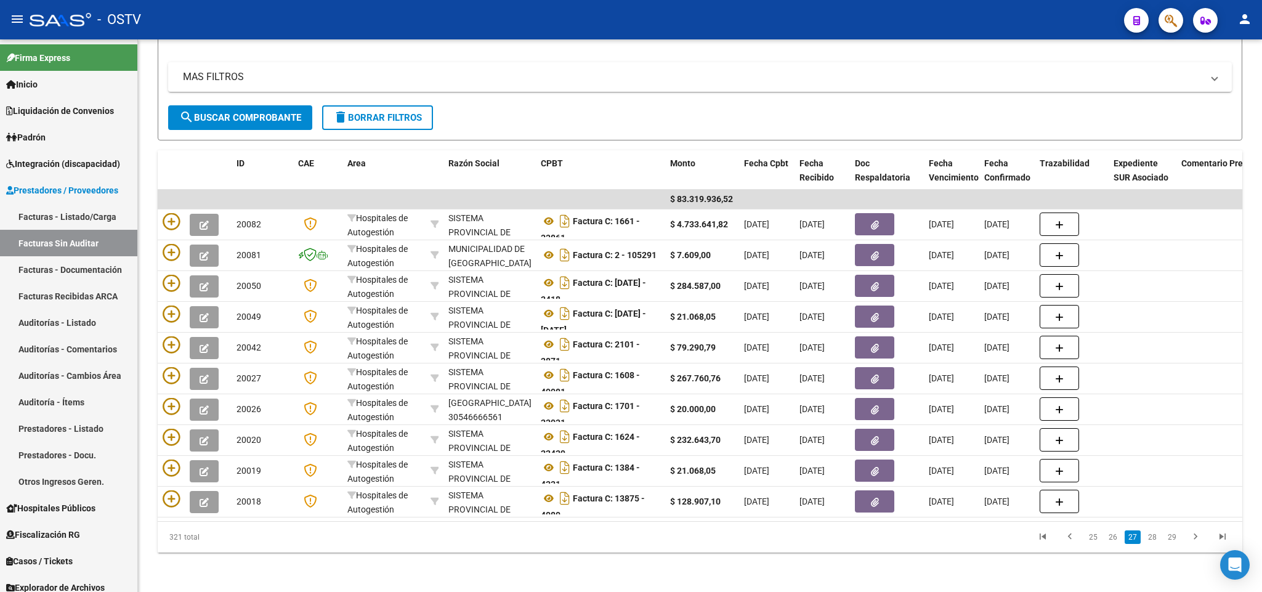
click at [1174, 539] on link "29" at bounding box center [1172, 537] width 16 height 14
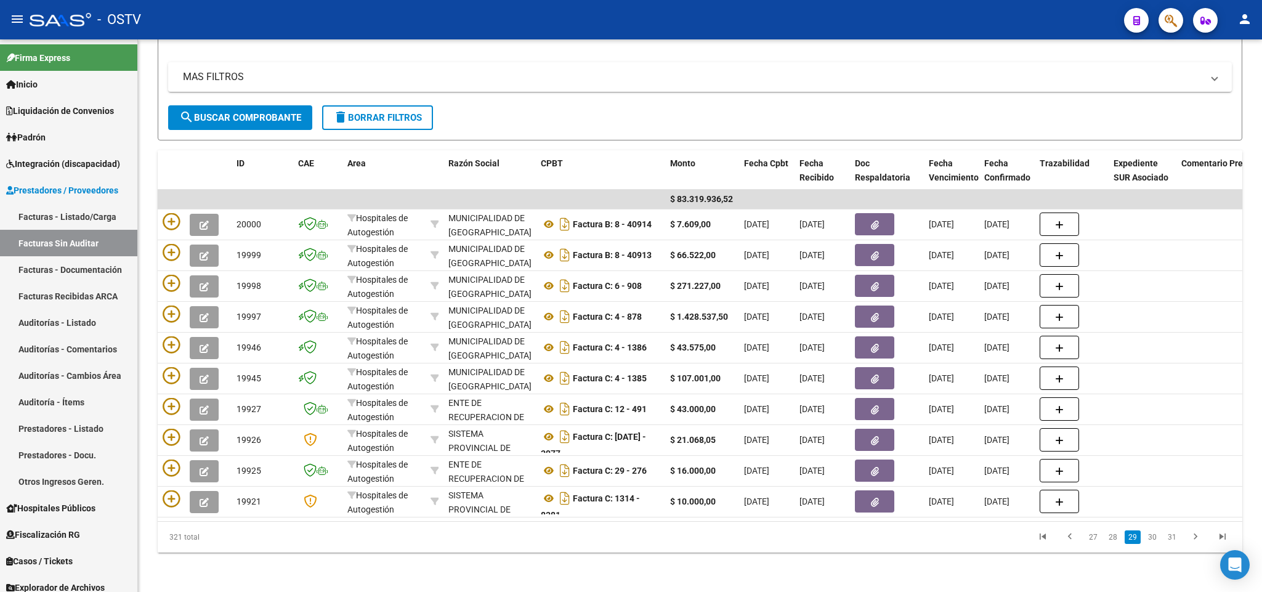
click at [1174, 539] on link "31" at bounding box center [1172, 537] width 16 height 14
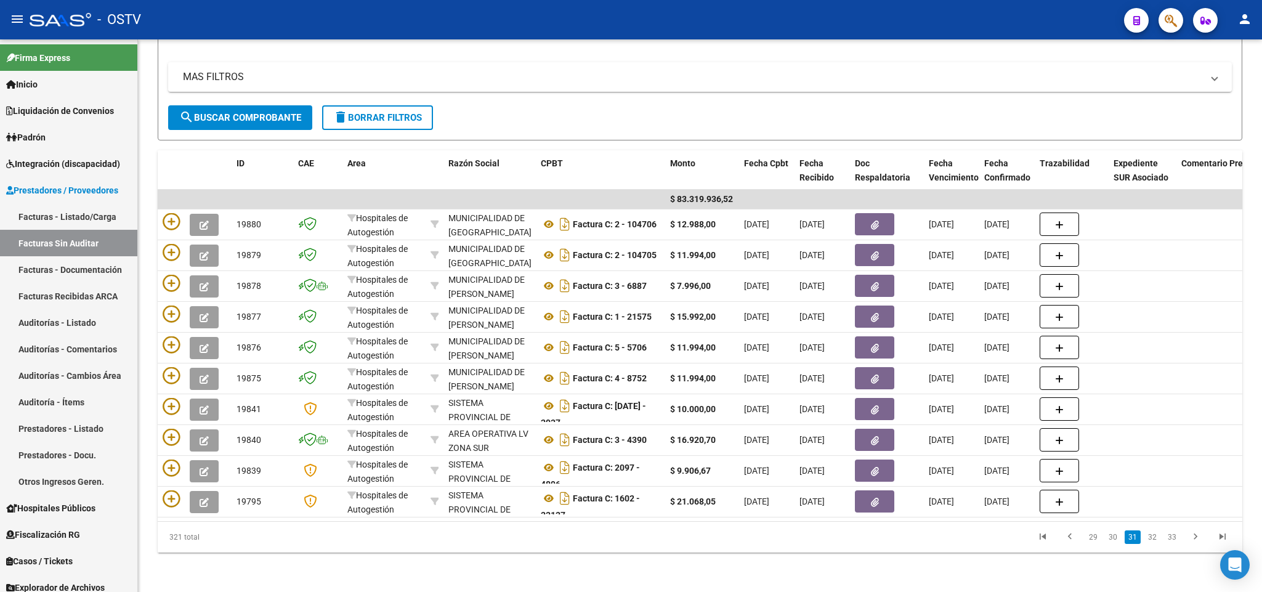
click at [1174, 539] on link "33" at bounding box center [1172, 537] width 16 height 14
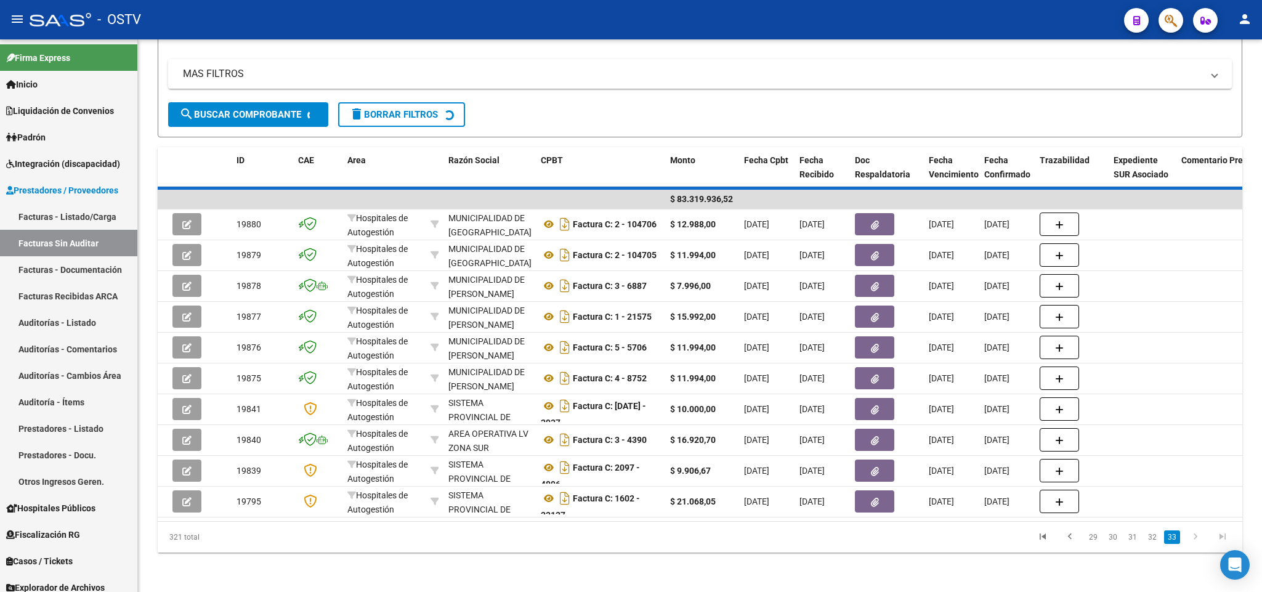
scroll to position [0, 0]
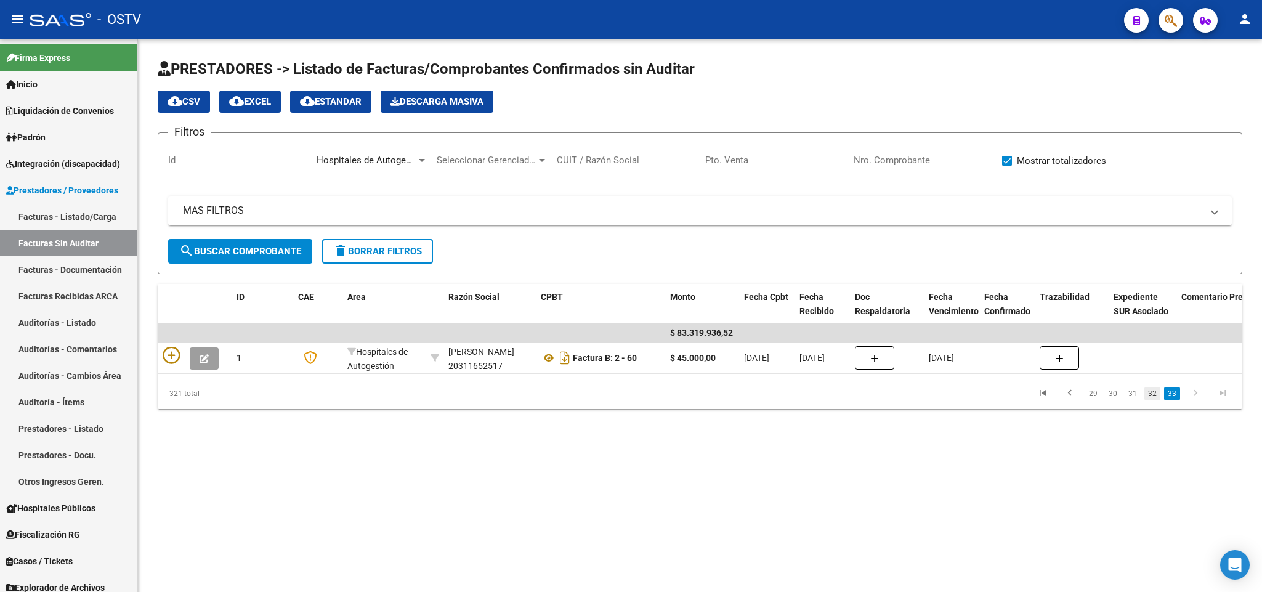
click at [1157, 400] on link "32" at bounding box center [1152, 394] width 16 height 14
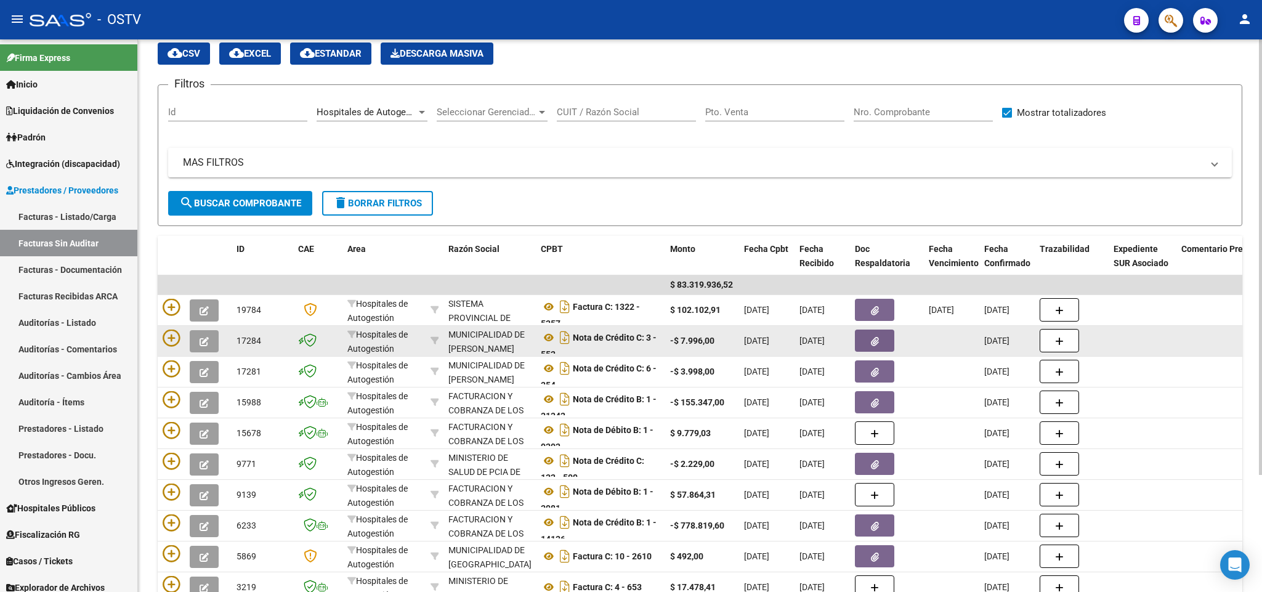
scroll to position [92, 0]
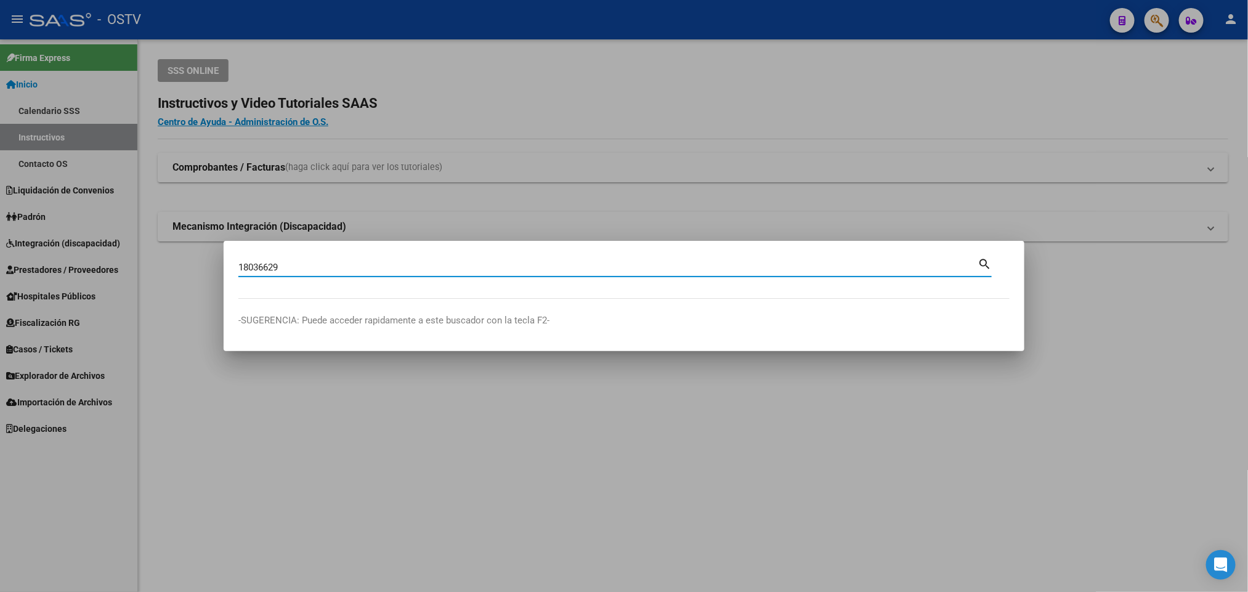
type input "18036629"
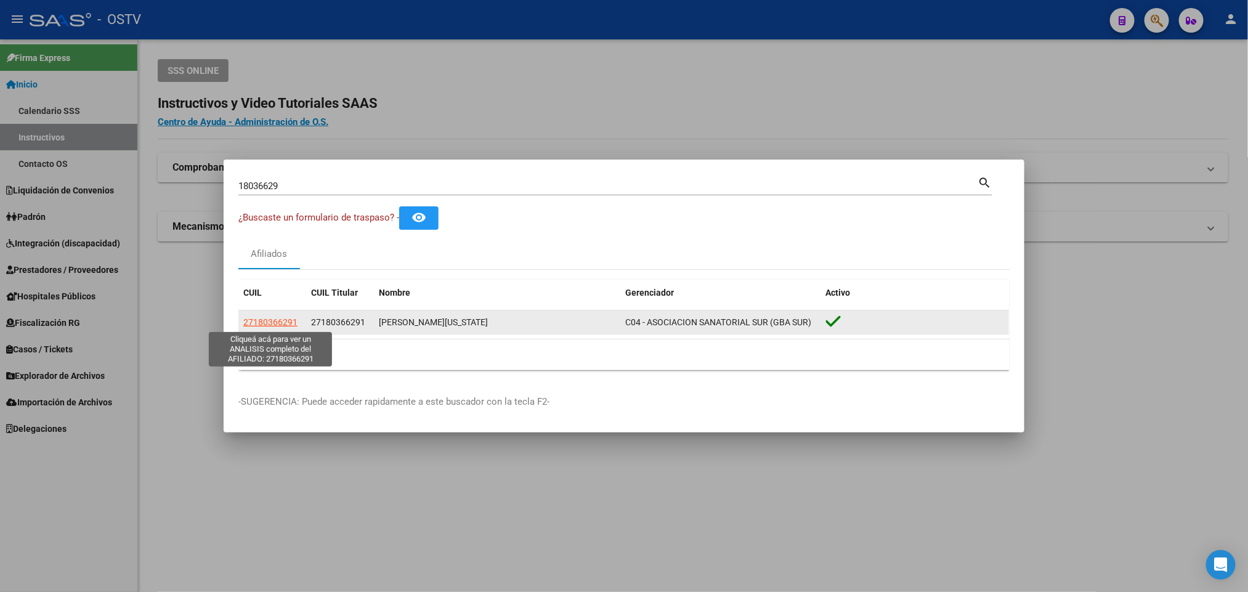
click at [276, 317] on span "27180366291" at bounding box center [270, 322] width 54 height 10
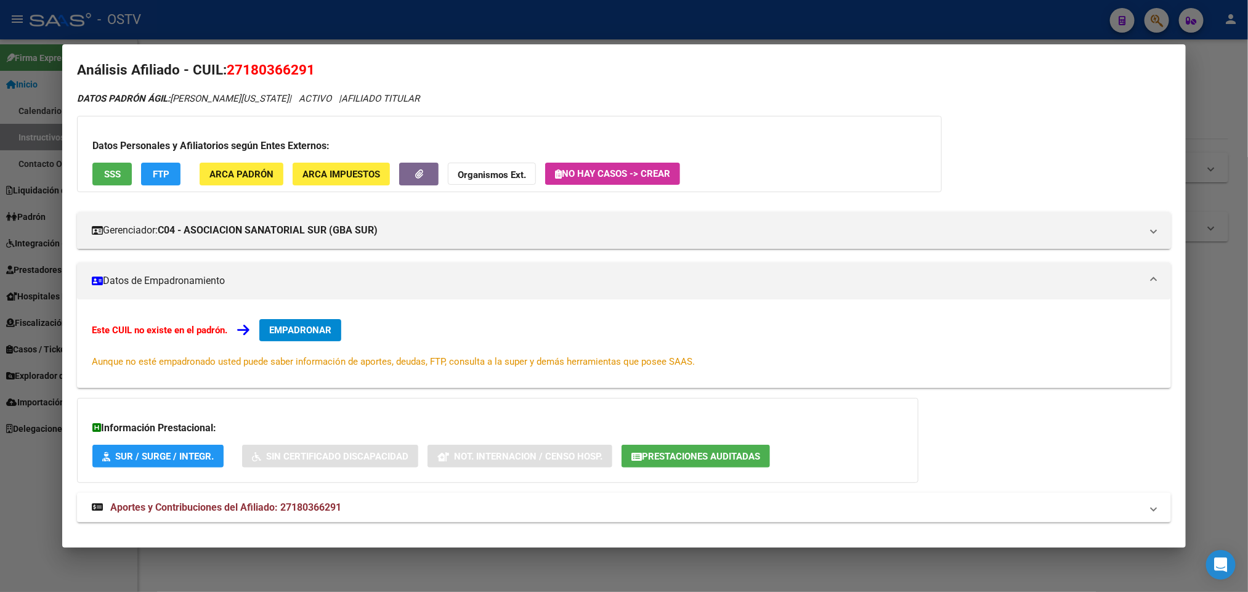
scroll to position [28, 0]
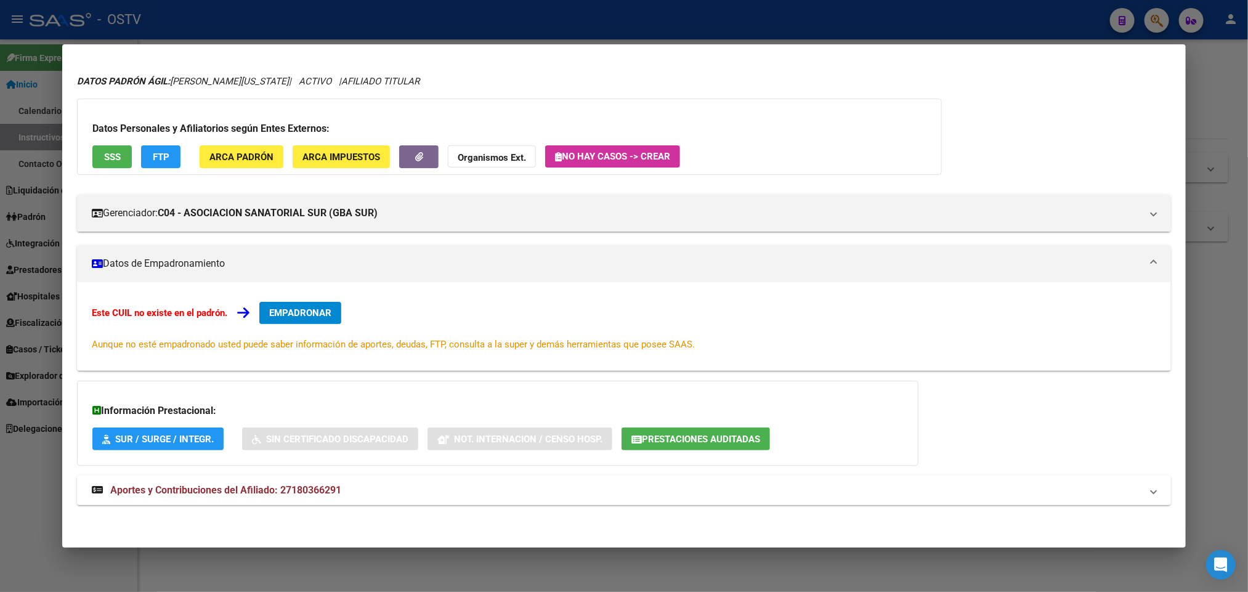
click at [318, 492] on span "Aportes y Contribuciones del Afiliado: 27180366291" at bounding box center [225, 490] width 231 height 12
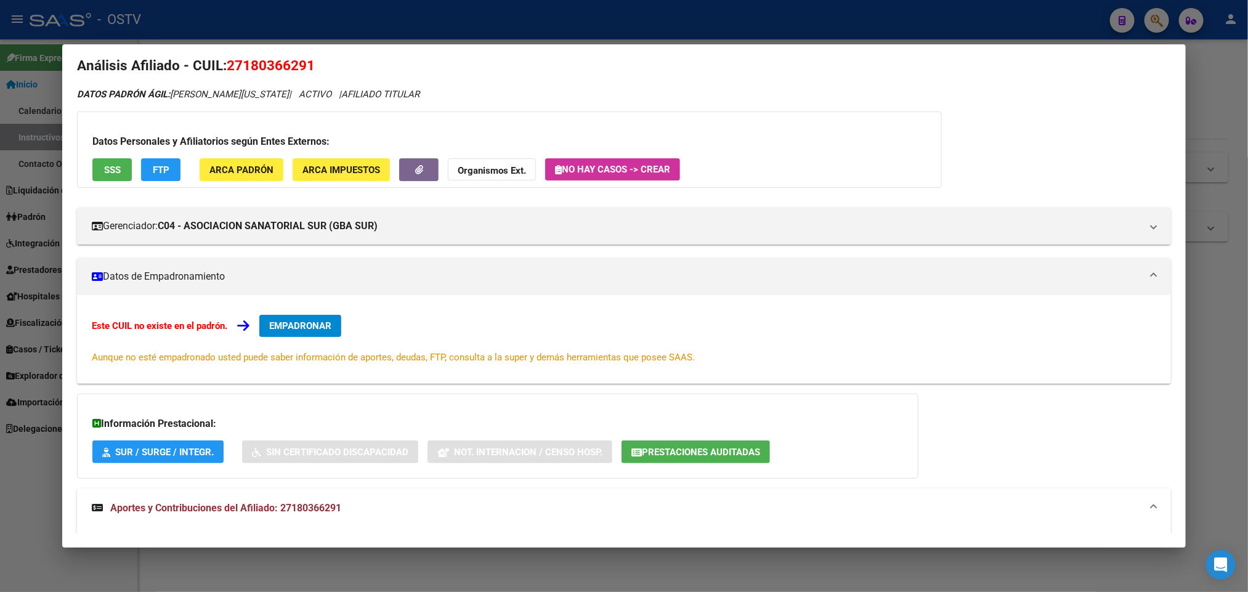
scroll to position [0, 0]
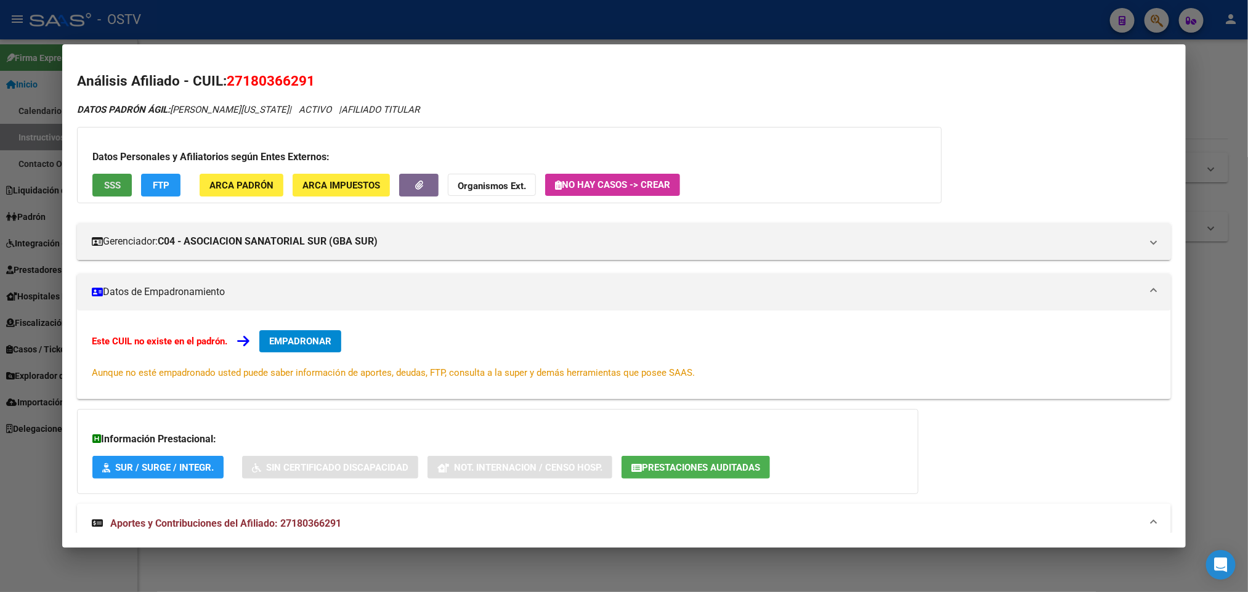
click at [97, 193] on button "SSS" at bounding box center [111, 185] width 39 height 23
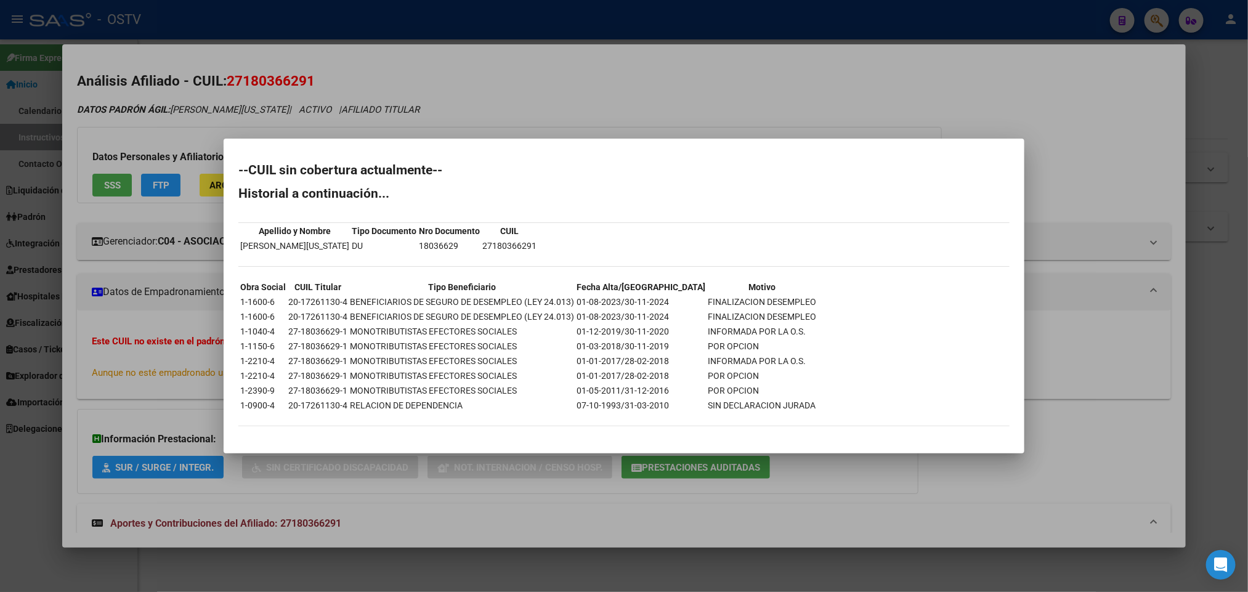
click at [523, 107] on div at bounding box center [624, 296] width 1248 height 592
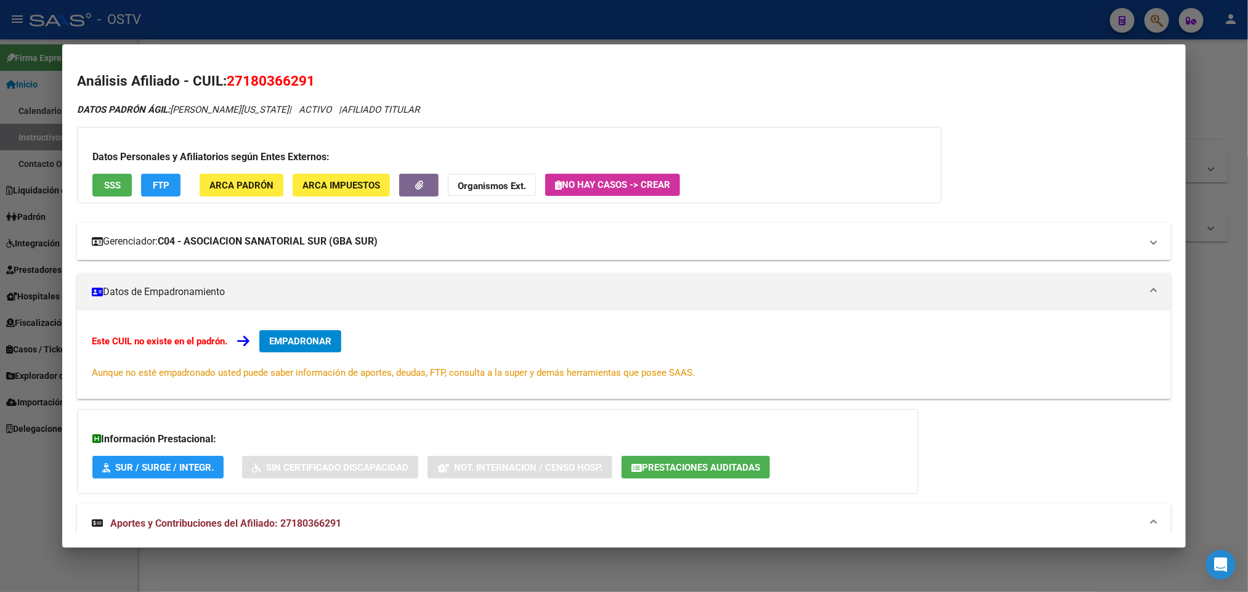
click at [467, 250] on mat-expansion-panel-header "Gerenciador: C04 - ASOCIACION SANATORIAL SUR (GBA SUR)" at bounding box center [623, 241] width 1093 height 37
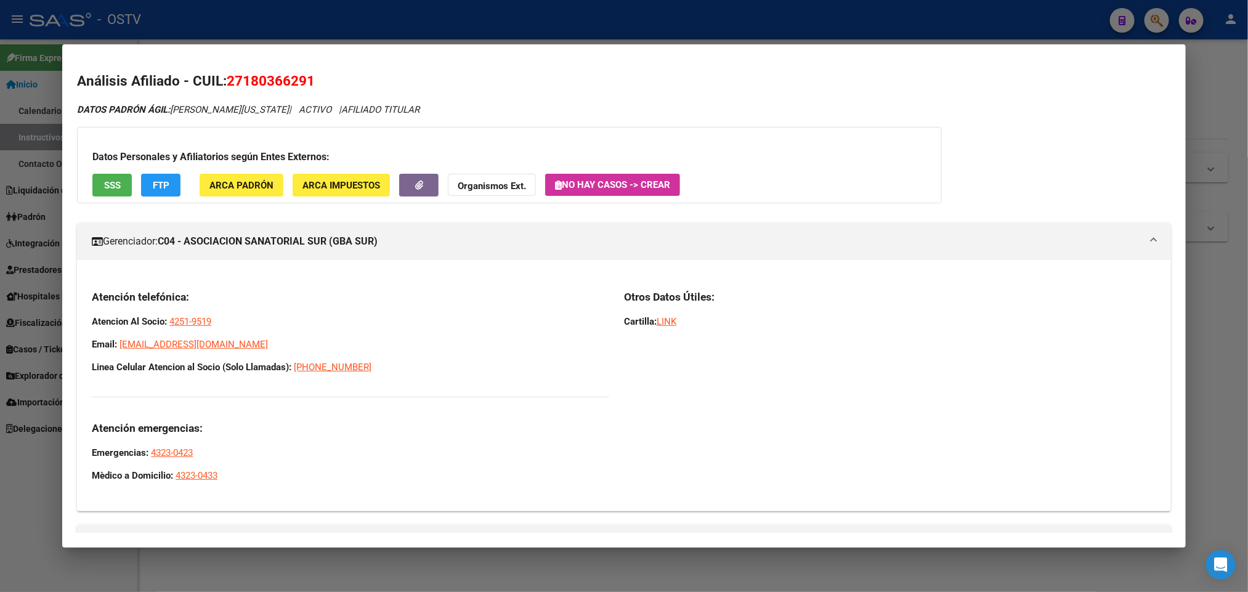
click at [317, 242] on strong "C04 - ASOCIACION SANATORIAL SUR (GBA SUR)" at bounding box center [268, 241] width 220 height 15
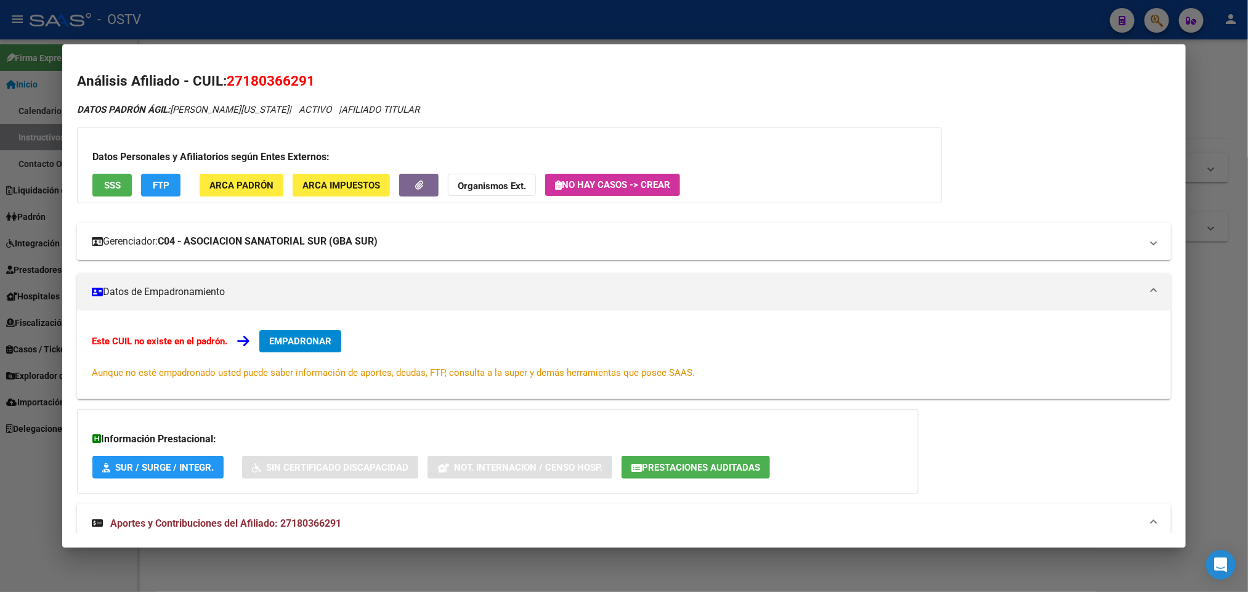
click at [318, 241] on strong "C04 - ASOCIACION SANATORIAL SUR (GBA SUR)" at bounding box center [268, 241] width 220 height 15
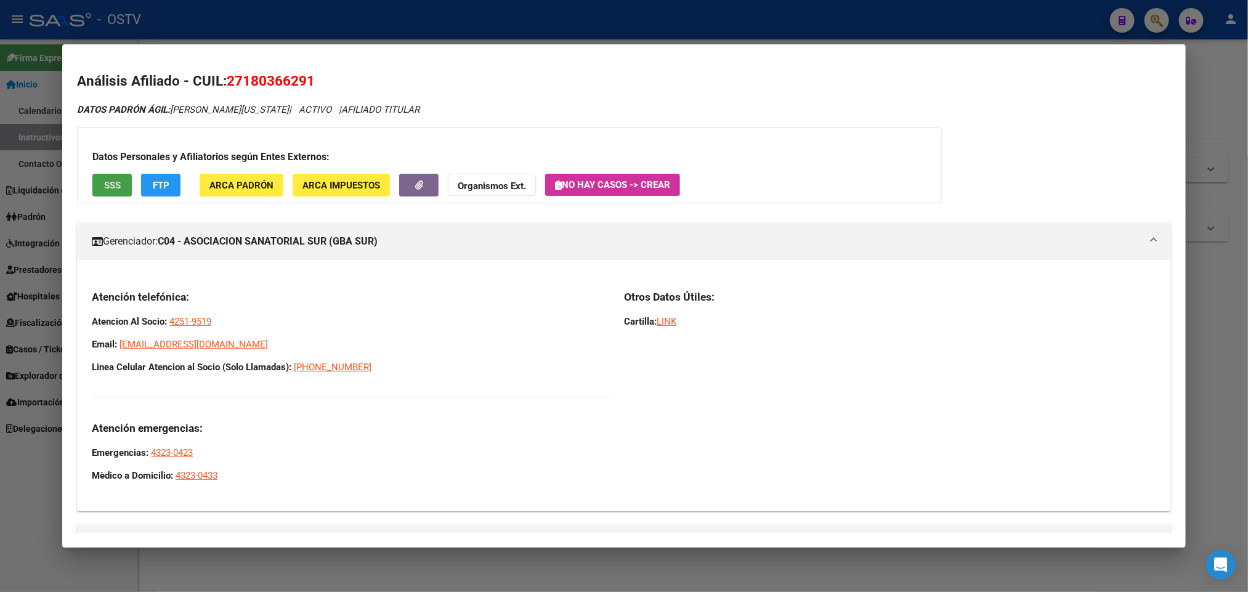
click at [107, 190] on span "SSS" at bounding box center [112, 185] width 17 height 11
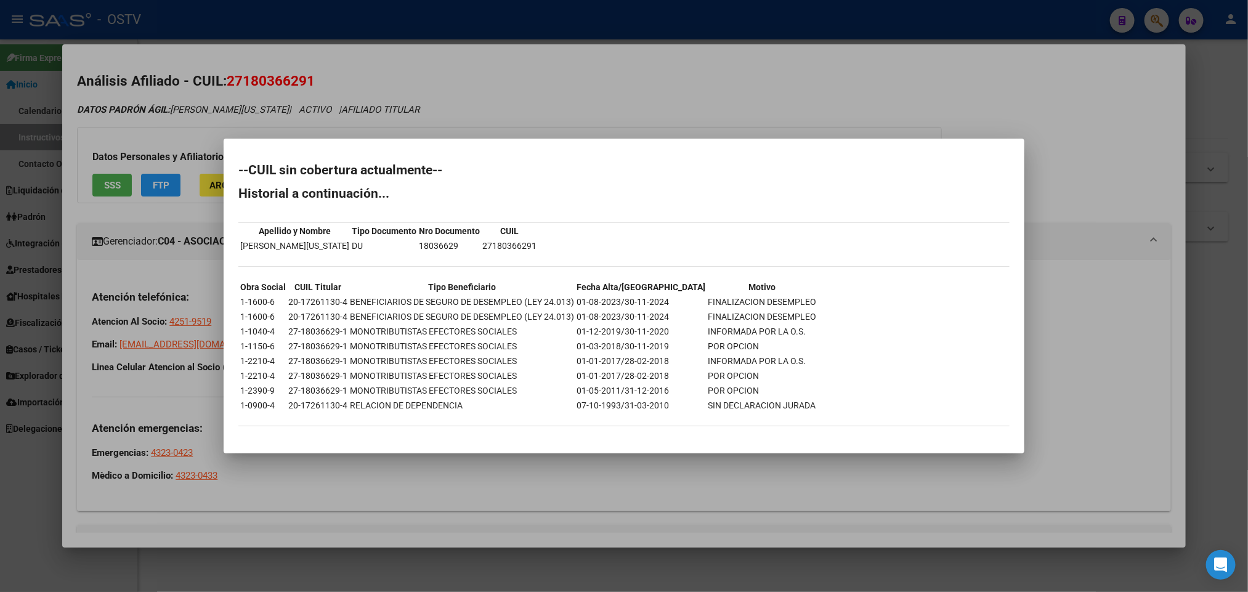
click at [696, 124] on div at bounding box center [624, 296] width 1248 height 592
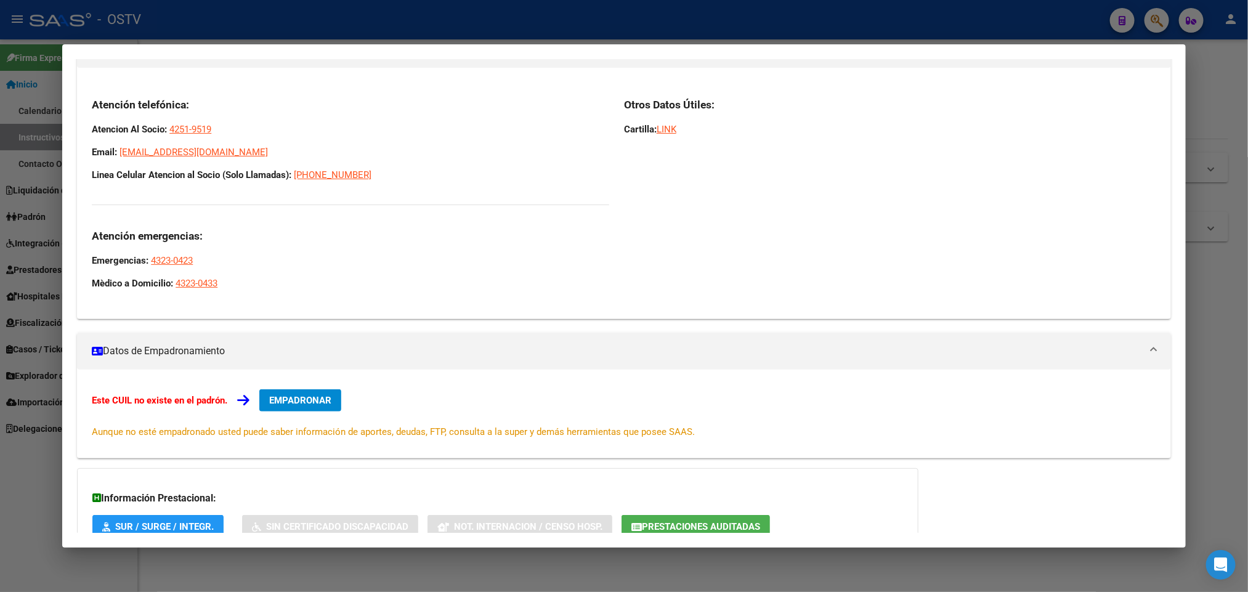
scroll to position [191, 0]
click at [318, 392] on button "EMPADRONAR" at bounding box center [300, 401] width 82 height 22
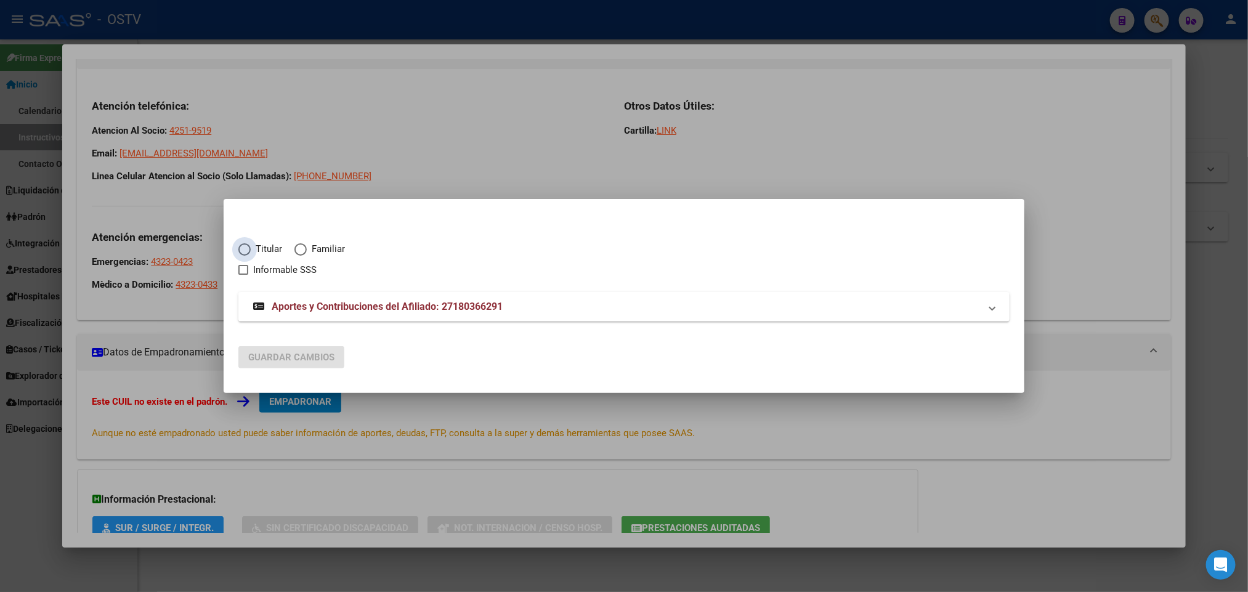
click at [265, 246] on span "Titular" at bounding box center [266, 249] width 31 height 14
click at [251, 246] on input "Titular" at bounding box center [244, 249] width 12 height 12
radio input "true"
checkbox input "true"
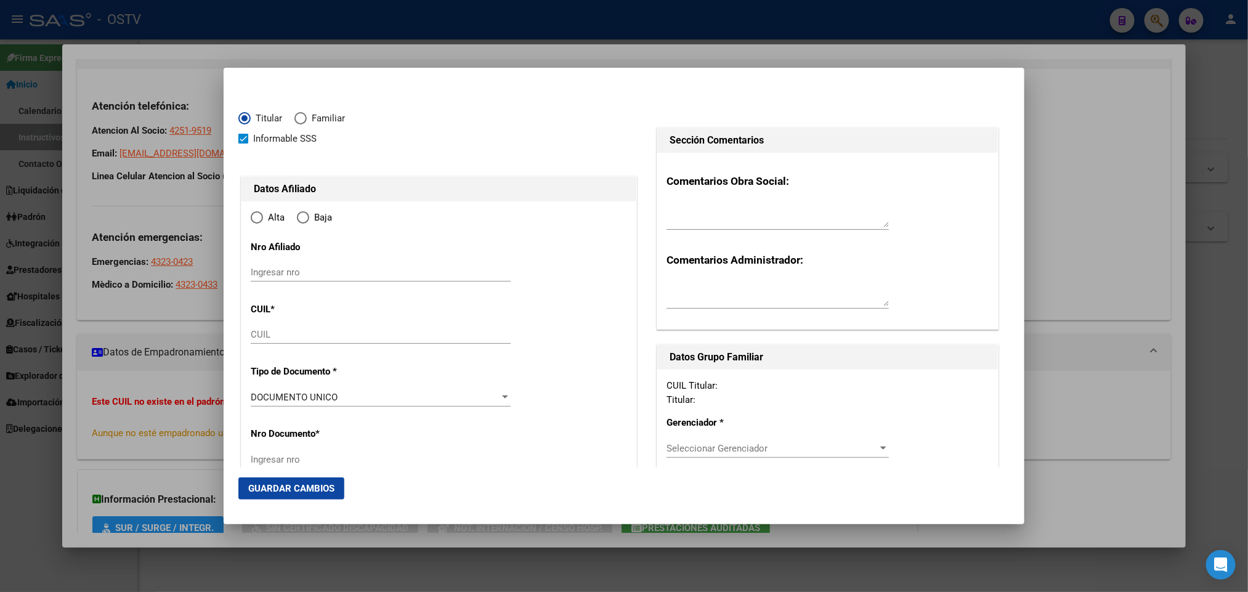
type input "27-18036629-1"
radio input "true"
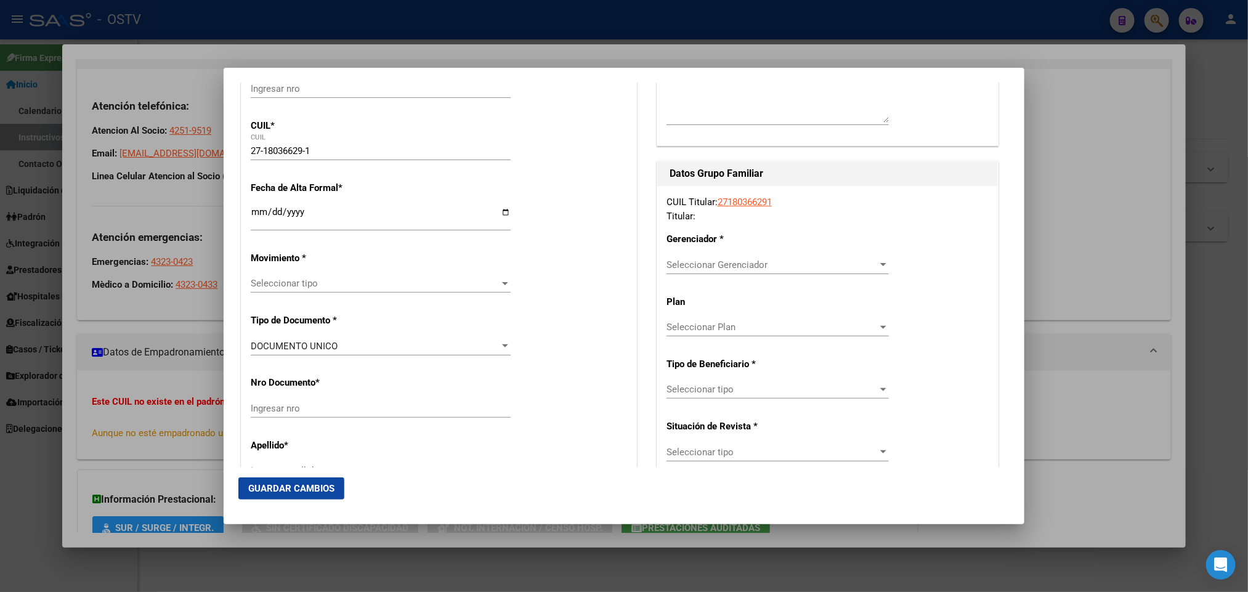
type input "18036629"
type input "[PERSON_NAME]"
type input "[US_STATE][PERSON_NAME]"
type input "[DATE]"
type input "[PERSON_NAME]"
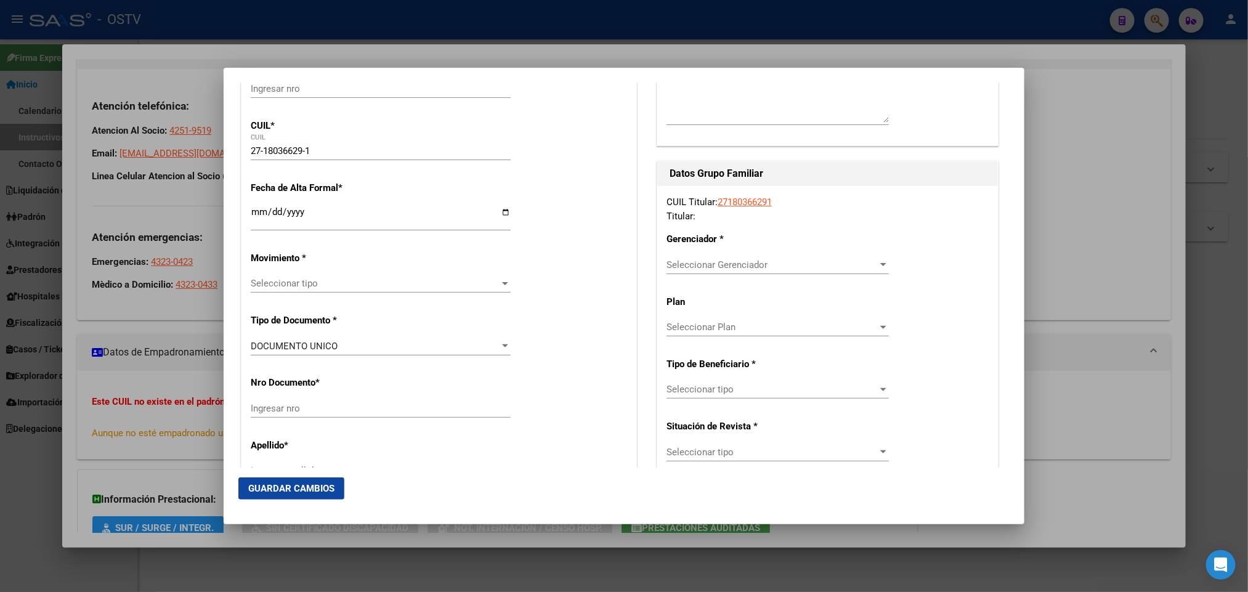
type input "1888"
type input "509"
type input "2298"
type input "[PERSON_NAME]"
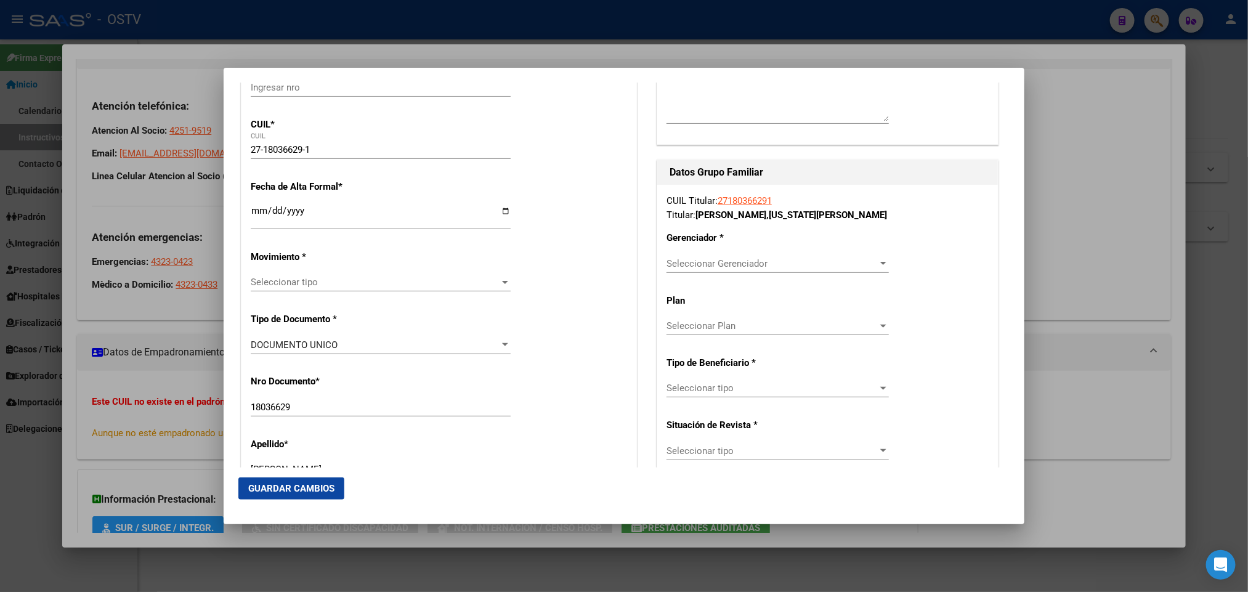
click at [749, 259] on span "Seleccionar Gerenciador" at bounding box center [771, 263] width 211 height 11
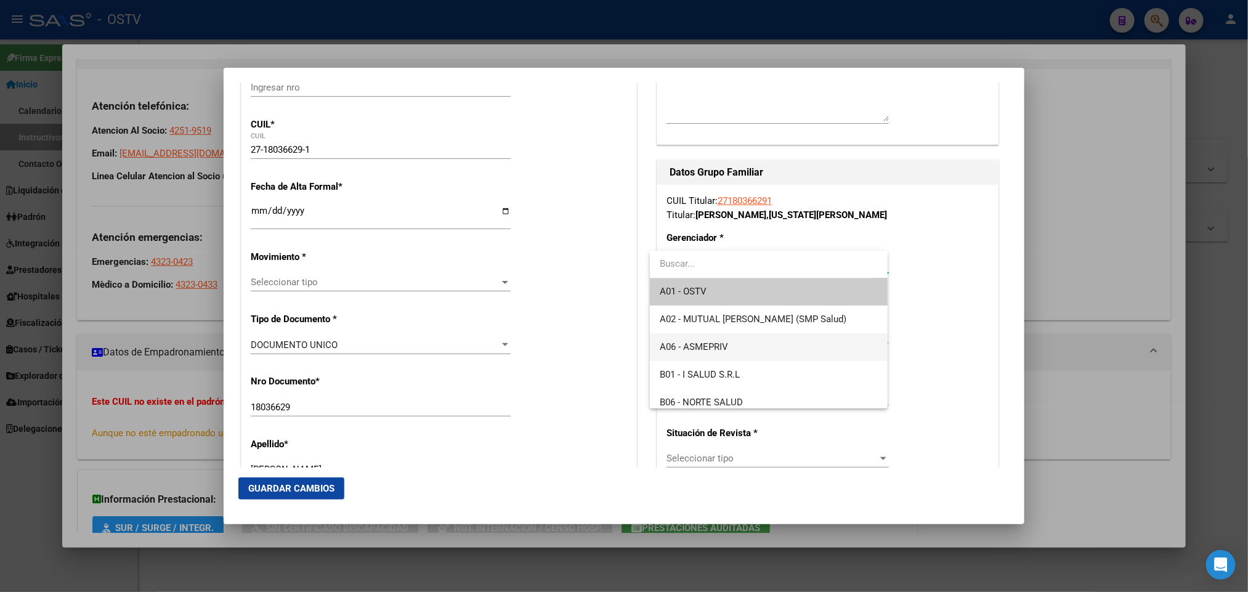
scroll to position [0, 0]
click at [961, 257] on div at bounding box center [624, 296] width 1248 height 592
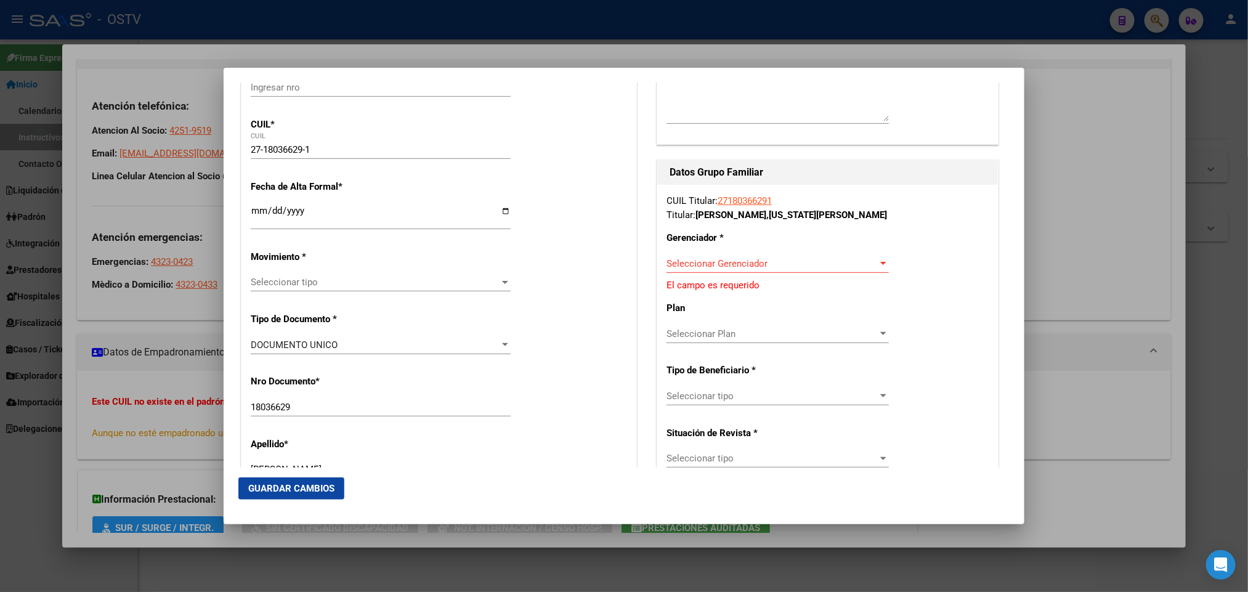
click at [1105, 230] on div at bounding box center [624, 296] width 1248 height 592
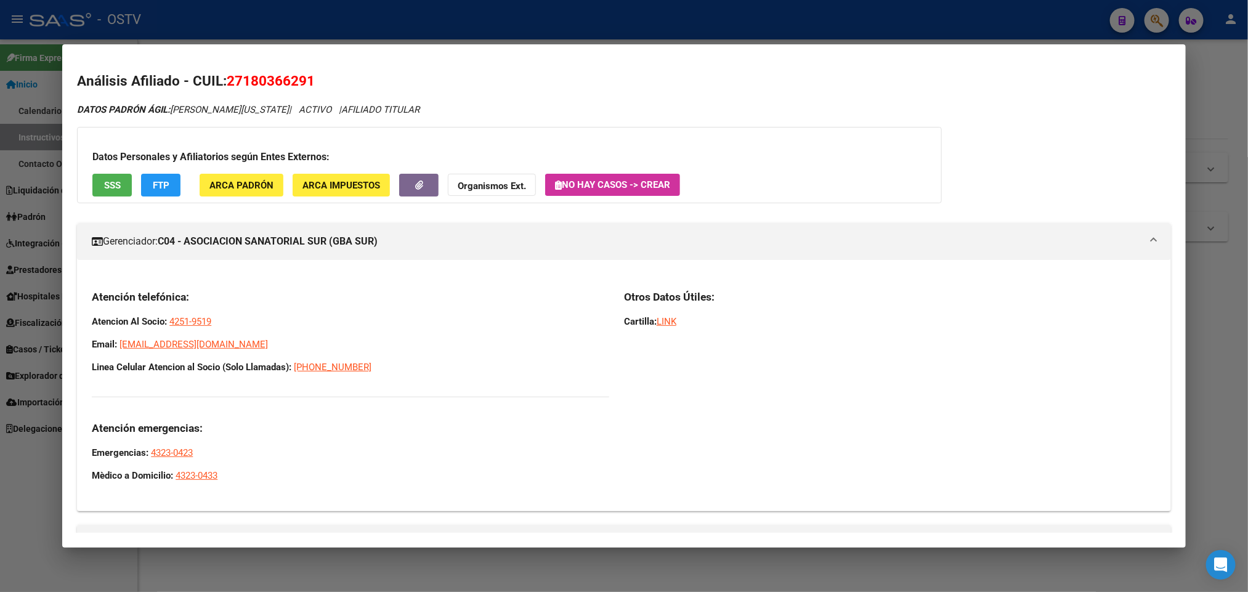
click at [100, 198] on div "Datos Personales y Afiliatorios según Entes Externos: SSS FTP ARCA Padrón ARCA …" at bounding box center [509, 165] width 865 height 76
click at [107, 191] on button "SSS" at bounding box center [111, 185] width 39 height 23
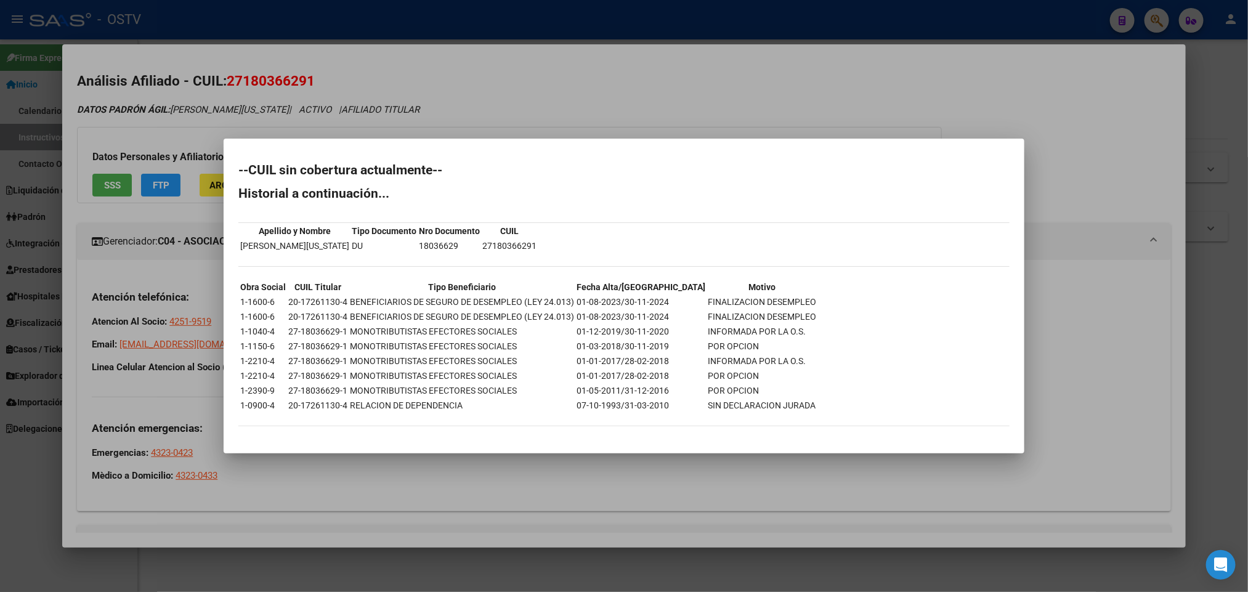
click at [0, 146] on div at bounding box center [624, 296] width 1248 height 592
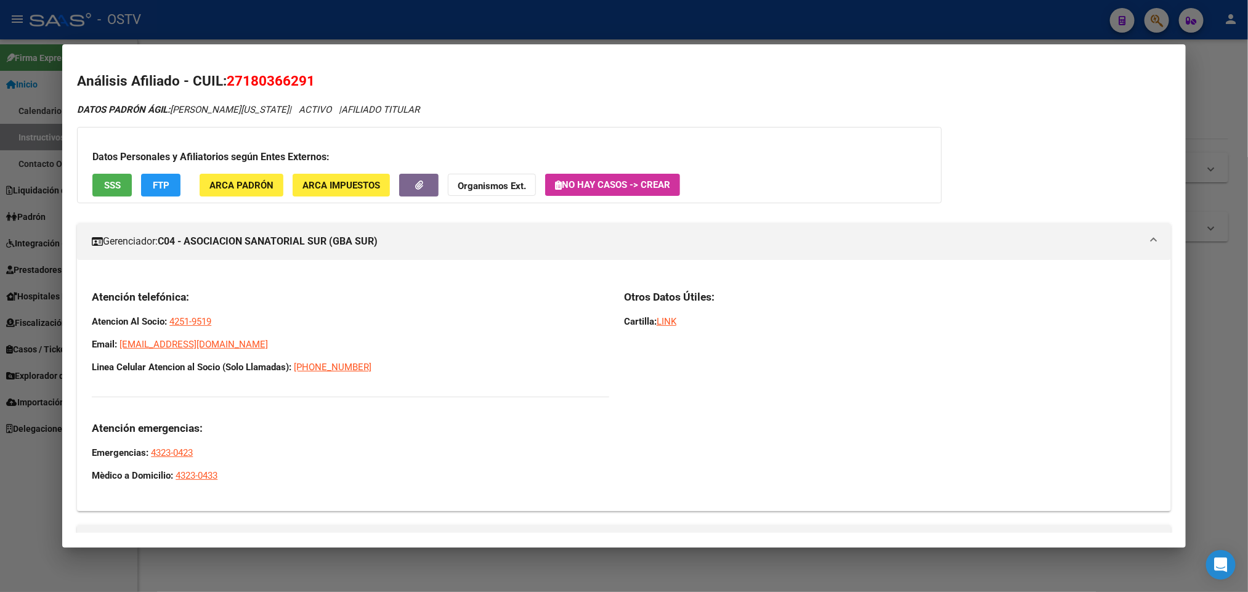
click at [0, 148] on div at bounding box center [624, 296] width 1248 height 592
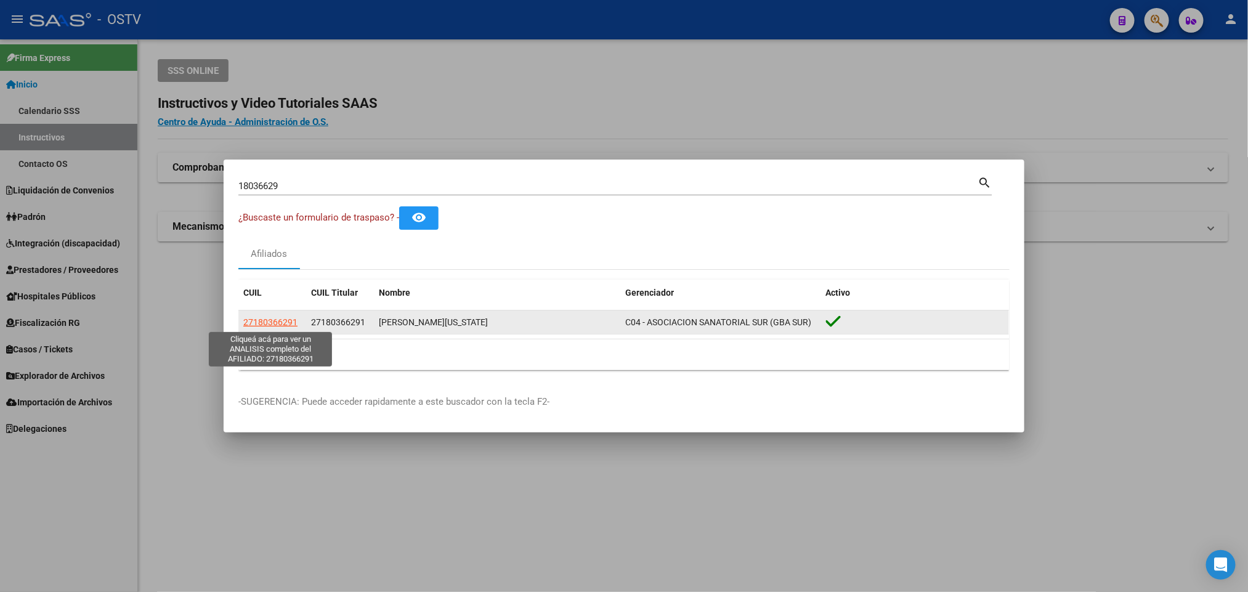
click at [290, 320] on span "27180366291" at bounding box center [270, 322] width 54 height 10
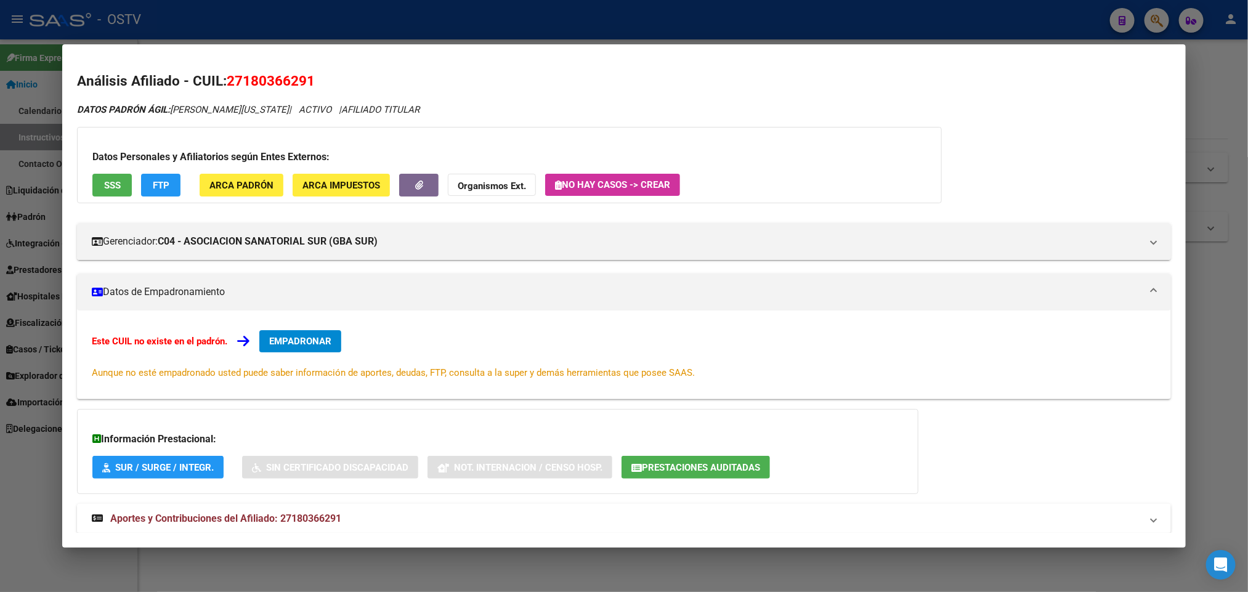
click at [290, 39] on div at bounding box center [624, 296] width 1248 height 592
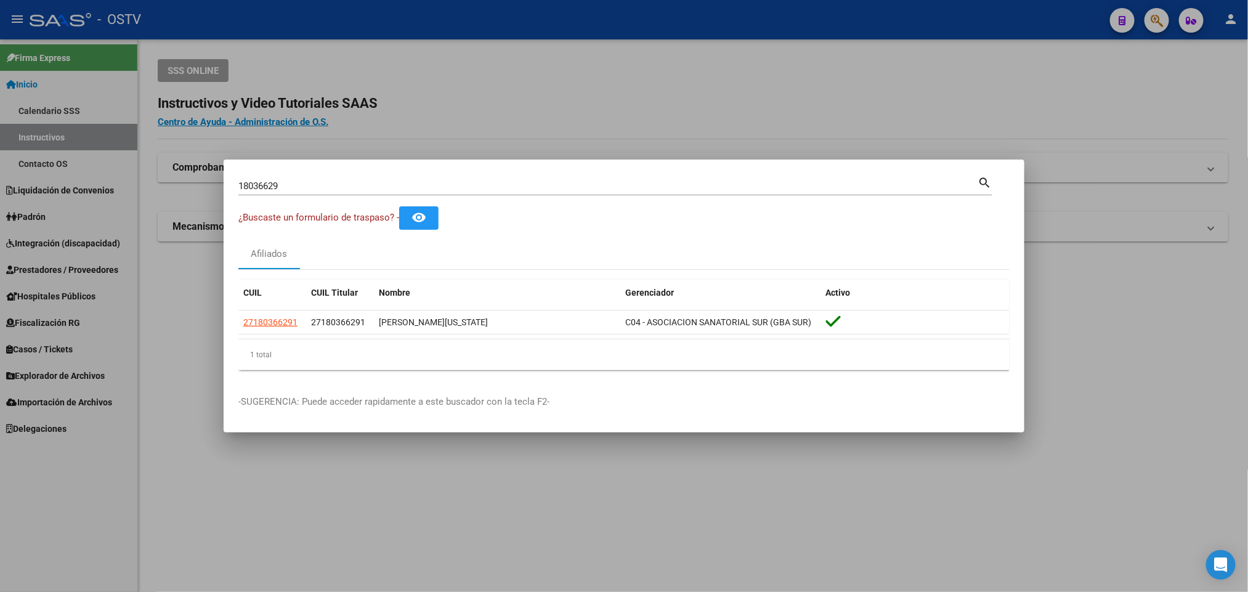
click at [348, 117] on div at bounding box center [624, 296] width 1248 height 592
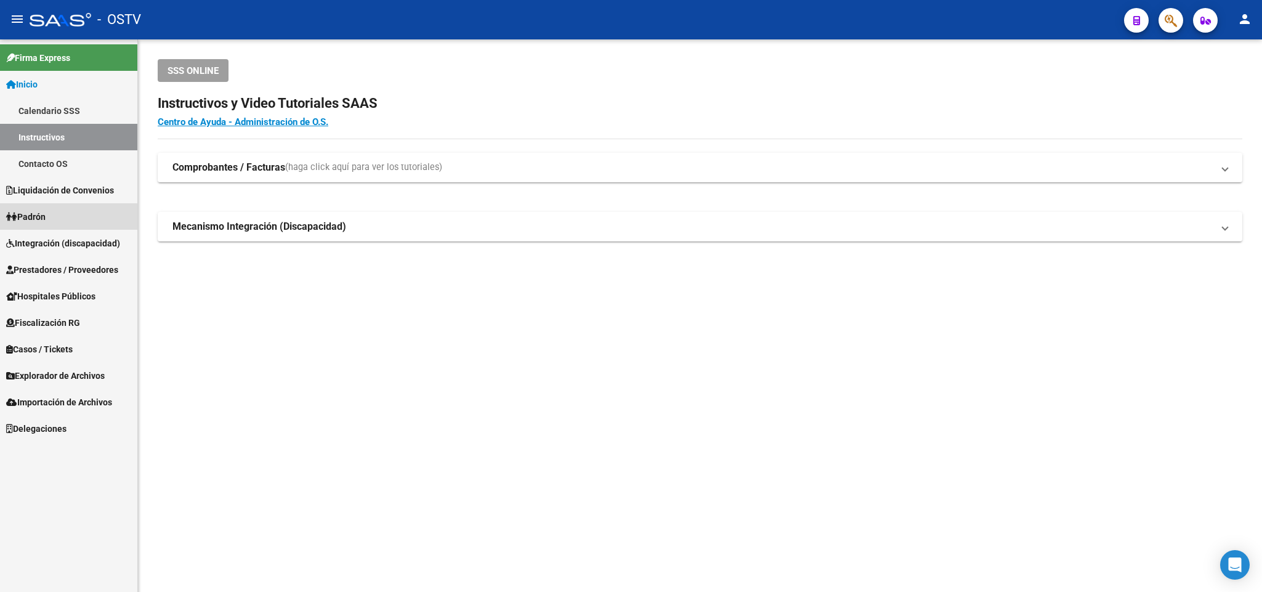
click at [79, 207] on link "Padrón" at bounding box center [68, 216] width 137 height 26
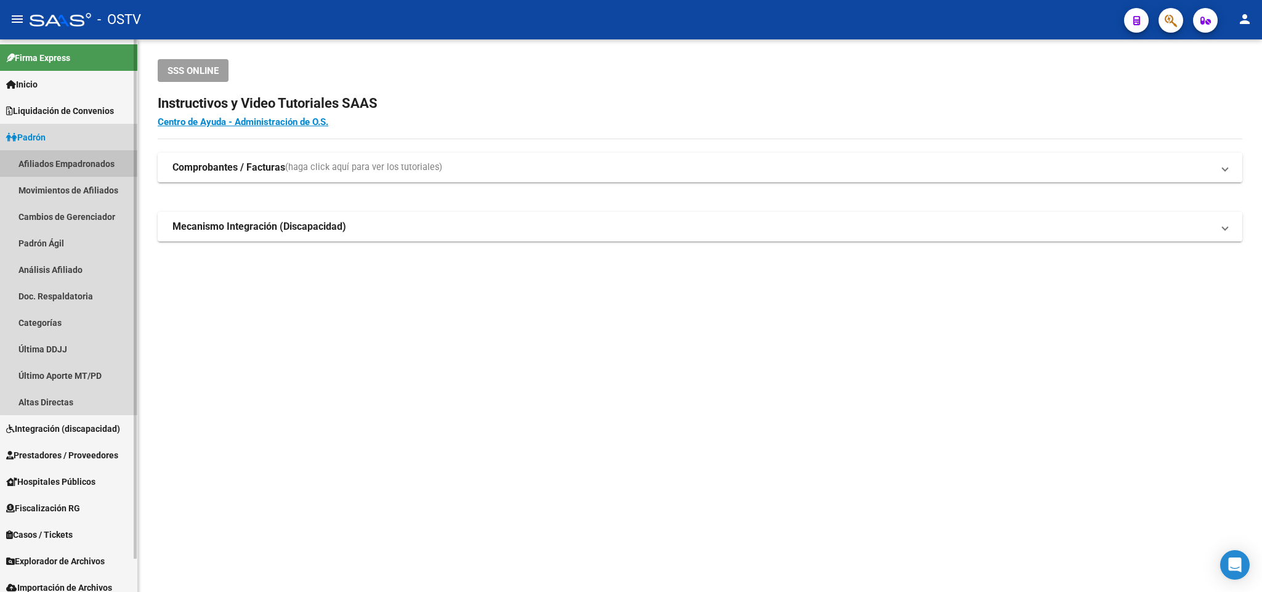
click at [75, 172] on link "Afiliados Empadronados" at bounding box center [68, 163] width 137 height 26
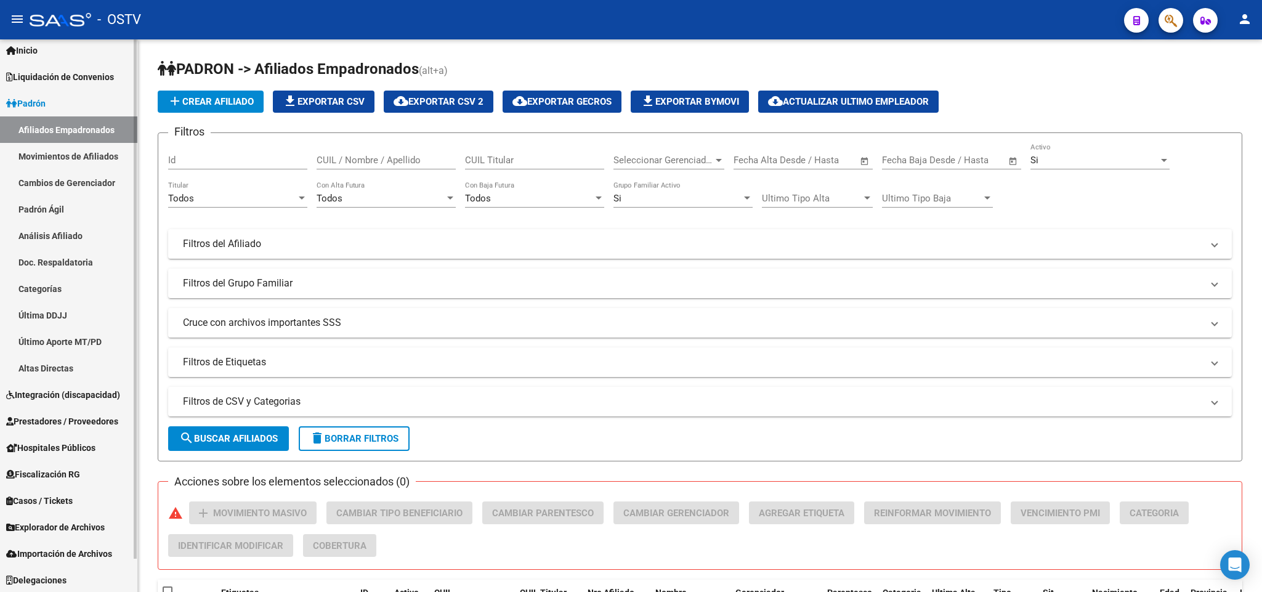
click at [72, 206] on link "Padrón Ágil" at bounding box center [68, 209] width 137 height 26
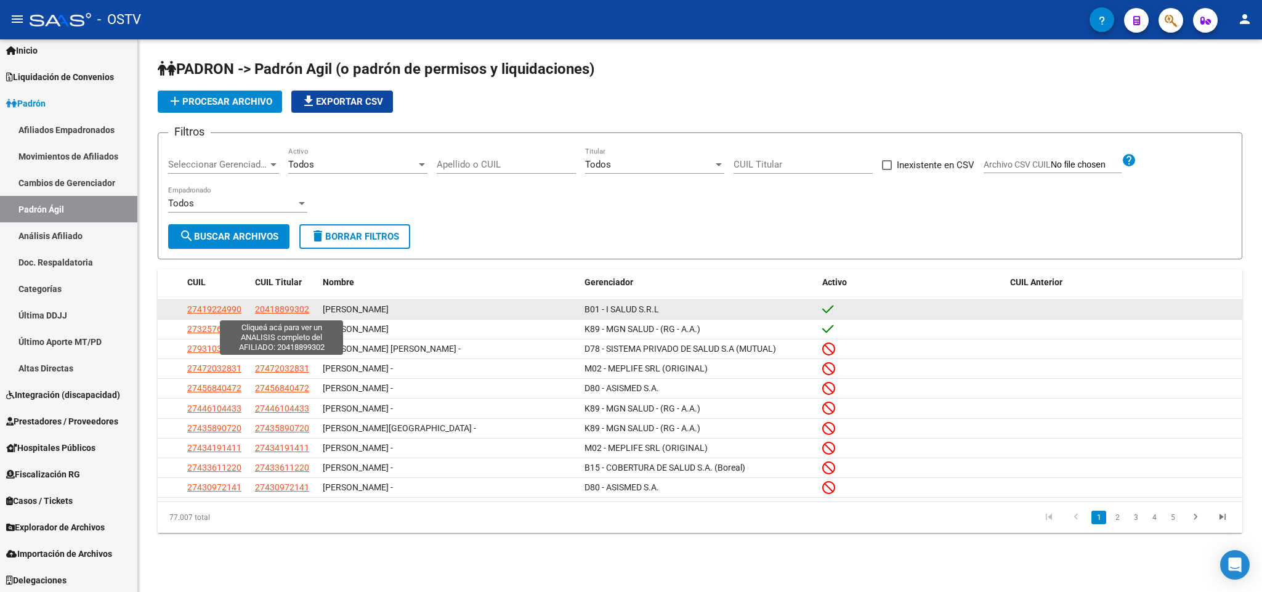
click at [289, 313] on span "20418899302" at bounding box center [282, 309] width 54 height 10
type textarea "20418899302"
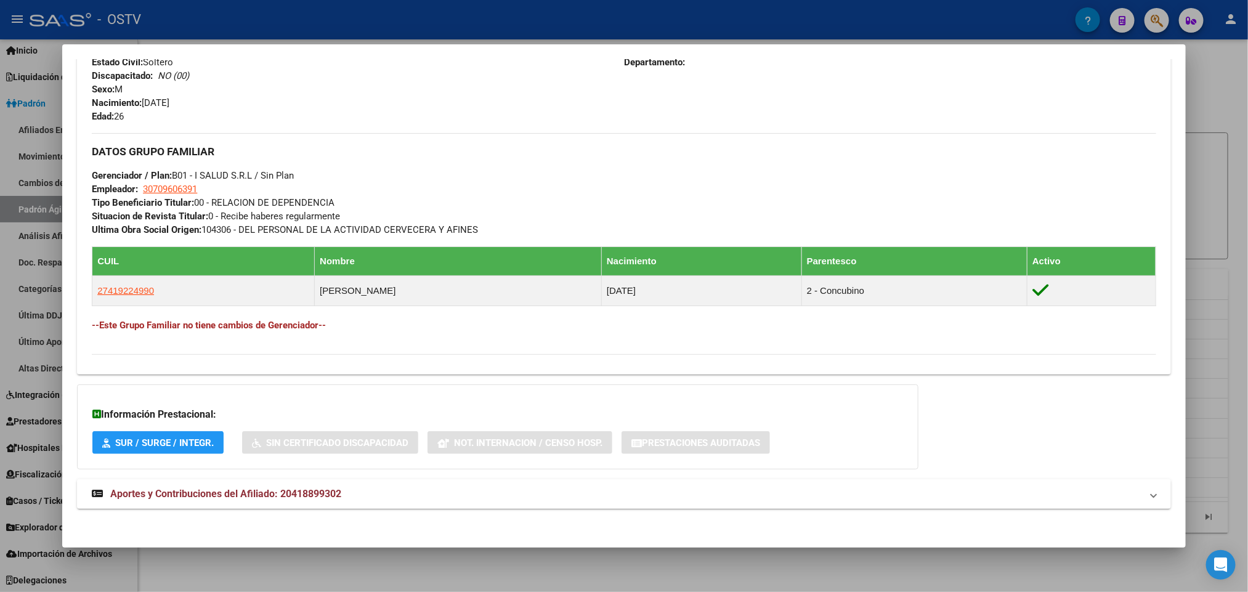
scroll to position [521, 0]
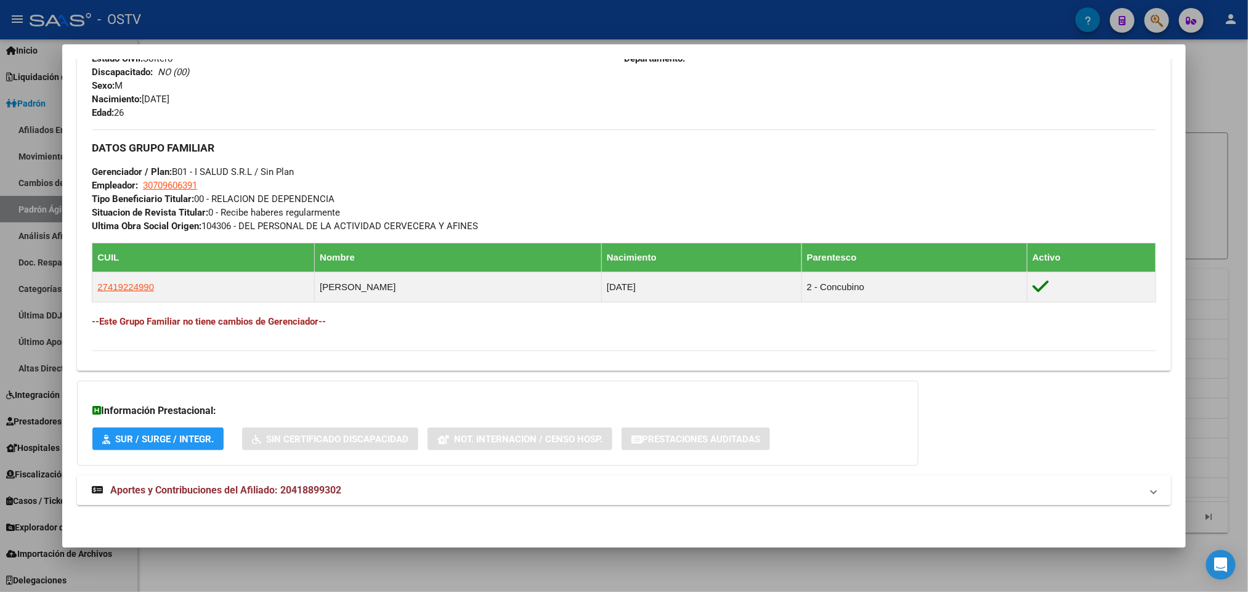
click at [472, 488] on mat-panel-title "Aportes y Contribuciones del Afiliado: 20418899302" at bounding box center [616, 490] width 1049 height 15
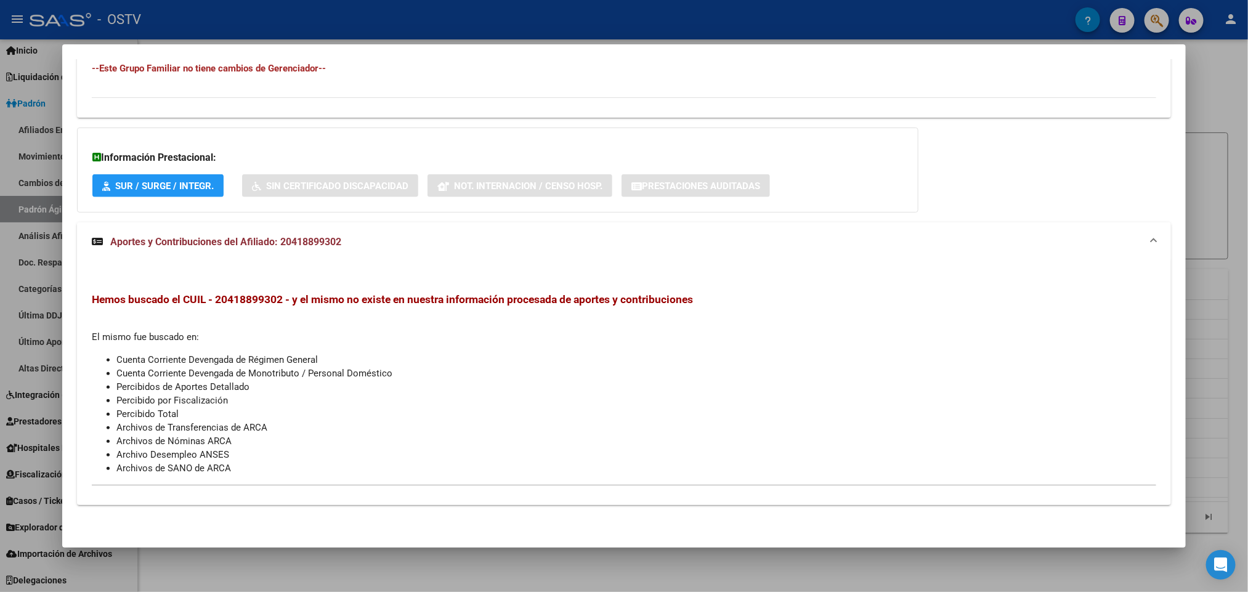
scroll to position [775, 0]
click at [1223, 289] on div at bounding box center [624, 296] width 1248 height 592
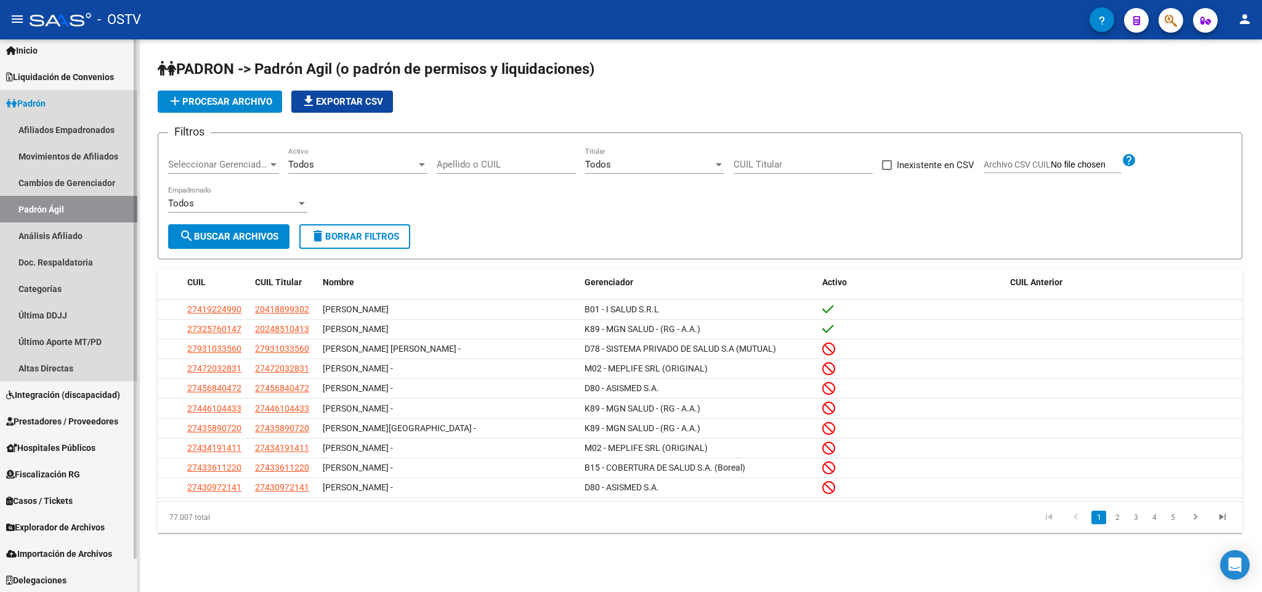
click at [92, 205] on link "Padrón Ágil" at bounding box center [68, 209] width 137 height 26
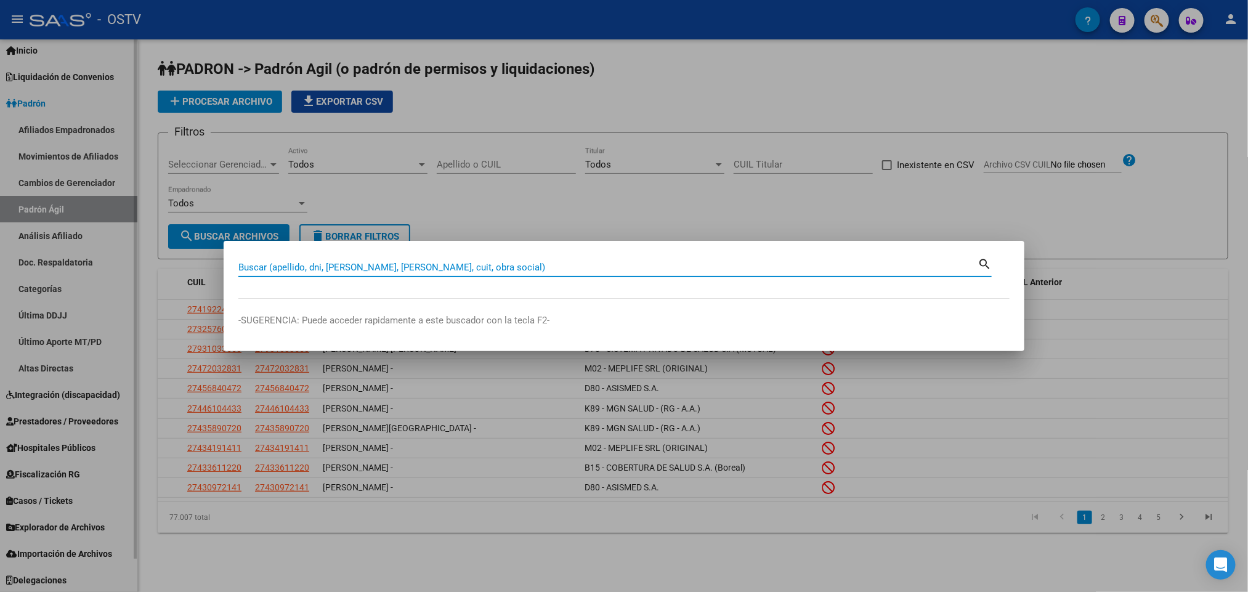
paste input "28717796"
type input "28717796"
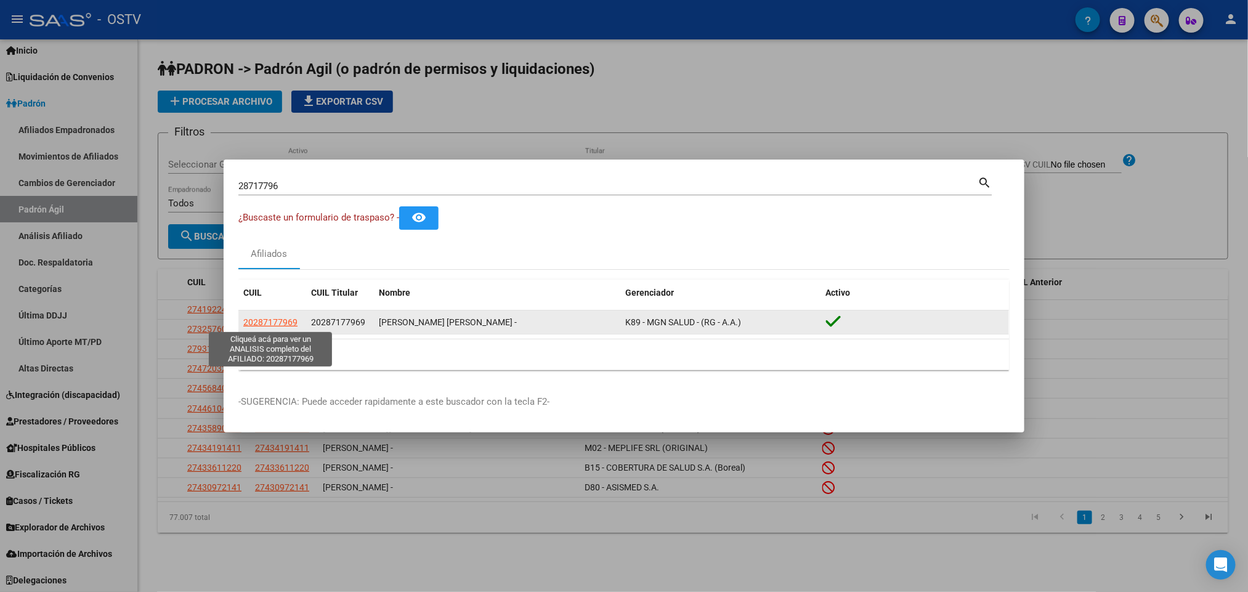
click at [283, 322] on span "20287177969" at bounding box center [270, 322] width 54 height 10
type textarea "20287177969"
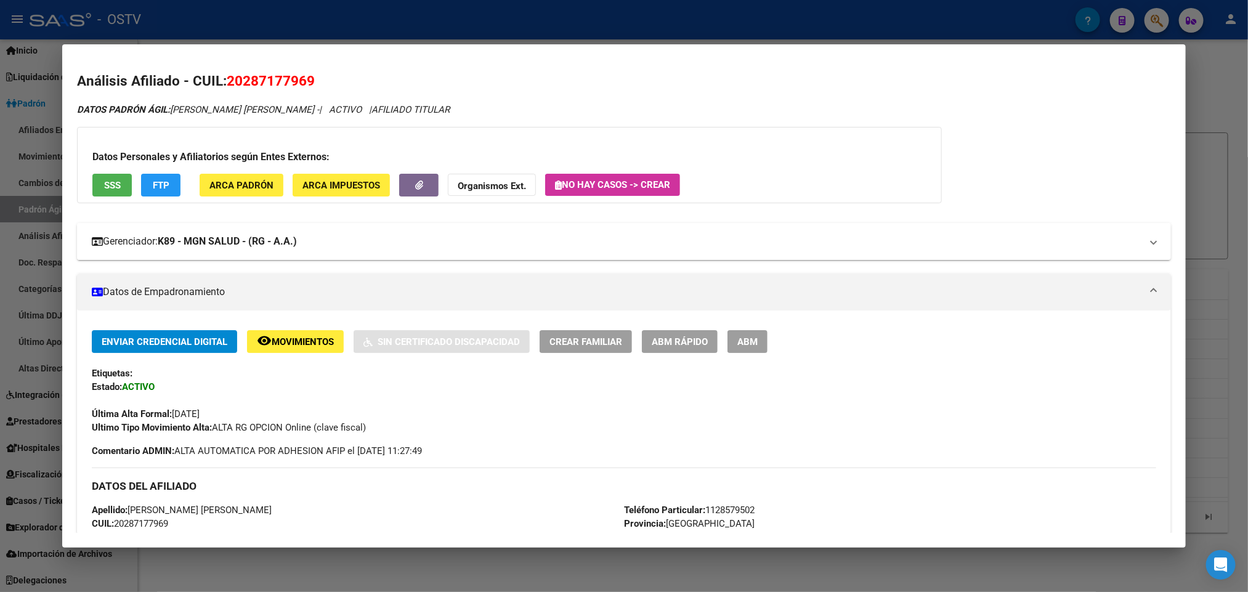
click at [292, 255] on mat-expansion-panel-header "Gerenciador: K89 - MGN SALUD - (RG - A.A.)" at bounding box center [623, 241] width 1093 height 37
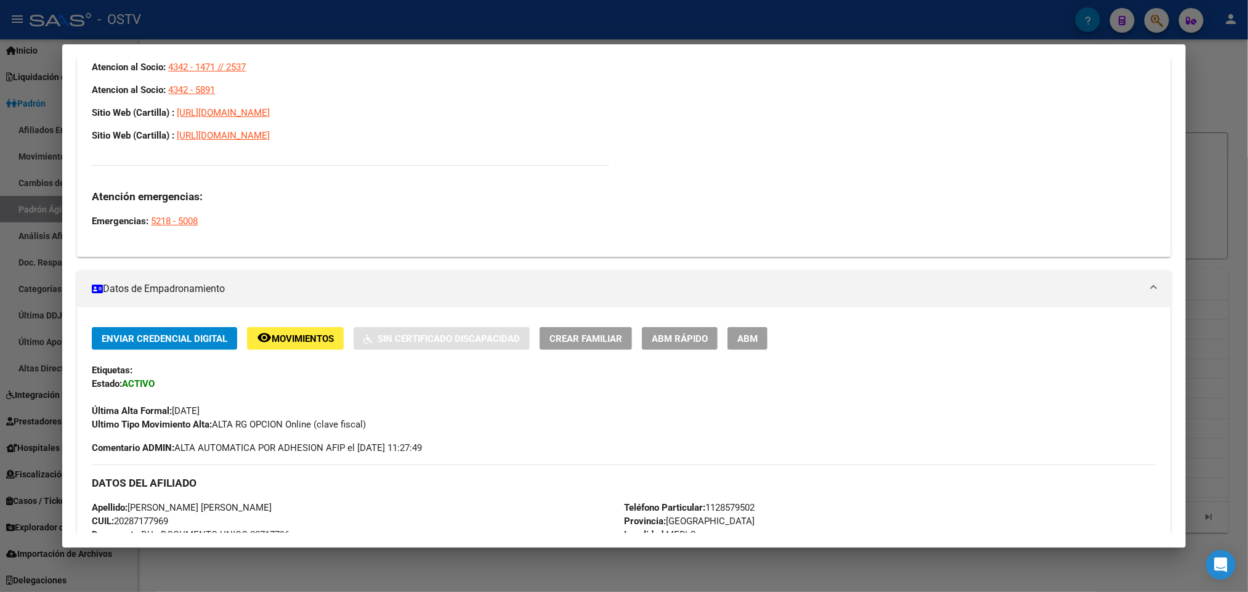
scroll to position [185, 0]
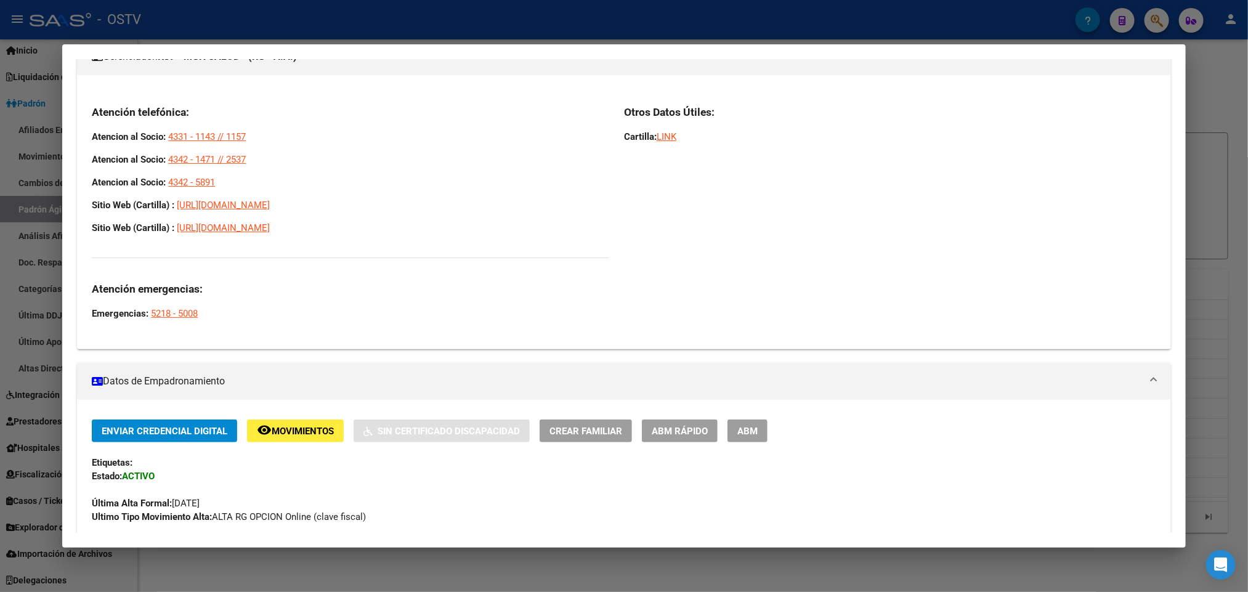
drag, startPoint x: 224, startPoint y: 185, endPoint x: 65, endPoint y: 133, distance: 167.3
click at [65, 133] on mat-dialog-content "Análisis Afiliado - CUIL: 20287177969 DATOS PADRÓN ÁGIL: [PERSON_NAME] [PERSON_…" at bounding box center [623, 296] width 1123 height 474
copy div "Atencion al Socio: 4331 - 1143 // 1157 Atencion al Socio: 4342 - 1471 // 2537 A…"
